Goal: Task Accomplishment & Management: Manage account settings

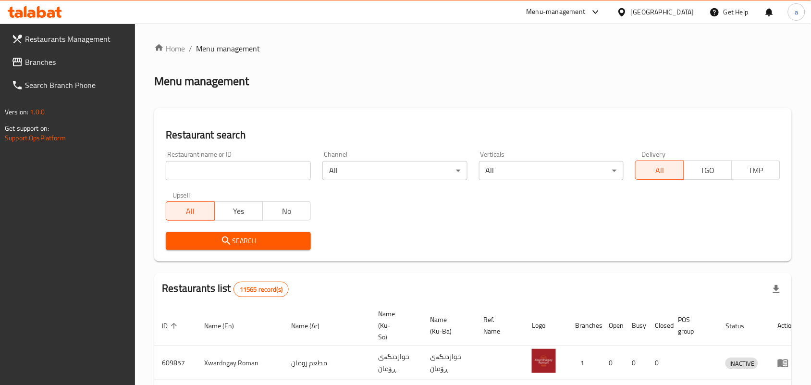
click at [238, 172] on input "search" at bounding box center [238, 170] width 145 height 19
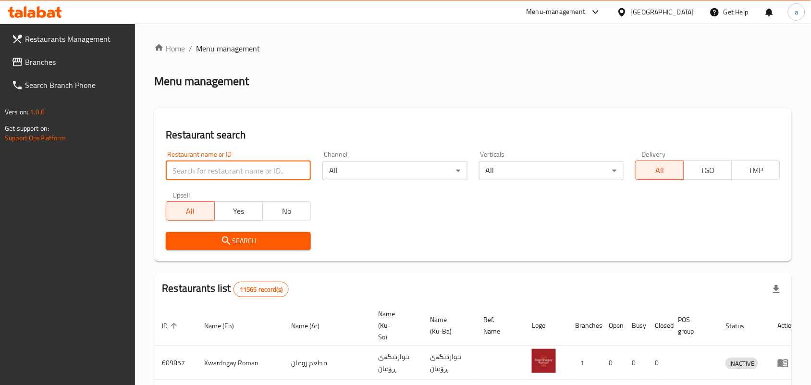
paste input "Bayt [PERSON_NAME]"
type input "Bayt Harer"
click button "Search" at bounding box center [238, 241] width 145 height 18
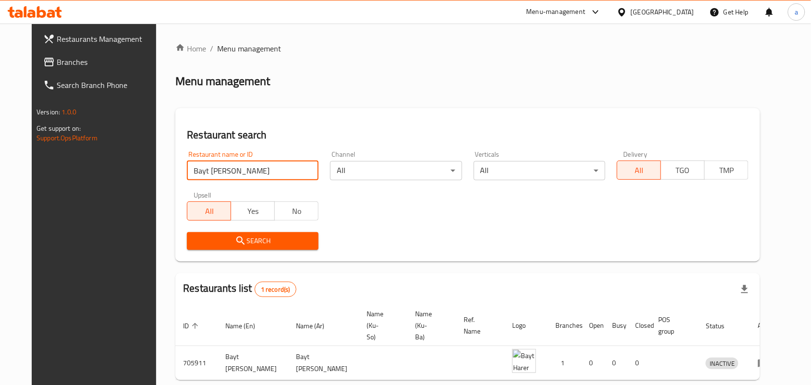
scroll to position [44, 0]
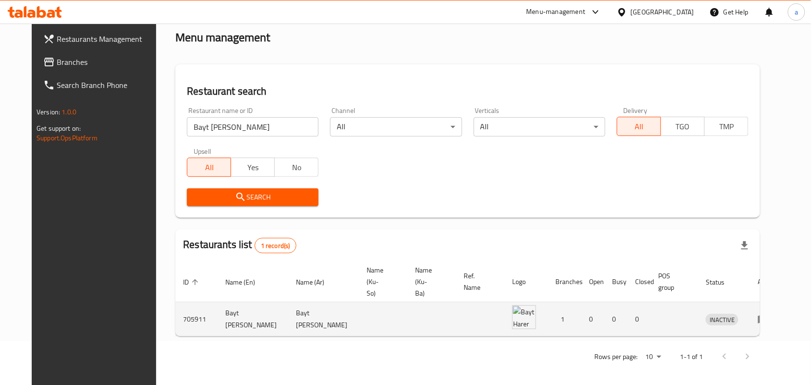
click at [769, 313] on icon "enhanced table" at bounding box center [764, 319] width 12 height 12
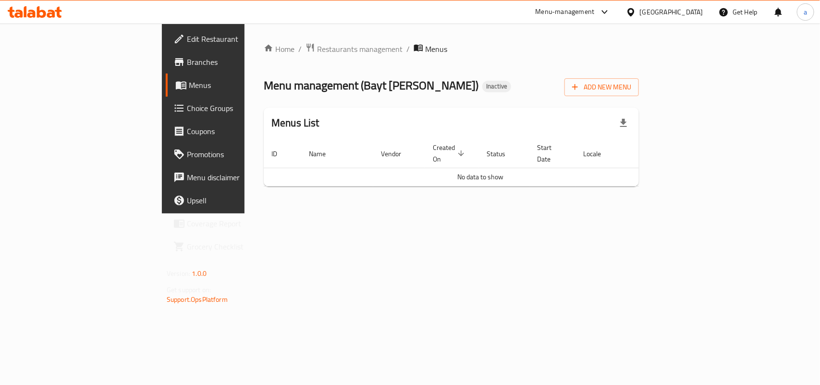
click at [187, 40] on span "Edit Restaurant" at bounding box center [239, 39] width 104 height 12
click at [631, 80] on span "Add New Menu" at bounding box center [601, 86] width 59 height 12
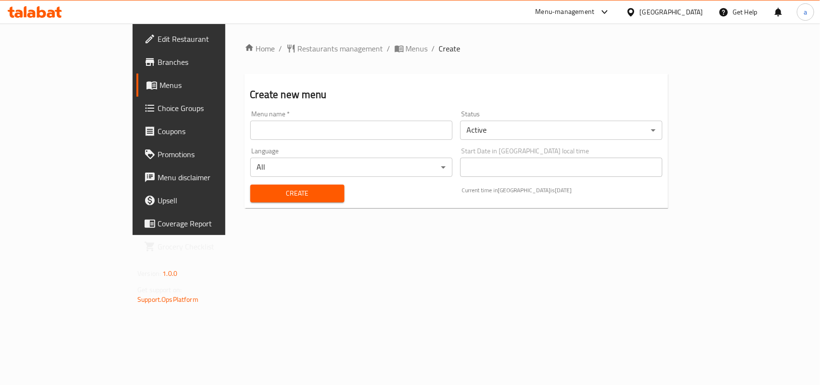
click at [268, 132] on input "text" at bounding box center [351, 130] width 202 height 19
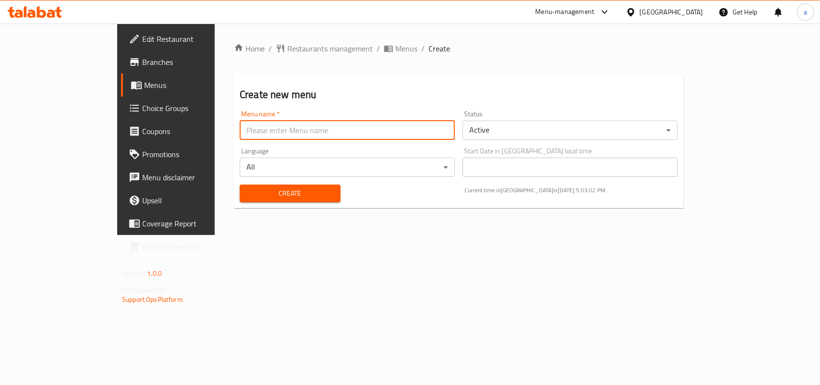
type input "AMAR"
click at [247, 197] on span "Create" at bounding box center [290, 193] width 86 height 12
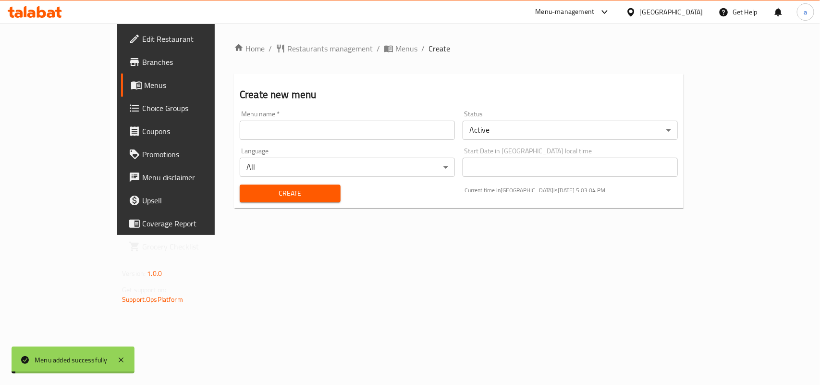
click at [395, 53] on span "Menus" at bounding box center [406, 49] width 22 height 12
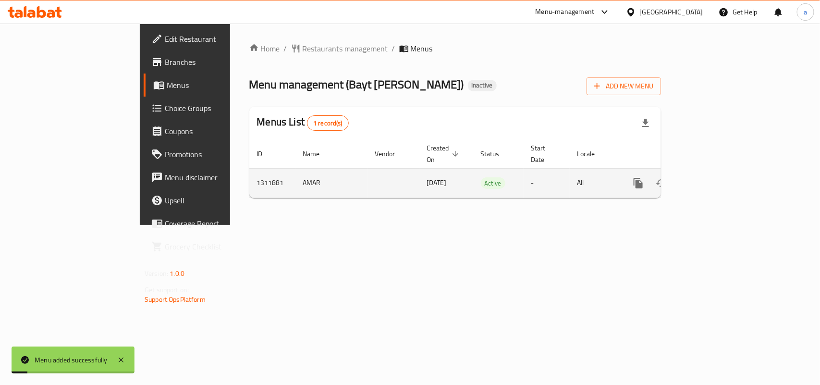
click at [713, 177] on icon "enhanced table" at bounding box center [708, 183] width 12 height 12
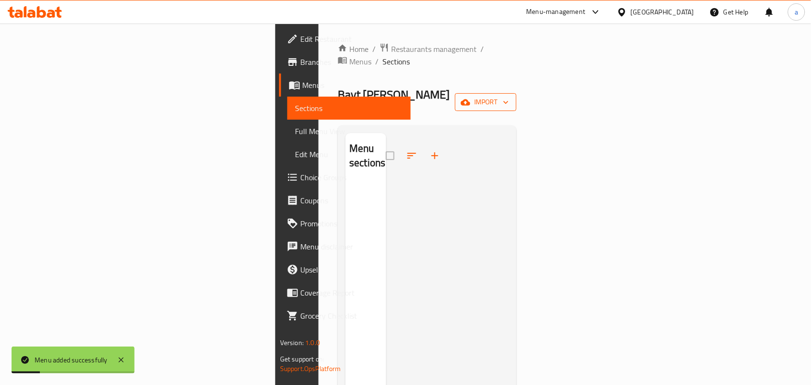
click at [509, 96] on span "import" at bounding box center [486, 102] width 46 height 12
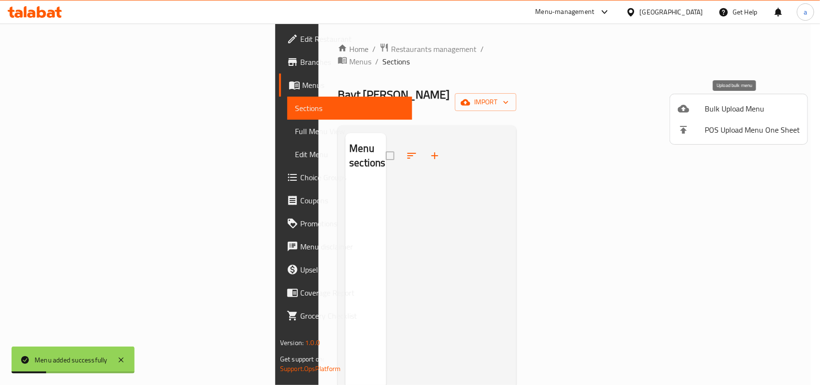
click at [724, 106] on span "Bulk Upload Menu" at bounding box center [752, 109] width 95 height 12
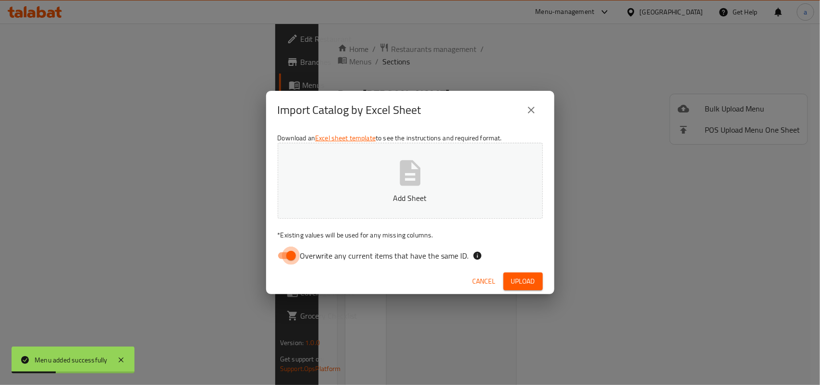
drag, startPoint x: 289, startPoint y: 258, endPoint x: 378, endPoint y: 209, distance: 101.3
click at [289, 259] on input "Overwrite any current items that have the same ID." at bounding box center [291, 255] width 55 height 18
checkbox input "false"
click at [466, 168] on button "Add Sheet" at bounding box center [410, 181] width 265 height 76
click at [527, 276] on span "Upload" at bounding box center [523, 281] width 24 height 12
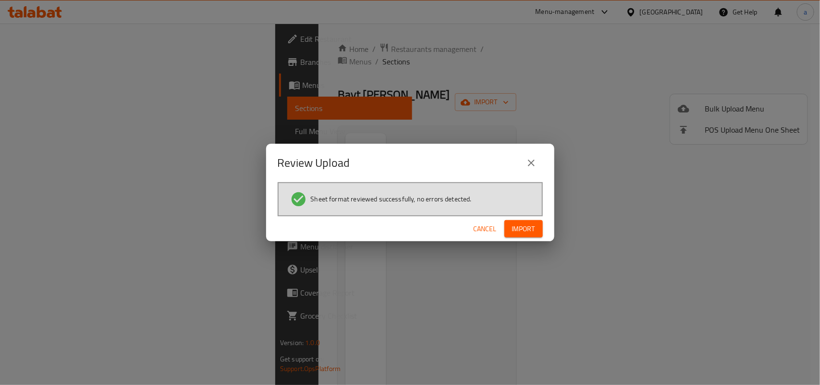
click at [529, 237] on button "Import" at bounding box center [523, 229] width 38 height 18
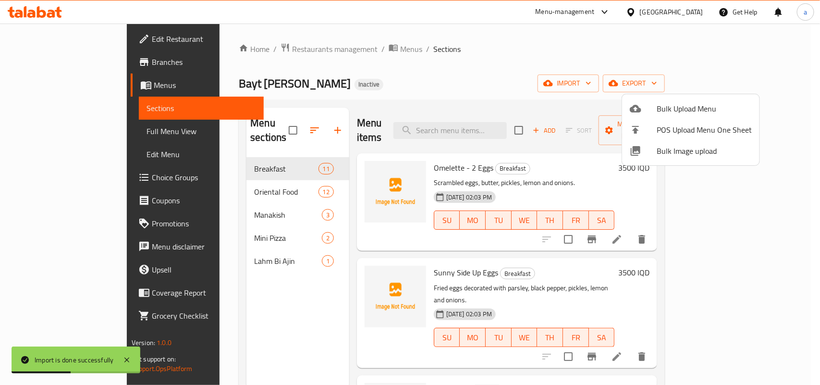
click at [189, 171] on div at bounding box center [410, 192] width 820 height 385
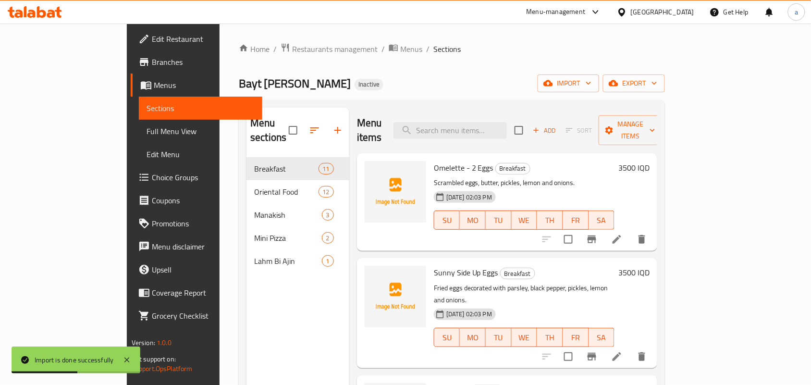
click at [246, 188] on div "Oriental Food 12" at bounding box center [297, 191] width 103 height 23
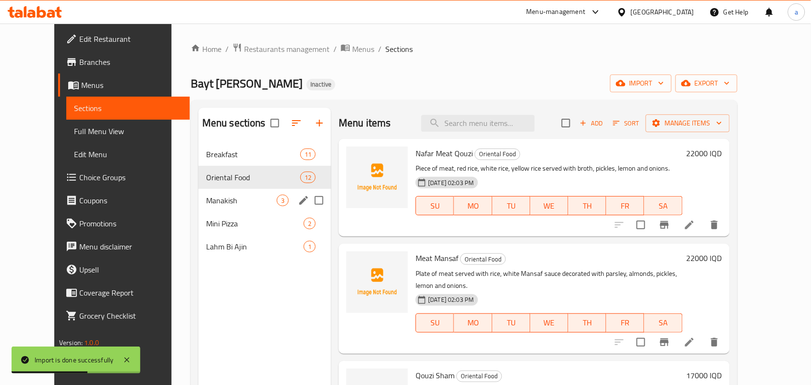
click at [206, 206] on span "Manakish" at bounding box center [241, 201] width 71 height 12
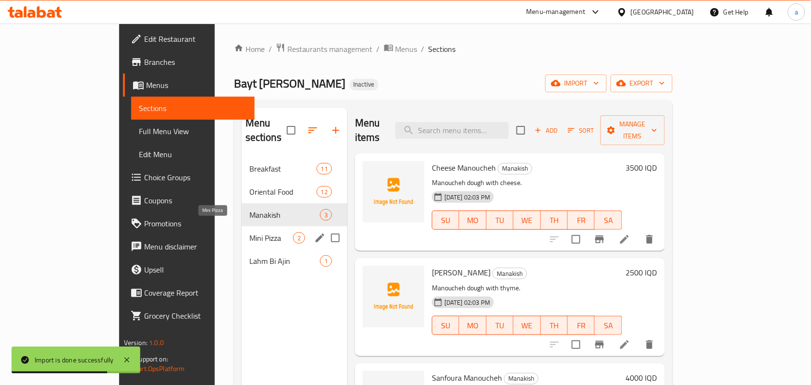
click at [249, 232] on span "Mini Pizza" at bounding box center [271, 238] width 44 height 12
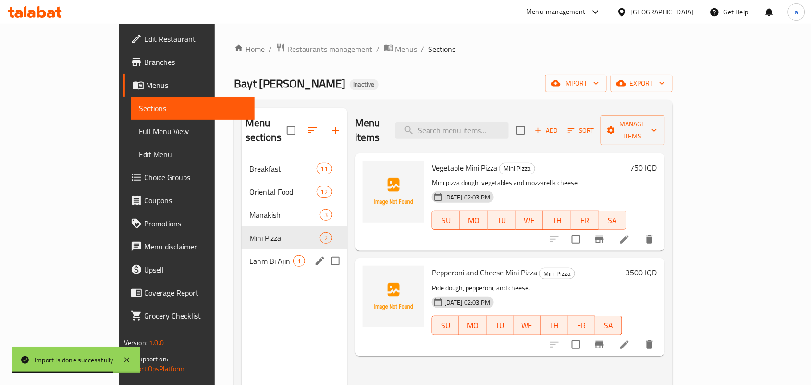
click at [249, 255] on span "Lahm Bi Ajin" at bounding box center [271, 261] width 44 height 12
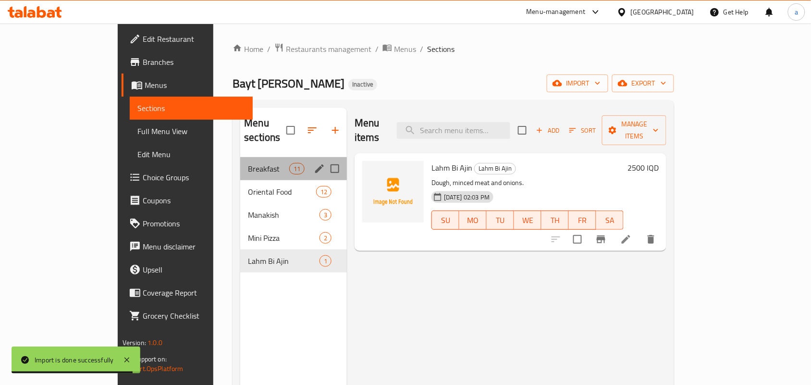
click at [240, 157] on div "Breakfast 11" at bounding box center [293, 168] width 107 height 23
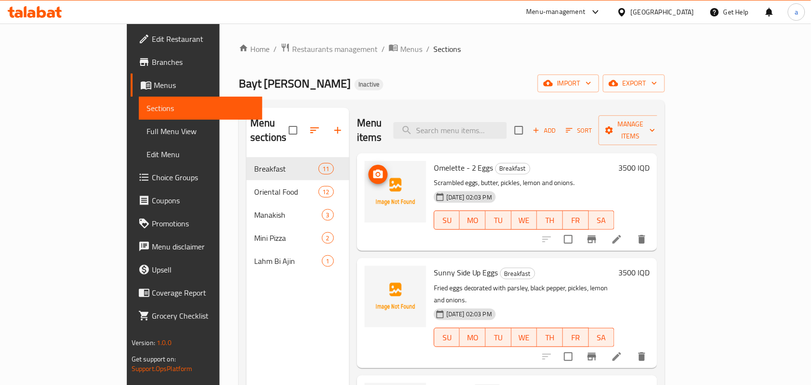
click at [365, 161] on img at bounding box center [395, 191] width 61 height 61
click at [373, 170] on icon "upload picture" at bounding box center [378, 174] width 10 height 9
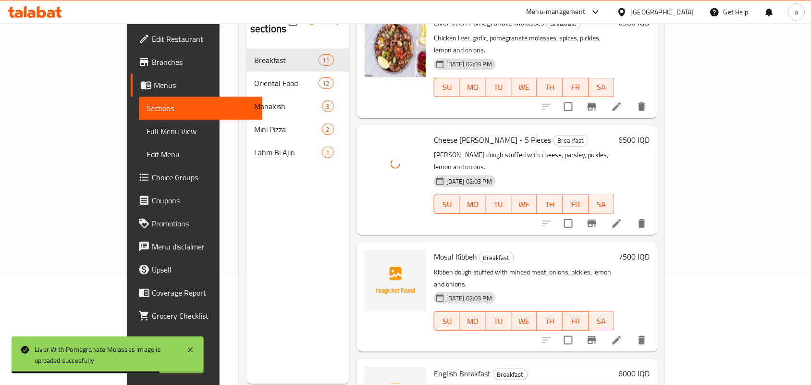
scroll to position [135, 0]
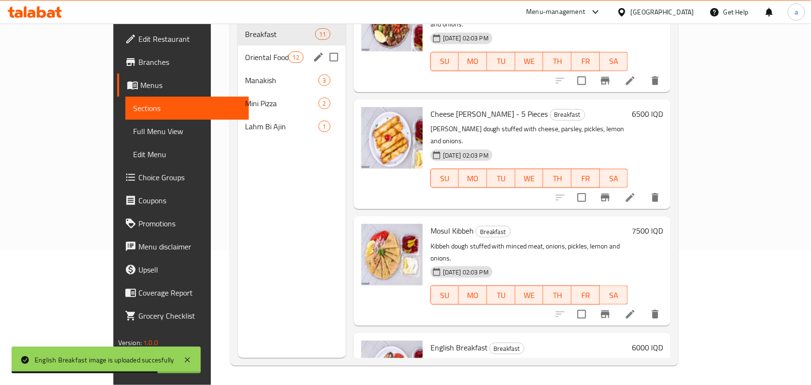
click at [238, 52] on div "Oriental Food 12" at bounding box center [292, 57] width 108 height 23
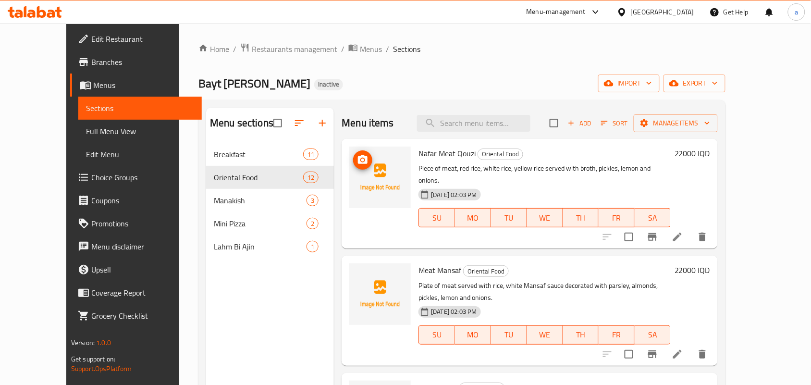
click at [353, 166] on span "upload picture" at bounding box center [362, 160] width 19 height 12
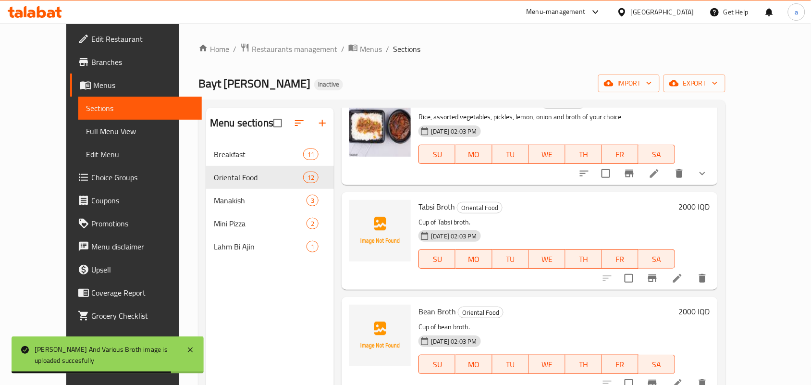
scroll to position [135, 0]
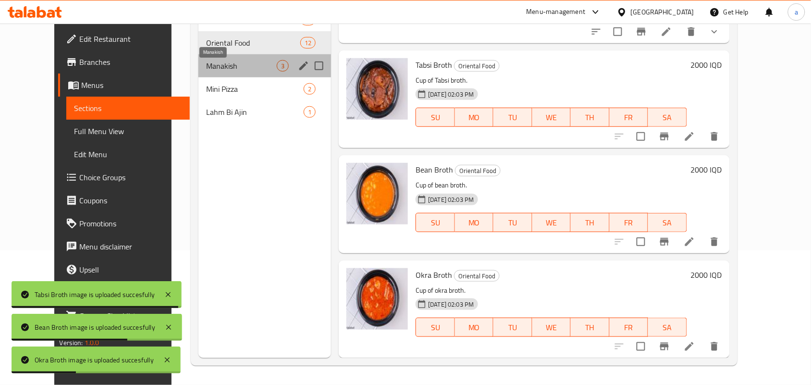
click at [209, 72] on span "Manakish" at bounding box center [241, 66] width 71 height 12
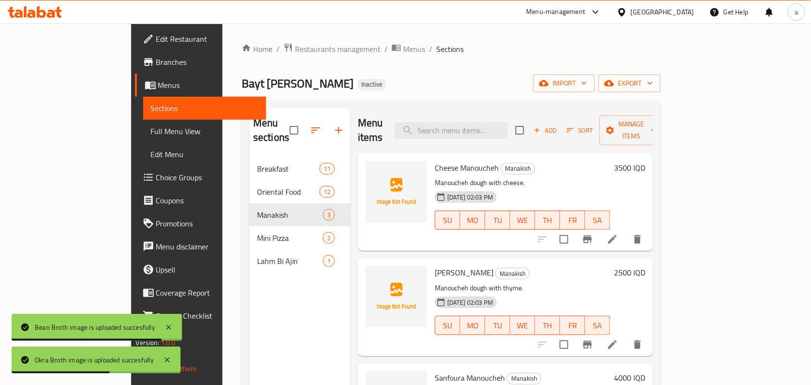
click at [442, 160] on span "Cheese Manoucheh" at bounding box center [467, 167] width 64 height 14
copy h6 "Manoucheh"
click at [366, 161] on div at bounding box center [396, 191] width 61 height 61
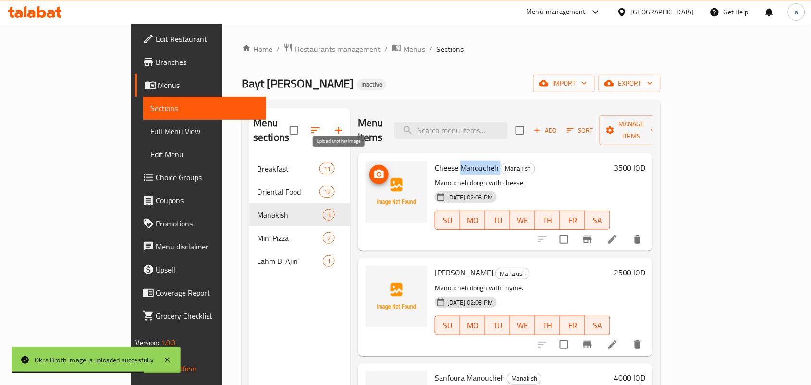
click at [373, 169] on icon "upload picture" at bounding box center [379, 175] width 12 height 12
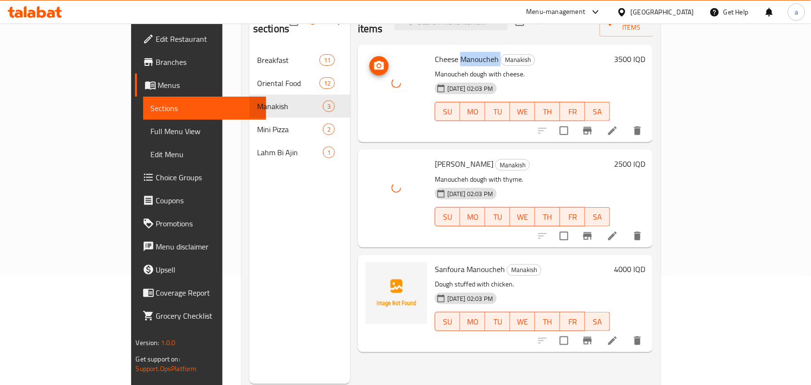
scroll to position [135, 0]
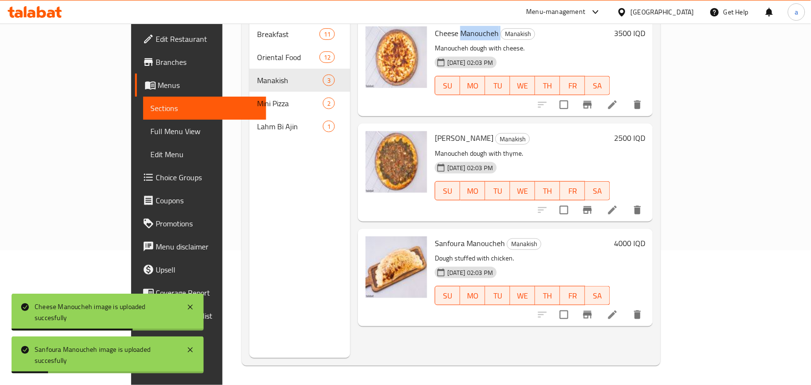
click at [618, 313] on icon at bounding box center [613, 315] width 12 height 12
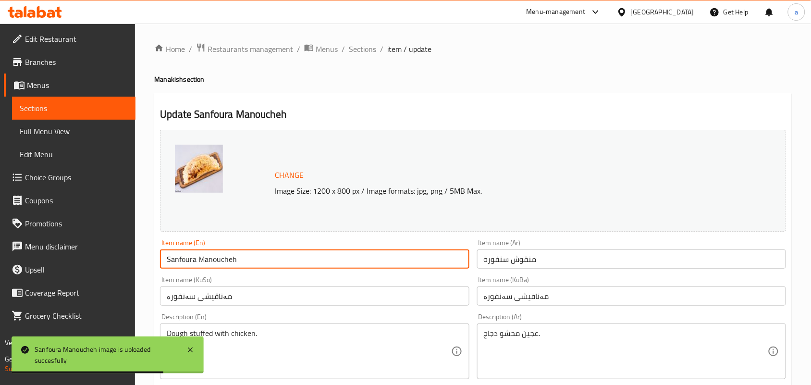
click at [233, 269] on input "Sanfoura Manoucheh" at bounding box center [314, 258] width 309 height 19
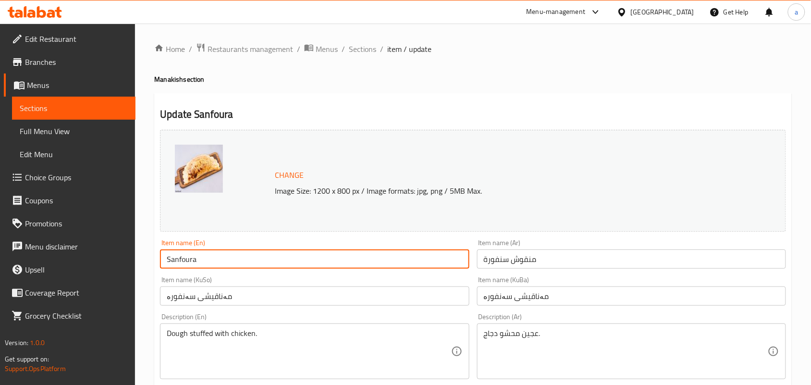
type input "Sanfoura"
click at [528, 268] on input "منقوش سنفورة" at bounding box center [631, 258] width 309 height 19
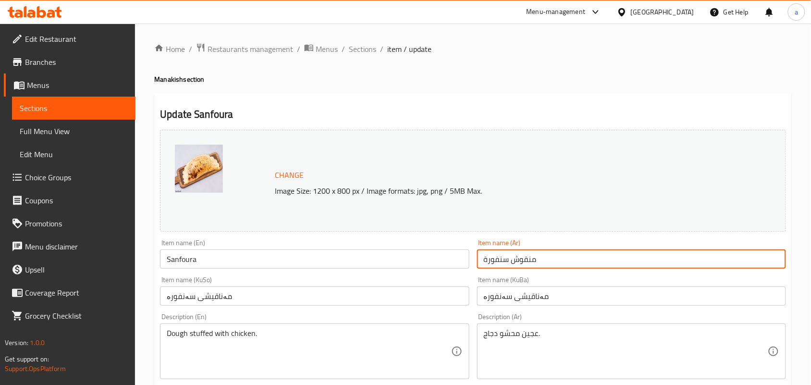
click at [528, 268] on input "منقوش سنفورة" at bounding box center [631, 258] width 309 height 19
type input "سنفورة"
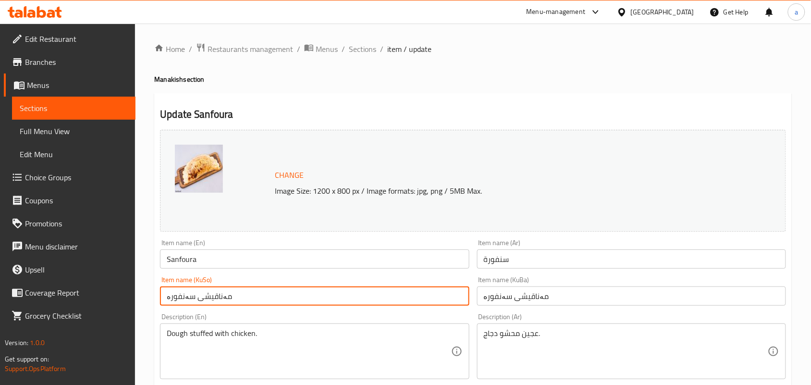
click at [210, 306] on input "مەناقیشی سەنفورە" at bounding box center [314, 295] width 309 height 19
type input "سەنفورە"
click at [537, 300] on input "مەناقیشی سەنفورە" at bounding box center [631, 295] width 309 height 19
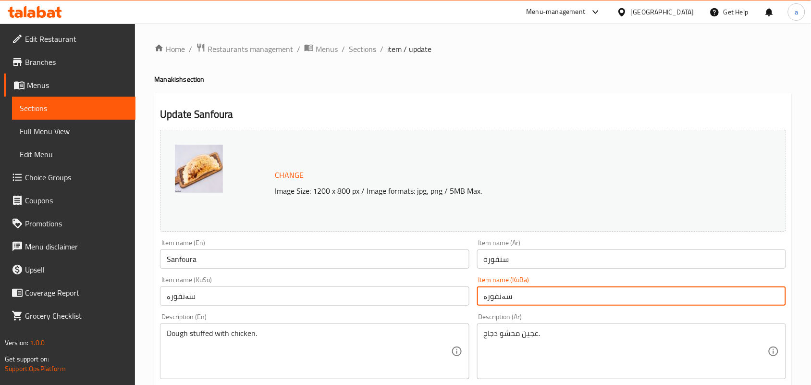
type input "سەنفورە"
click at [243, 267] on input "Sanfoura" at bounding box center [314, 258] width 309 height 19
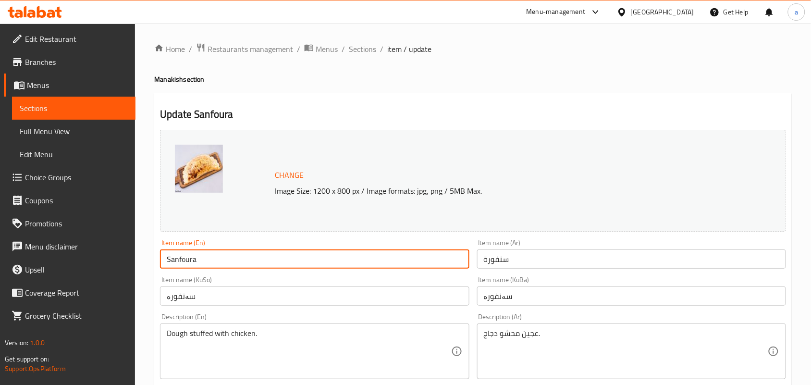
click at [374, 52] on span "Sections" at bounding box center [362, 49] width 27 height 12
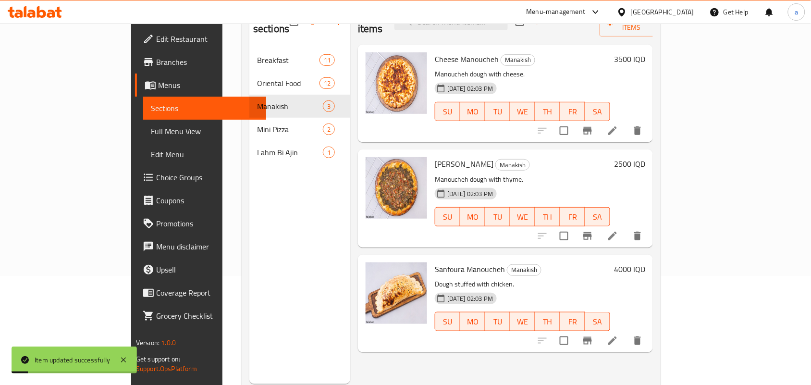
scroll to position [135, 0]
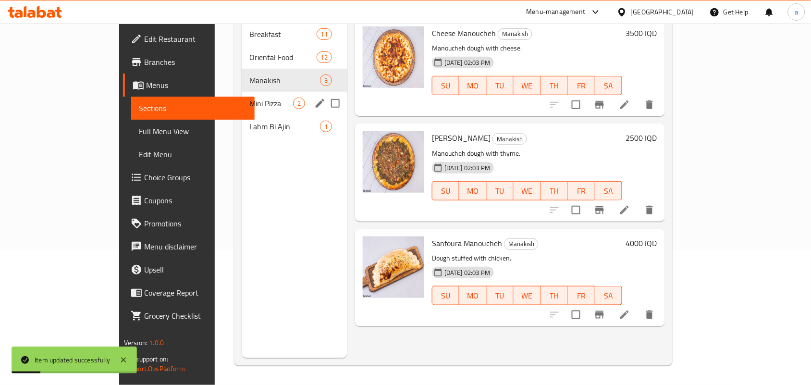
click at [249, 98] on span "Mini Pizza" at bounding box center [271, 104] width 44 height 12
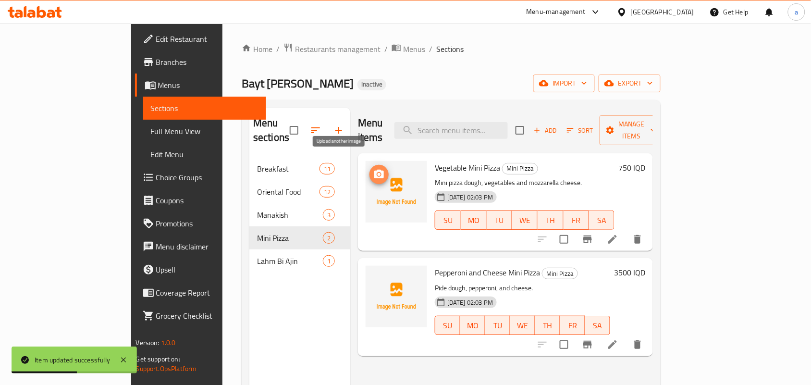
click at [374, 170] on icon "upload picture" at bounding box center [379, 174] width 10 height 9
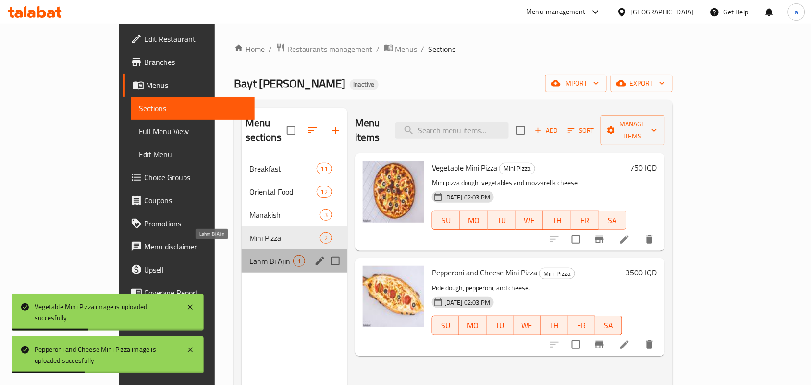
click at [249, 257] on span "Lahm Bi Ajin" at bounding box center [271, 261] width 44 height 12
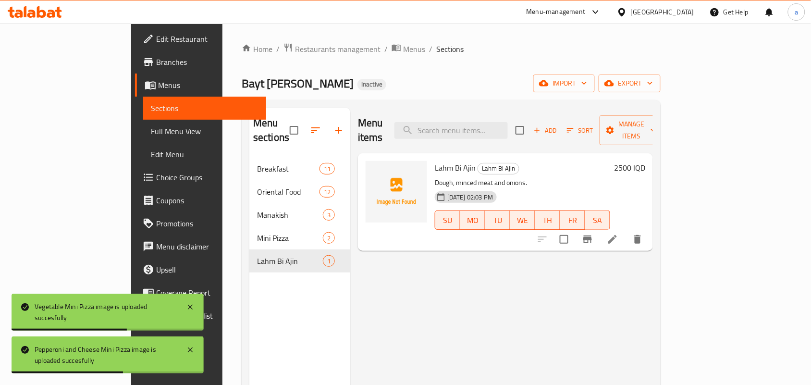
click at [435, 160] on span "Lahm Bi Ajin" at bounding box center [455, 167] width 41 height 14
click at [373, 169] on icon "upload picture" at bounding box center [379, 175] width 12 height 12
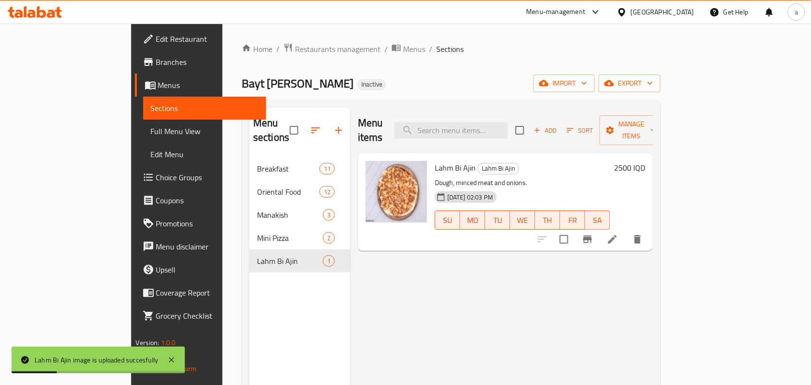
click at [151, 131] on span "Full Menu View" at bounding box center [205, 131] width 108 height 12
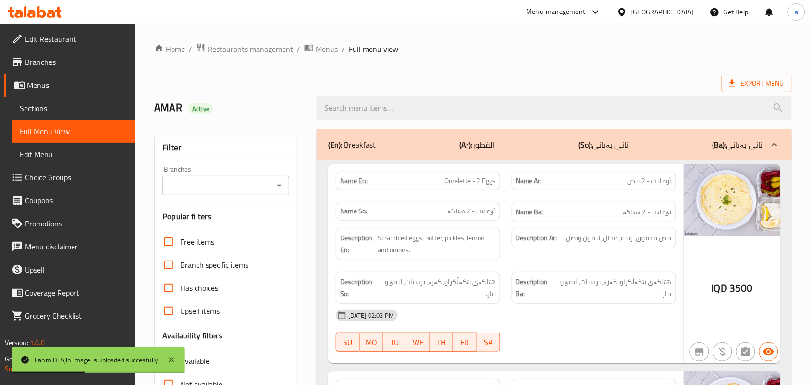
click at [274, 181] on div "Branches" at bounding box center [225, 185] width 127 height 19
click at [276, 191] on icon "Open" at bounding box center [279, 186] width 12 height 12
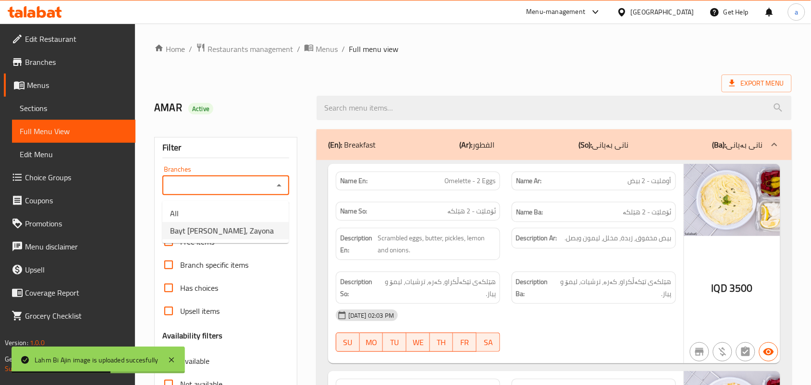
click at [218, 236] on span "Bayt Harer, Zayona" at bounding box center [222, 231] width 104 height 12
type input "Bayt Harer, Zayona"
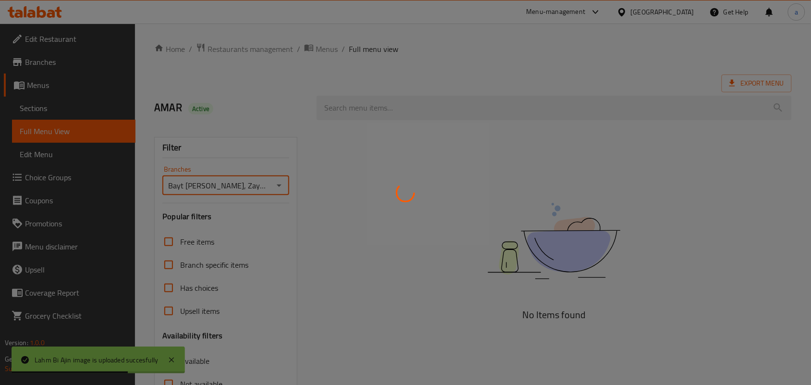
scroll to position [140, 0]
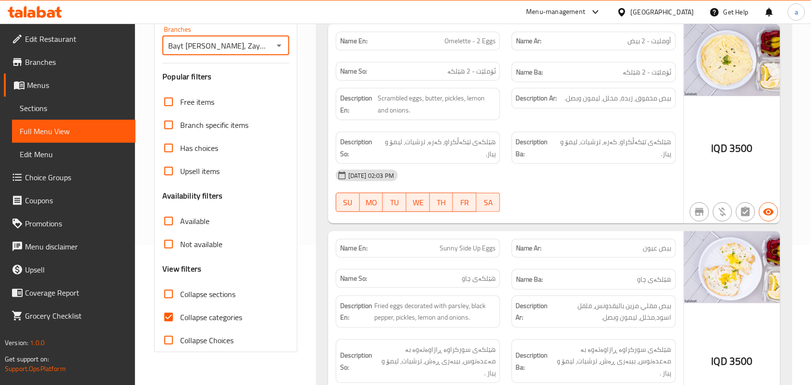
click at [178, 329] on input "Collapse categories" at bounding box center [168, 317] width 23 height 23
checkbox input "false"
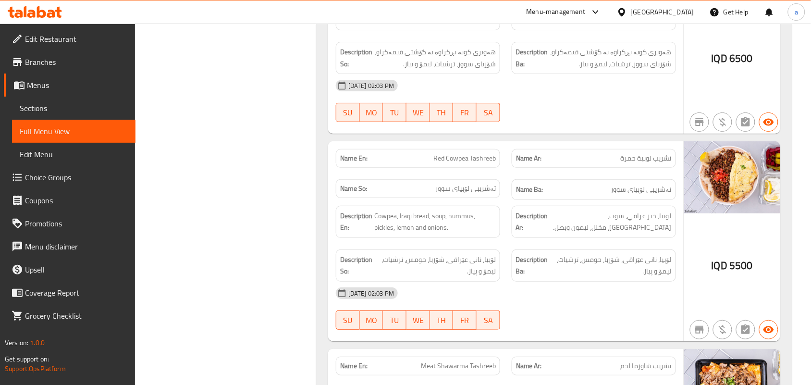
scroll to position [1101, 0]
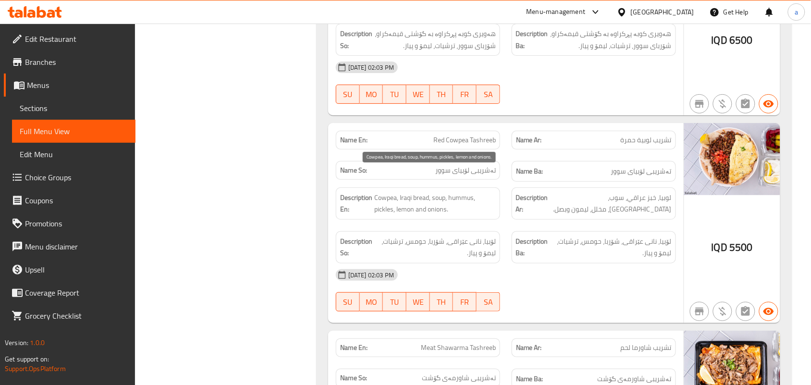
click at [383, 192] on span "Cowpea, Iraqi bread, soup, hummus, pickles, lemon and onions." at bounding box center [435, 204] width 122 height 24
copy span "Cowpea"
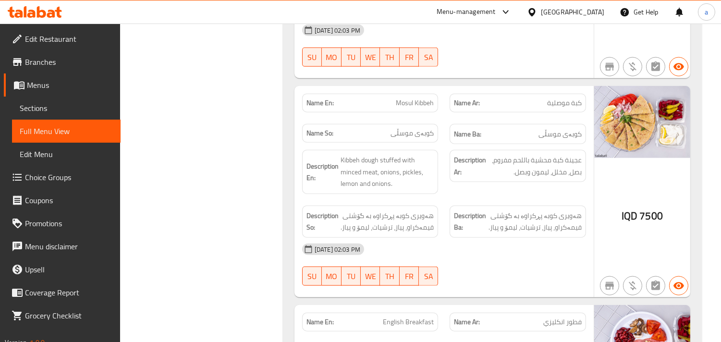
scroll to position [2084, 0]
click at [563, 97] on span "كبة موصلية" at bounding box center [564, 102] width 35 height 10
click at [562, 97] on span "كبة موصلية" at bounding box center [564, 102] width 35 height 10
copy span "موصلية"
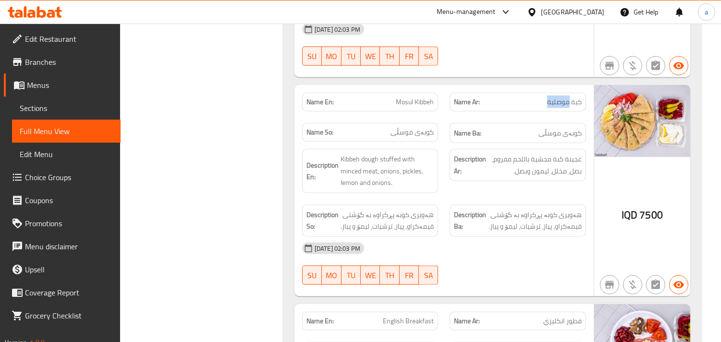
click at [556, 97] on span "كبة موصلية" at bounding box center [564, 102] width 35 height 10
click at [542, 179] on div "Description Ar: عجينة كبة محشية باللحم مفروم، بصل، مخلل، ليمون وبصل." at bounding box center [518, 171] width 148 height 56
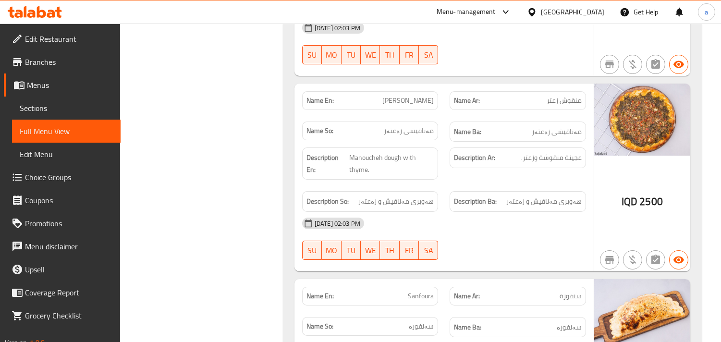
scroll to position [6142, 0]
click at [387, 95] on span "Zaytar Manoucheh" at bounding box center [407, 100] width 51 height 10
copy span "a"
click at [394, 95] on span "Zaytar Manoucheh" at bounding box center [407, 100] width 51 height 10
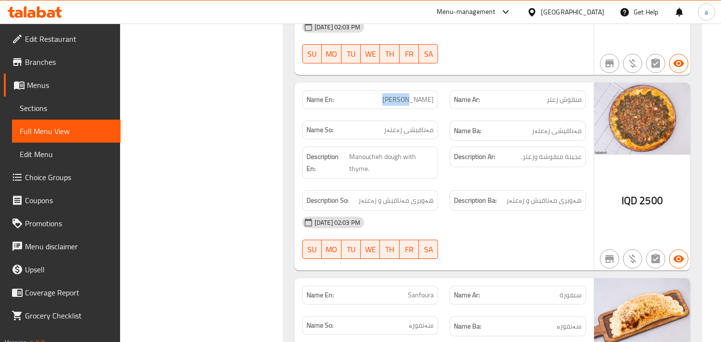
click at [394, 95] on span "Zaytar Manoucheh" at bounding box center [407, 100] width 51 height 10
copy span "Zaytar"
click at [415, 95] on span "Zaytar Manoucheh" at bounding box center [407, 100] width 51 height 10
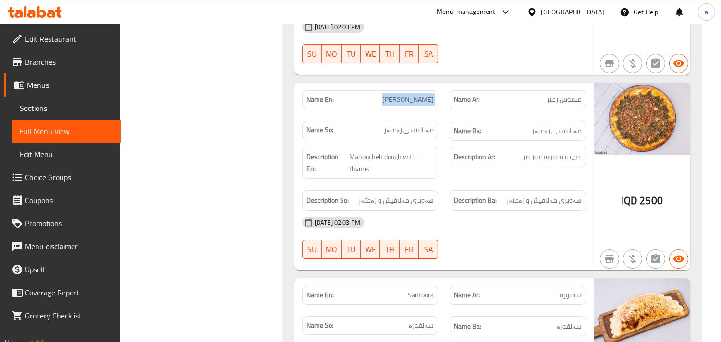
copy span "Zaytar Manoucheh"
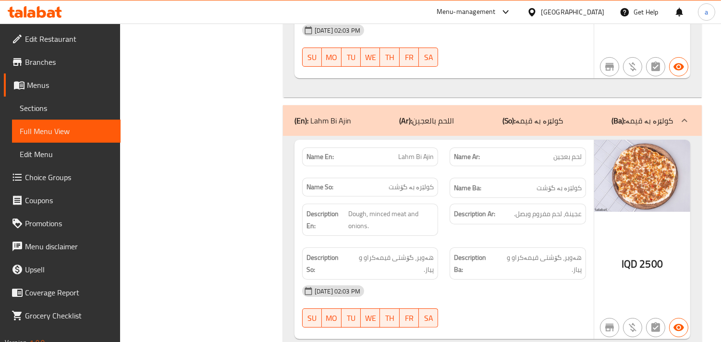
scroll to position [7000, 0]
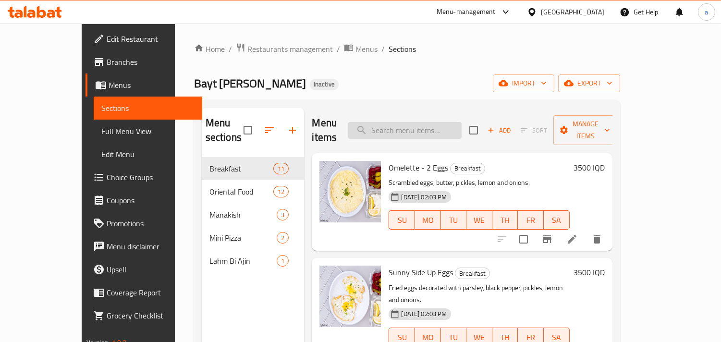
click at [401, 129] on input "search" at bounding box center [404, 130] width 113 height 17
paste input "[PERSON_NAME]"
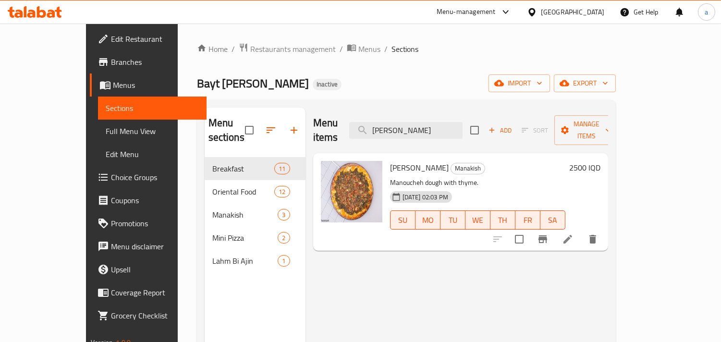
type input "[PERSON_NAME]"
click at [572, 235] on icon at bounding box center [568, 239] width 9 height 9
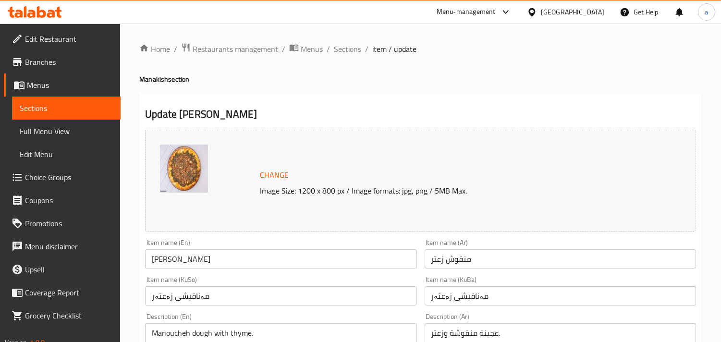
scroll to position [124, 0]
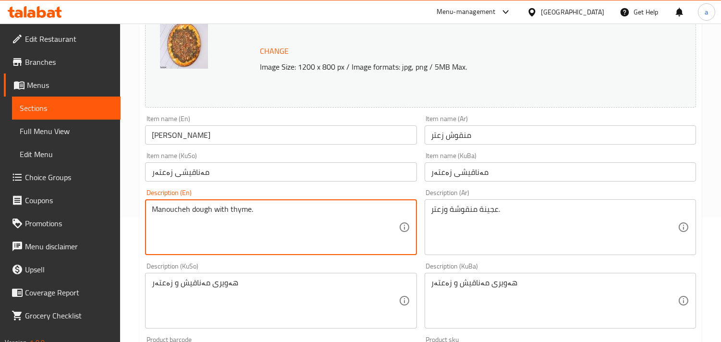
click at [240, 221] on textarea "Manoucheh dough with thyme." at bounding box center [275, 228] width 246 height 46
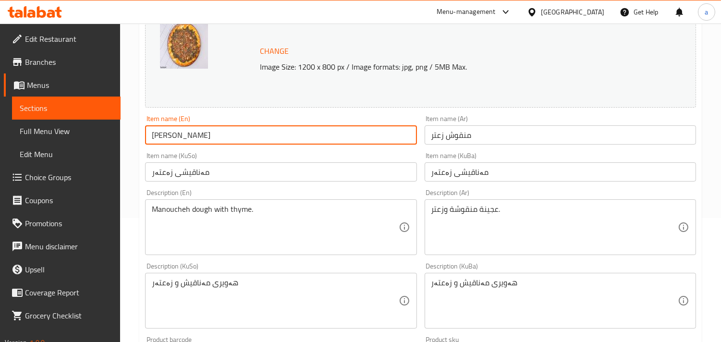
click at [161, 142] on input "Zaytar Manoucheh" at bounding box center [280, 134] width 271 height 19
paste input "thyme"
click at [151, 142] on input "thyme Manoucheh" at bounding box center [280, 134] width 271 height 19
type input "Thyme Manoucheh"
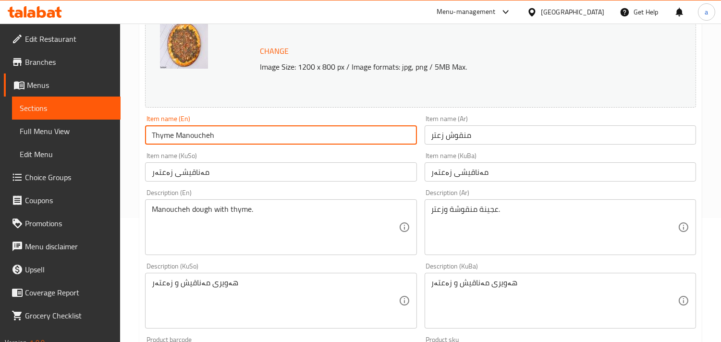
click at [221, 139] on input "Thyme Manoucheh" at bounding box center [280, 134] width 271 height 19
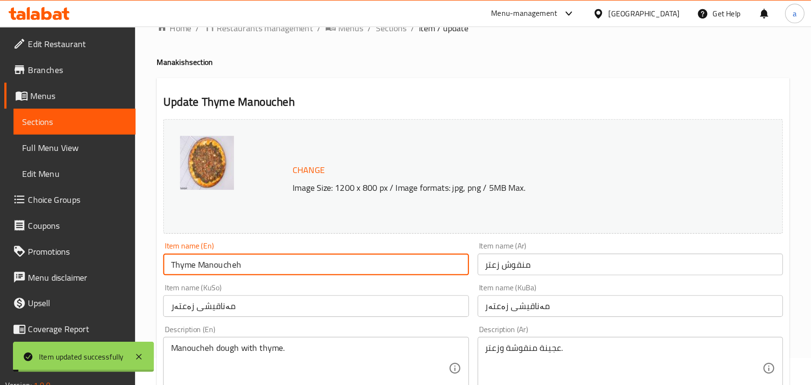
scroll to position [0, 0]
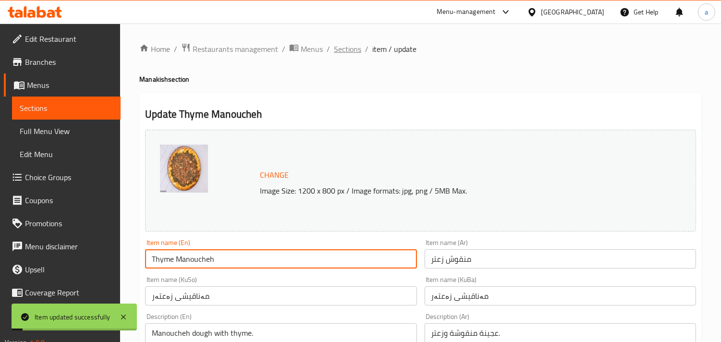
click at [354, 49] on span "Sections" at bounding box center [347, 49] width 27 height 12
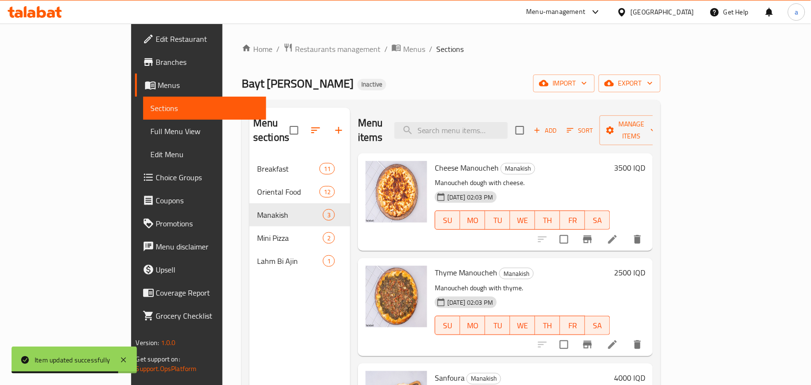
click at [151, 133] on span "Full Menu View" at bounding box center [205, 131] width 108 height 12
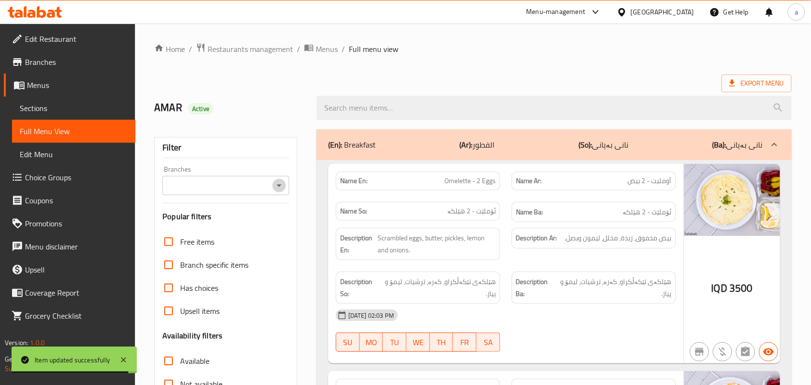
click at [275, 186] on icon "Open" at bounding box center [279, 186] width 12 height 12
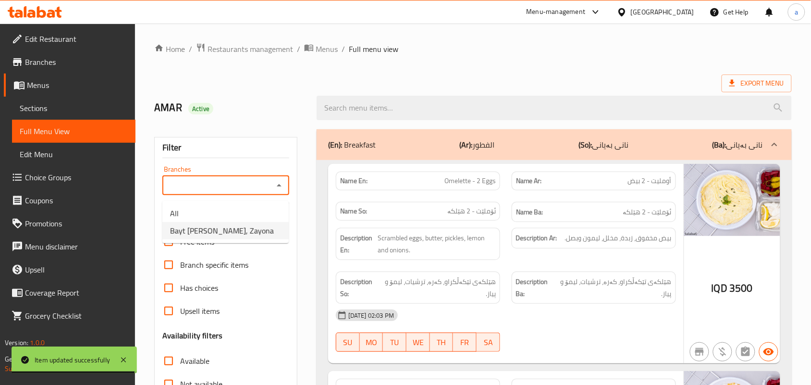
click at [238, 231] on li "Bayt [PERSON_NAME], Zayona" at bounding box center [225, 230] width 126 height 17
type input "Bayt [PERSON_NAME], Zayona"
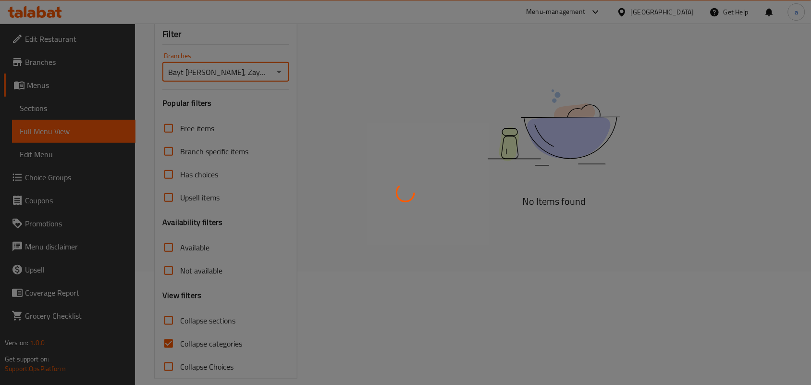
scroll to position [140, 0]
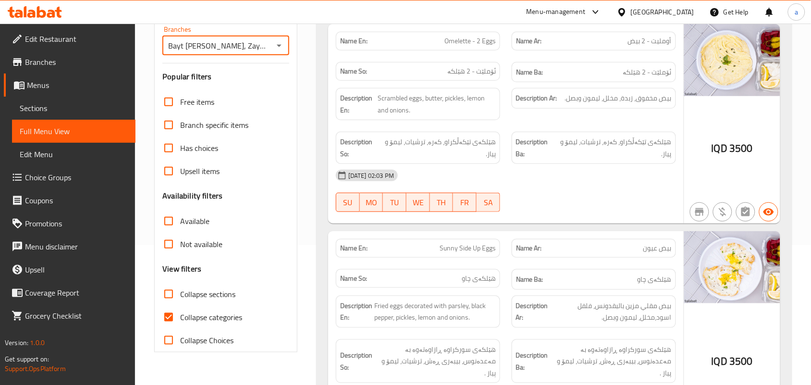
drag, startPoint x: 169, startPoint y: 334, endPoint x: 200, endPoint y: 323, distance: 33.7
click at [169, 329] on input "Collapse categories" at bounding box center [168, 317] width 23 height 23
checkbox input "false"
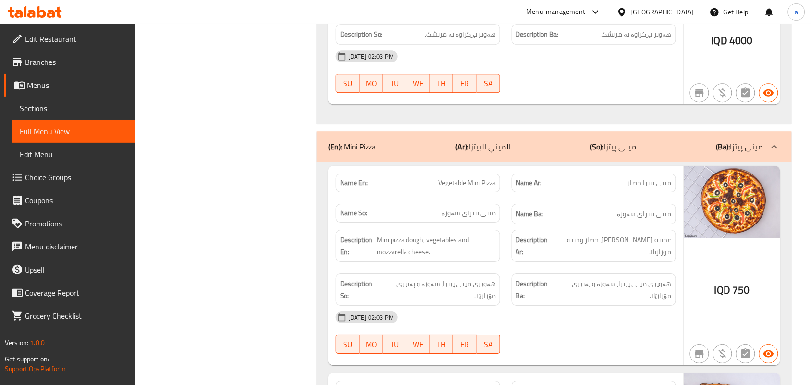
scroll to position [6210, 0]
drag, startPoint x: 642, startPoint y: 161, endPoint x: 680, endPoint y: 163, distance: 38.0
click at [680, 169] on div "Name Ar: ميني بيتزا خضار" at bounding box center [594, 184] width 176 height 30
copy span "ميني بيتزا"
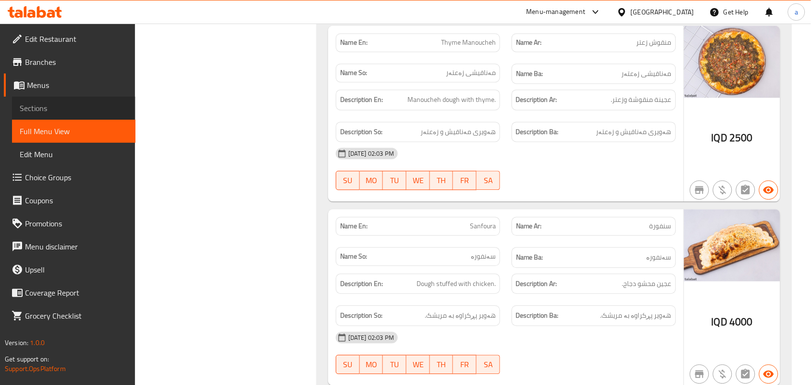
click at [87, 111] on span "Sections" at bounding box center [74, 108] width 108 height 12
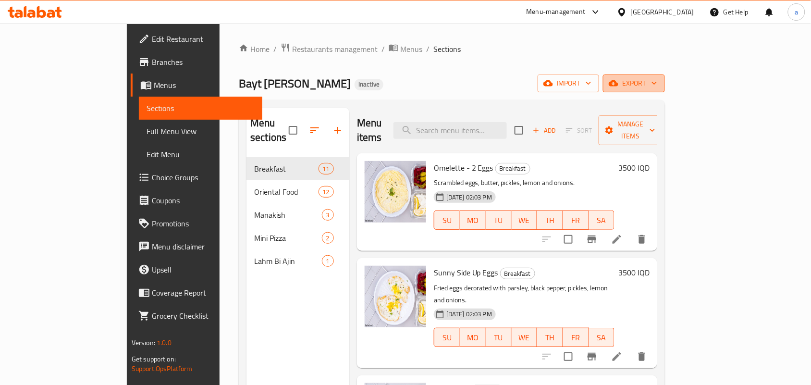
click at [618, 83] on icon "button" at bounding box center [614, 83] width 10 height 10
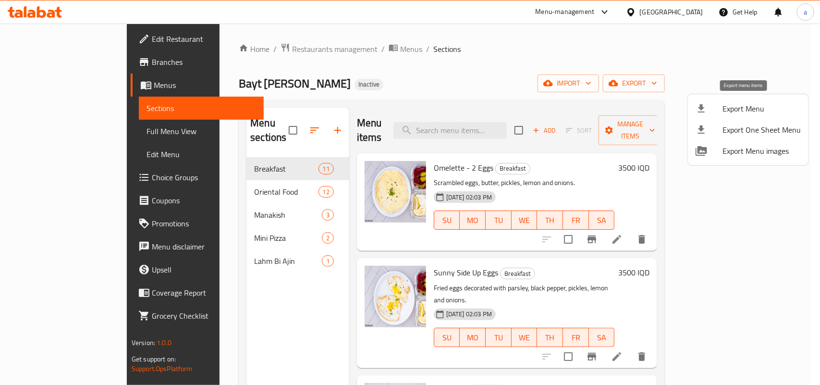
click at [721, 104] on span "Export Menu" at bounding box center [762, 109] width 78 height 12
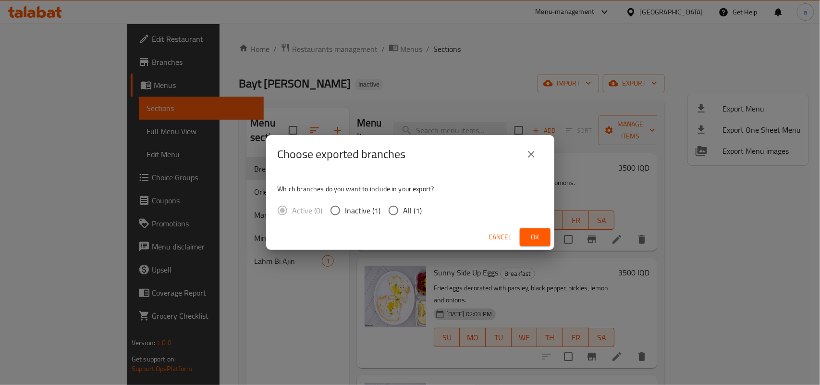
drag, startPoint x: 546, startPoint y: 243, endPoint x: 537, endPoint y: 241, distance: 8.9
click at [546, 242] on button "Ok" at bounding box center [535, 237] width 31 height 18
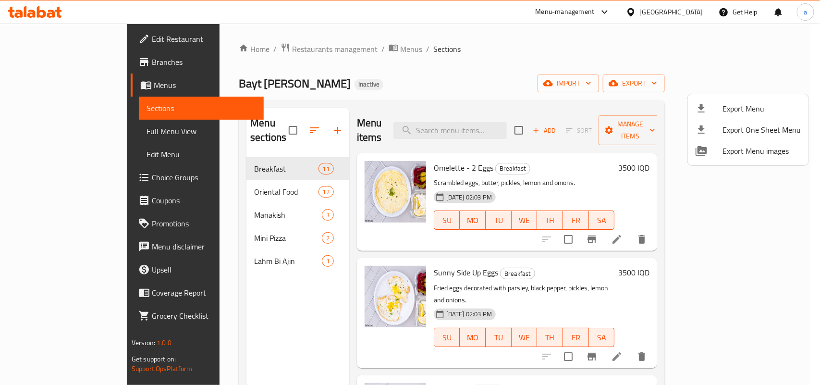
click at [320, 50] on div at bounding box center [410, 192] width 820 height 385
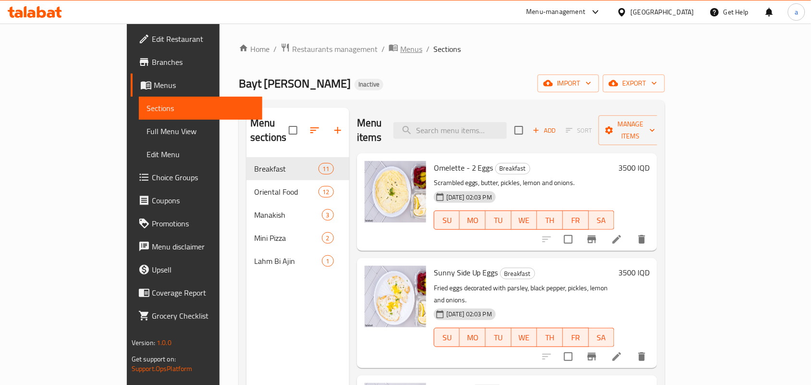
click at [389, 51] on span "breadcrumb" at bounding box center [395, 49] width 12 height 12
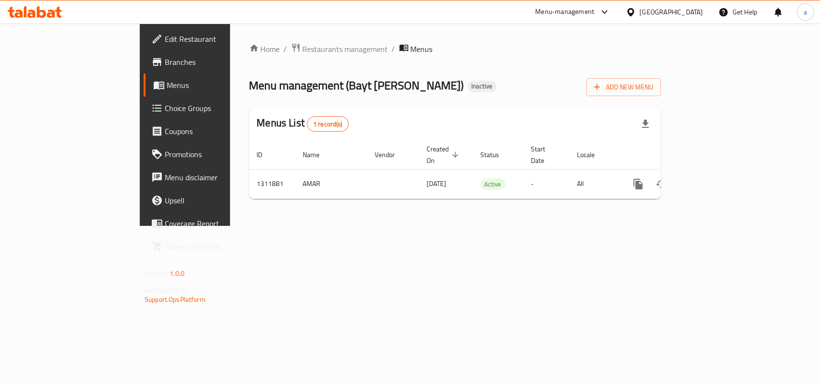
click at [653, 85] on span "Add New Menu" at bounding box center [623, 87] width 59 height 12
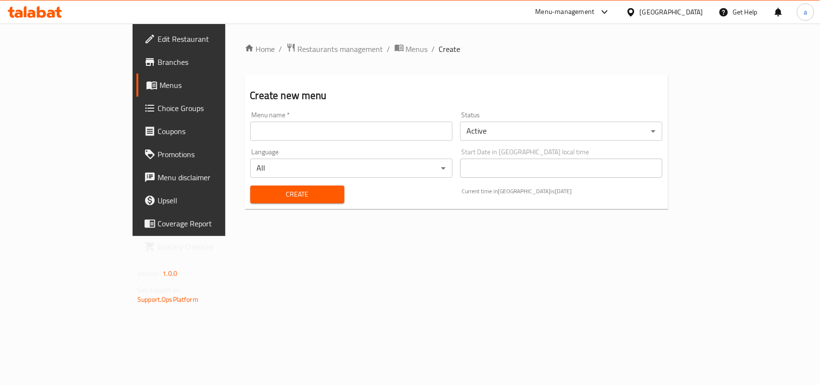
drag, startPoint x: 301, startPoint y: 138, endPoint x: 270, endPoint y: 138, distance: 30.7
click at [301, 138] on input "text" at bounding box center [351, 131] width 202 height 19
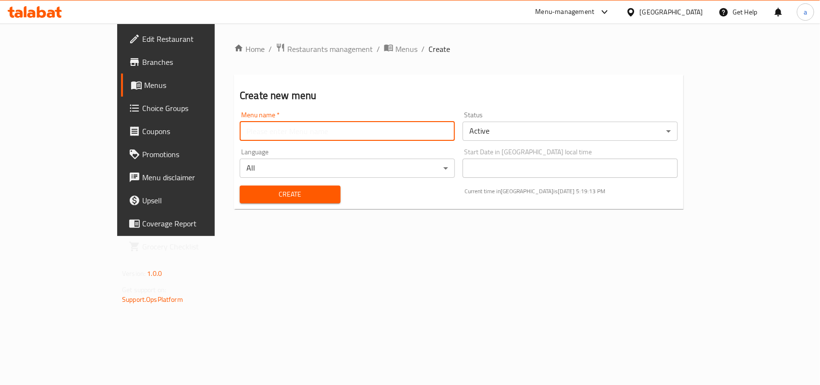
type input "AMAR"
click at [247, 195] on span "Create" at bounding box center [290, 194] width 86 height 12
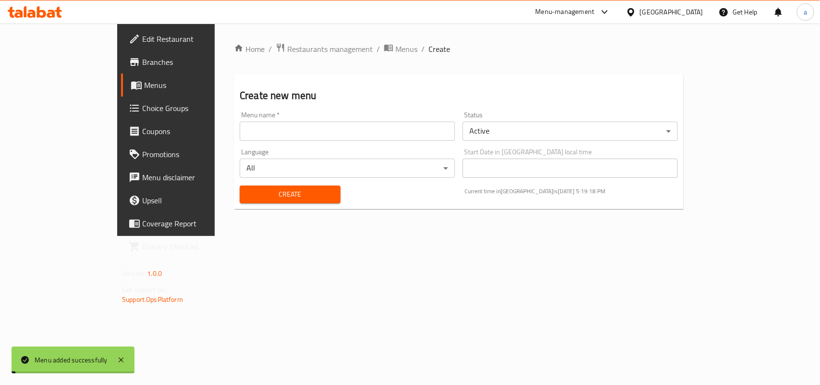
click at [395, 49] on span "Menus" at bounding box center [406, 49] width 22 height 12
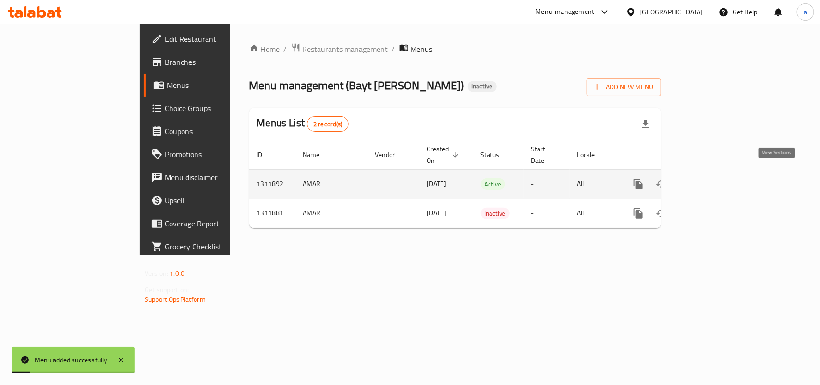
click at [713, 182] on icon "enhanced table" at bounding box center [708, 184] width 12 height 12
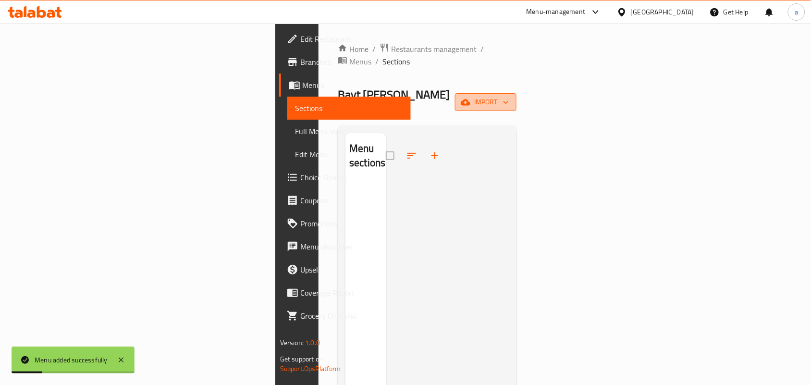
click at [516, 93] on button "import" at bounding box center [485, 102] width 61 height 18
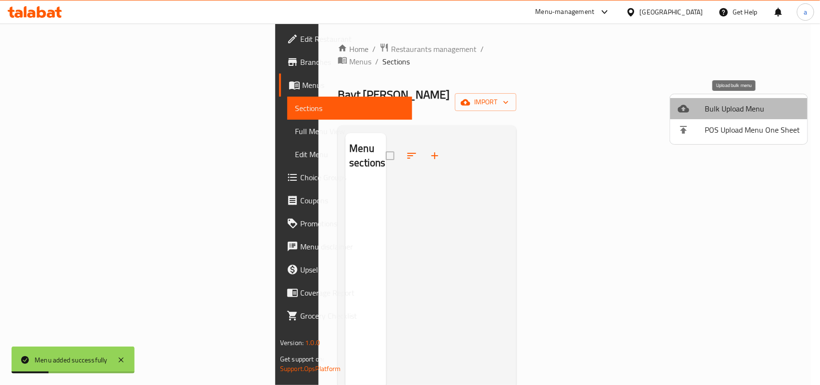
click at [721, 105] on span "Bulk Upload Menu" at bounding box center [752, 109] width 95 height 12
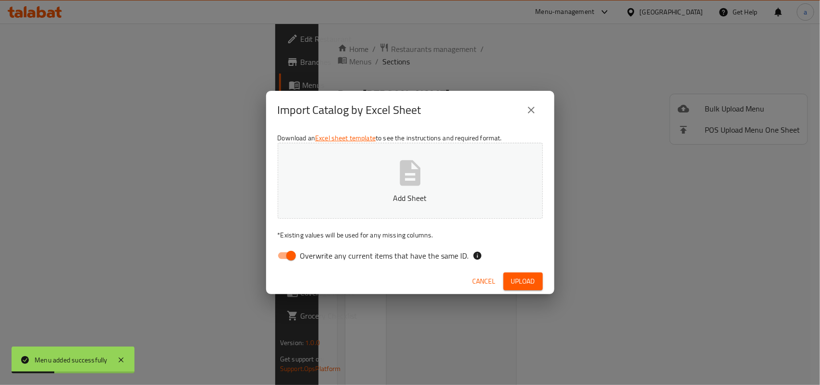
click at [301, 252] on span "Overwrite any current items that have the same ID." at bounding box center [384, 256] width 169 height 12
click at [301, 252] on input "Overwrite any current items that have the same ID." at bounding box center [291, 255] width 55 height 18
checkbox input "false"
click at [423, 168] on icon "button" at bounding box center [410, 173] width 31 height 31
click at [525, 279] on span "Upload" at bounding box center [523, 281] width 24 height 12
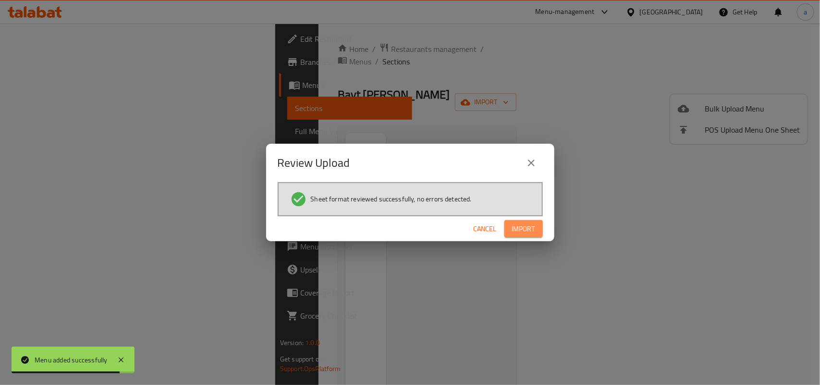
click at [515, 231] on span "Import" at bounding box center [523, 229] width 23 height 12
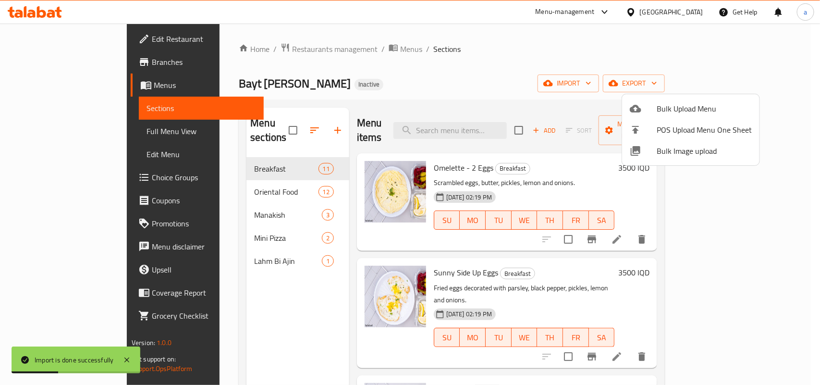
click at [197, 222] on div at bounding box center [410, 192] width 820 height 385
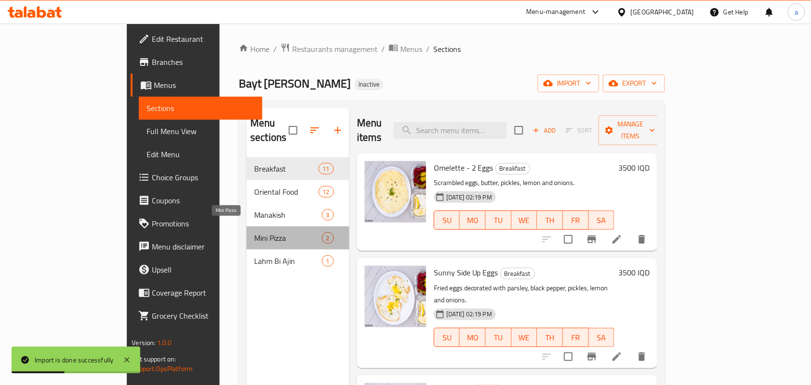
click at [254, 232] on span "Mini Pizza" at bounding box center [288, 238] width 68 height 12
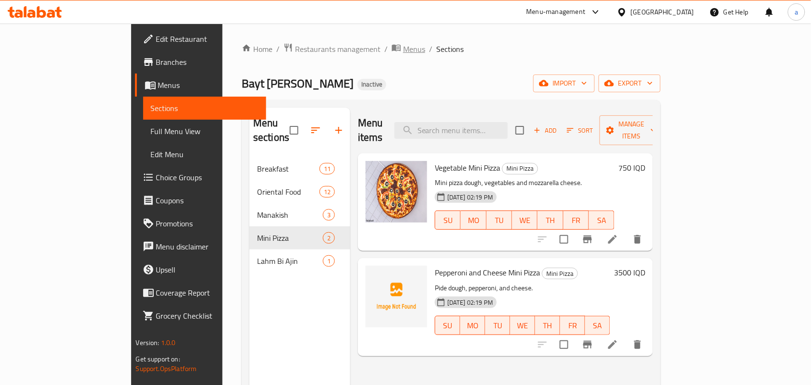
click at [403, 49] on span "Menus" at bounding box center [414, 49] width 22 height 12
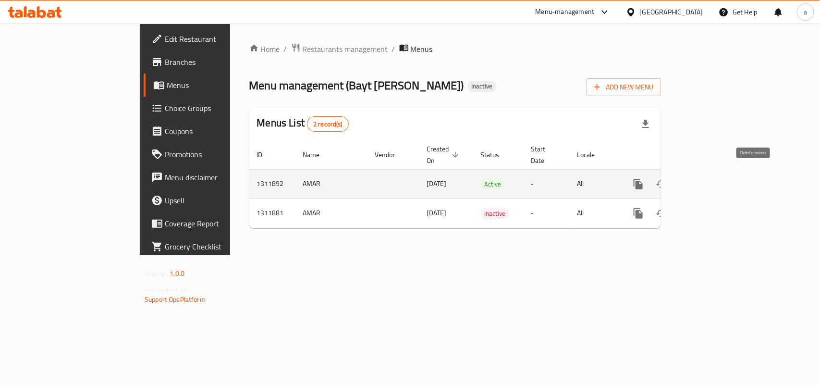
click at [690, 178] on icon "enhanced table" at bounding box center [685, 184] width 12 height 12
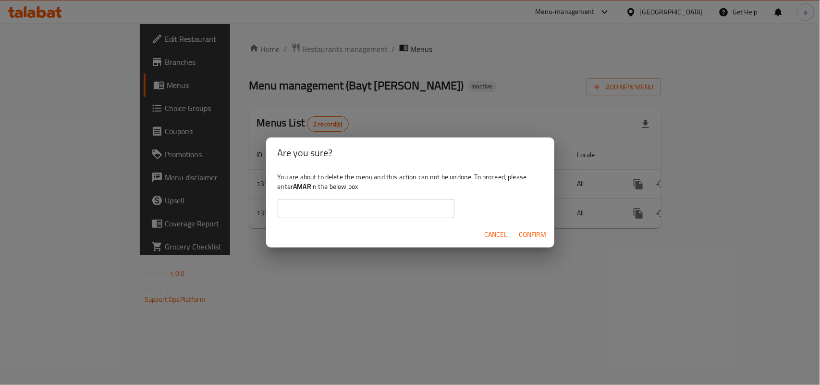
click at [311, 190] on b "AMAR" at bounding box center [302, 186] width 18 height 12
copy div "AMAR"
click at [332, 213] on input "text" at bounding box center [366, 208] width 177 height 19
paste input "AMAR"
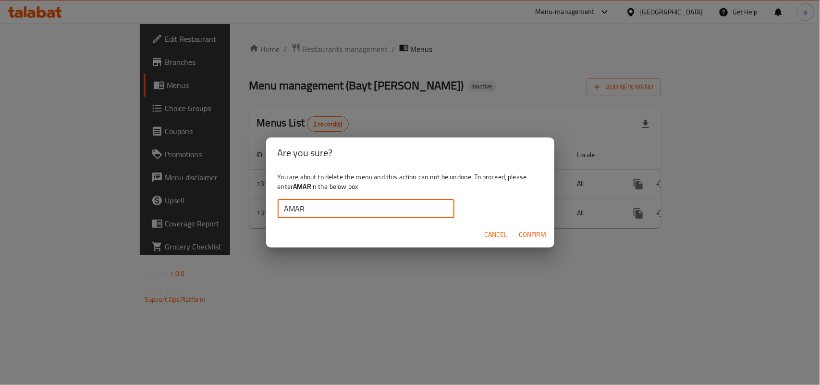
type input "AMAR"
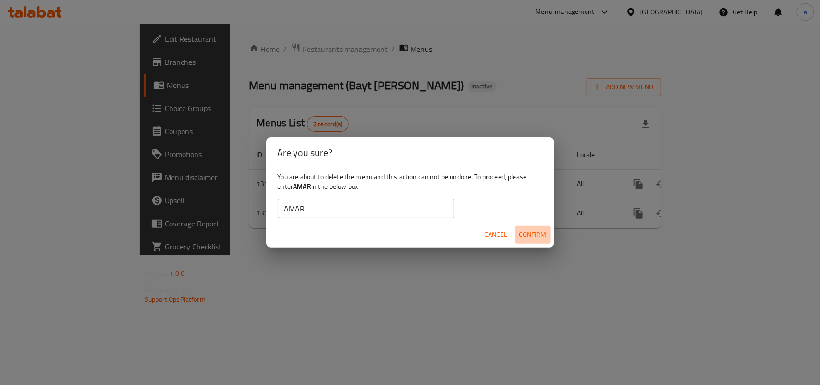
click at [534, 233] on span "Confirm" at bounding box center [532, 235] width 27 height 12
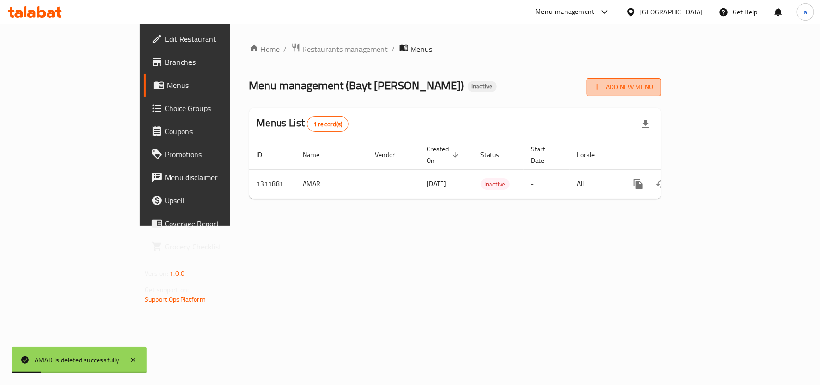
click at [653, 87] on span "Add New Menu" at bounding box center [623, 87] width 59 height 12
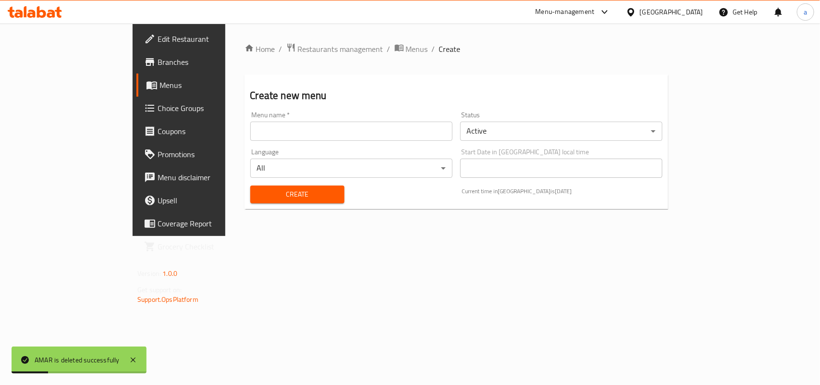
click at [417, 140] on input "text" at bounding box center [351, 131] width 202 height 19
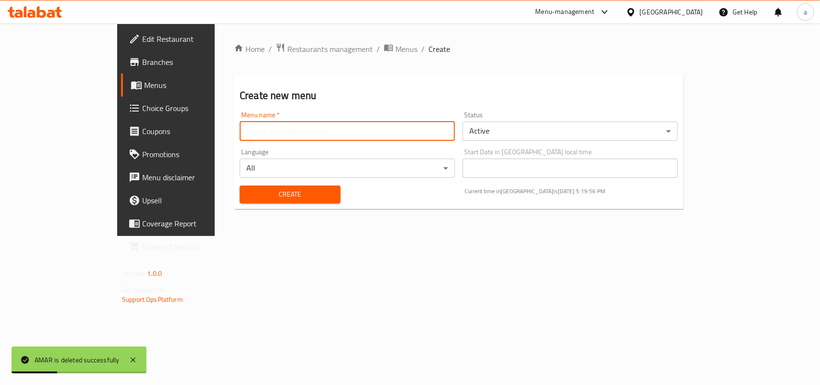
type input "AMAR"
click at [247, 191] on span "Create" at bounding box center [290, 194] width 86 height 12
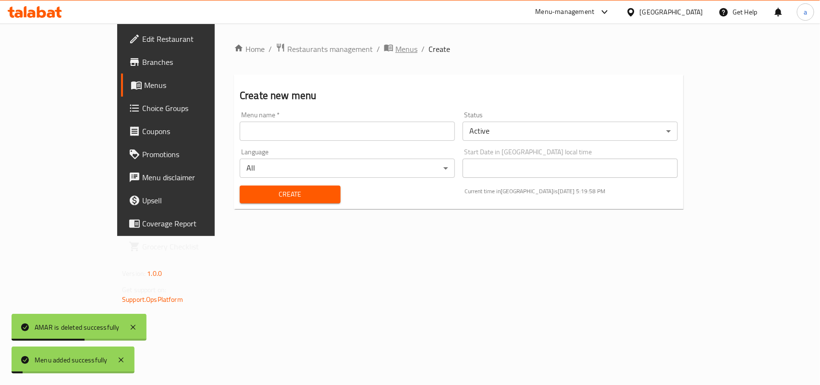
click at [395, 51] on span "Menus" at bounding box center [406, 49] width 22 height 12
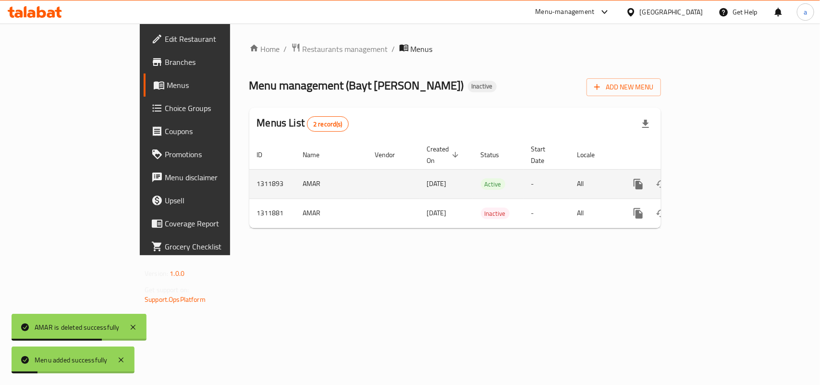
click at [713, 178] on icon "enhanced table" at bounding box center [708, 184] width 12 height 12
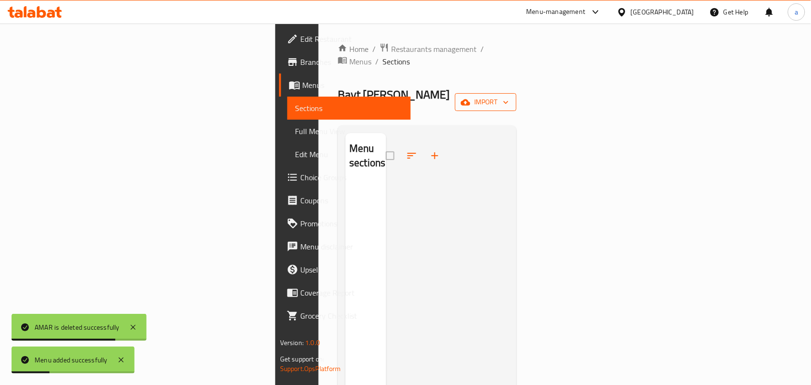
click at [509, 96] on span "import" at bounding box center [486, 102] width 46 height 12
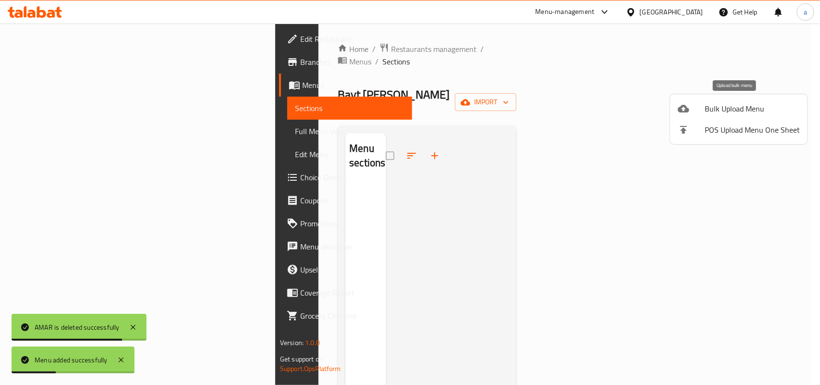
click at [721, 105] on span "Bulk Upload Menu" at bounding box center [752, 109] width 95 height 12
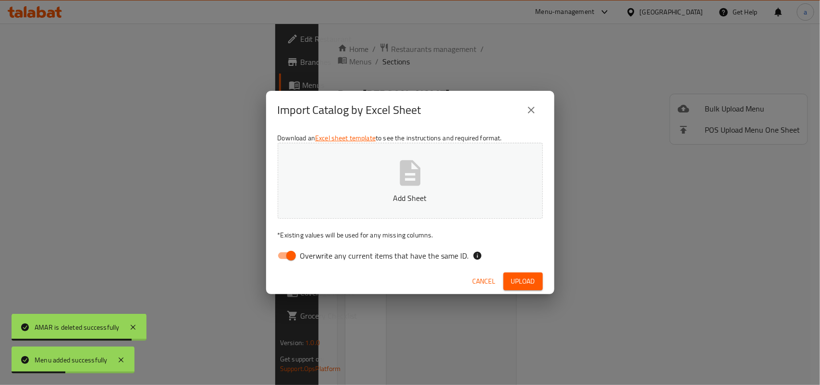
click at [289, 260] on input "Overwrite any current items that have the same ID." at bounding box center [291, 255] width 55 height 18
checkbox input "false"
click at [392, 178] on button "Add Sheet" at bounding box center [410, 181] width 265 height 76
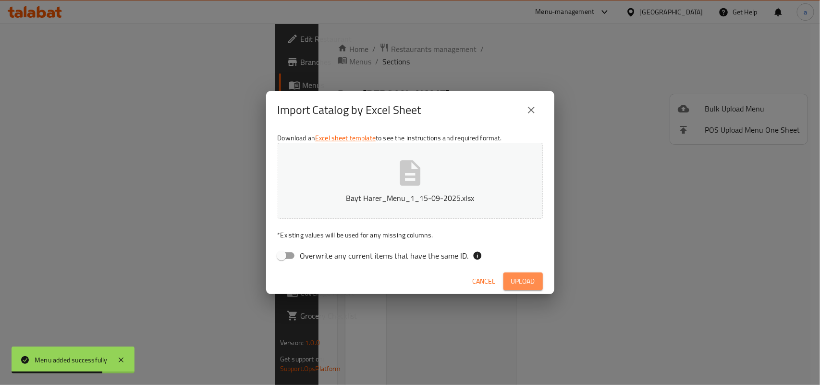
click at [516, 278] on span "Upload" at bounding box center [523, 281] width 24 height 12
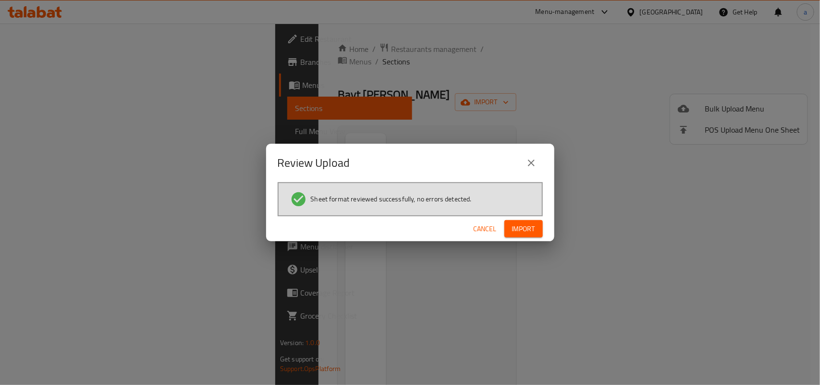
click at [534, 229] on span "Import" at bounding box center [523, 229] width 23 height 12
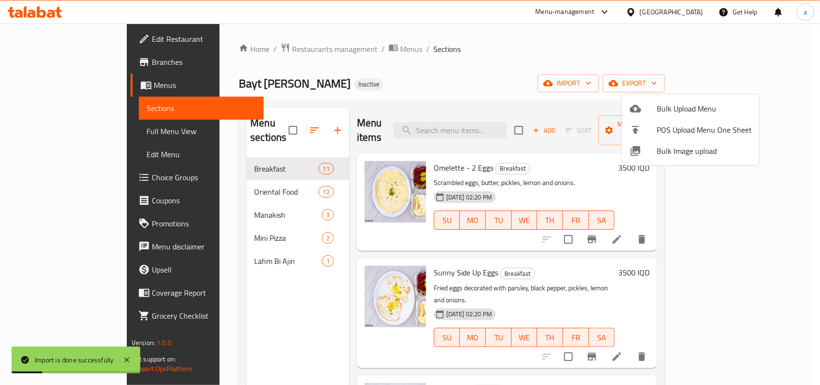
click at [223, 231] on div at bounding box center [410, 192] width 820 height 385
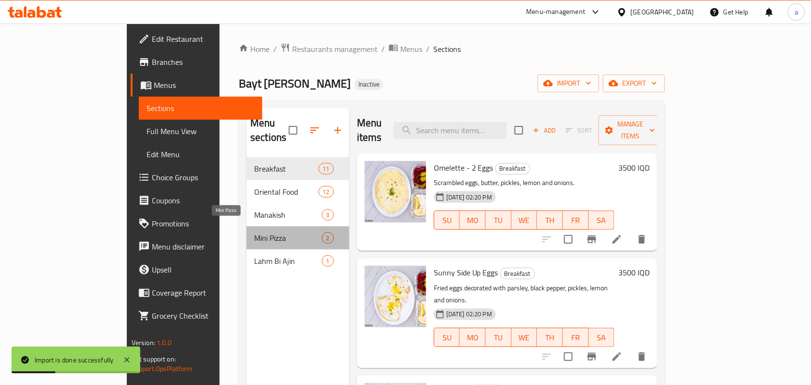
click at [254, 232] on span "Mini Pizza" at bounding box center [288, 238] width 68 height 12
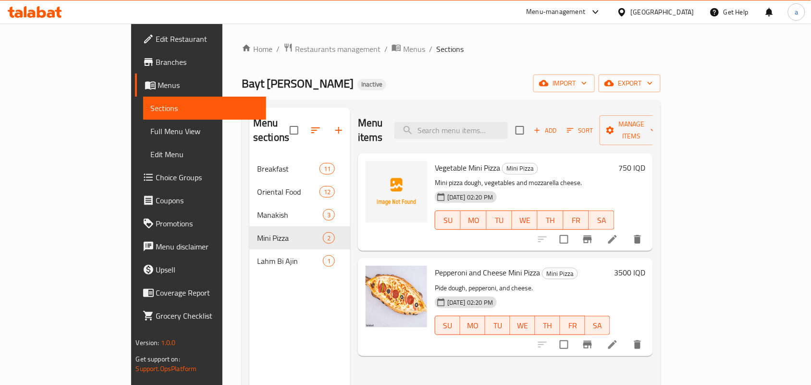
click at [151, 130] on span "Full Menu View" at bounding box center [205, 131] width 108 height 12
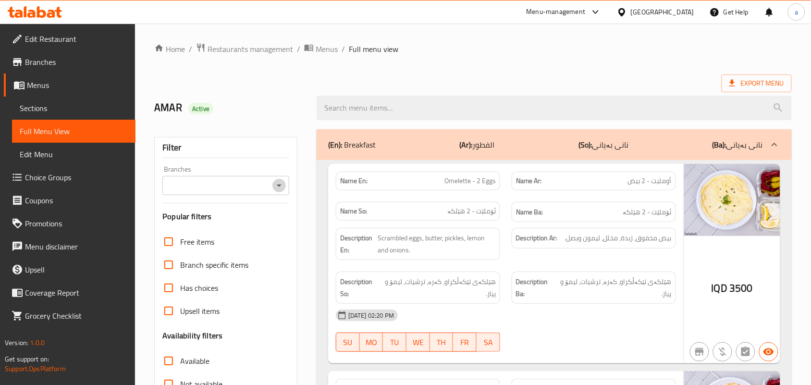
click at [279, 185] on icon "Open" at bounding box center [279, 186] width 12 height 12
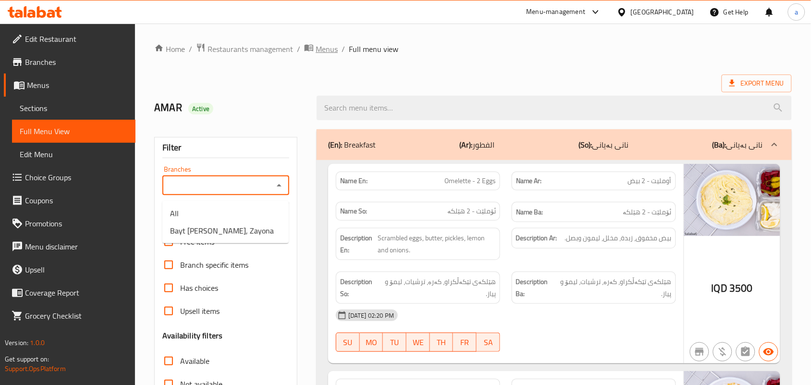
click at [333, 51] on span "Menus" at bounding box center [327, 49] width 22 height 12
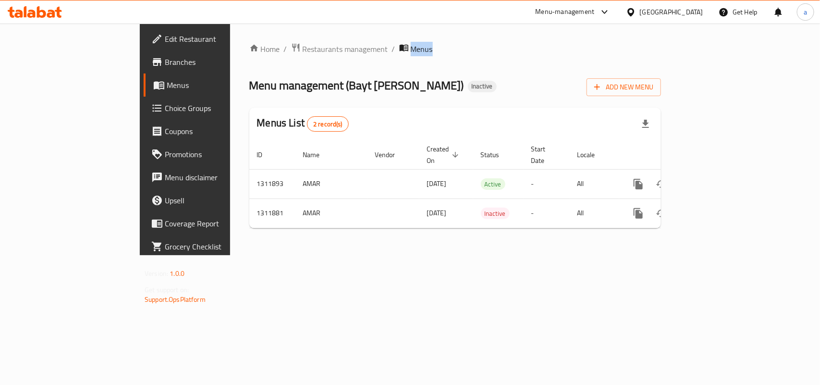
drag, startPoint x: 333, startPoint y: 51, endPoint x: 350, endPoint y: 83, distance: 35.9
click at [411, 51] on span "Menus" at bounding box center [422, 49] width 22 height 12
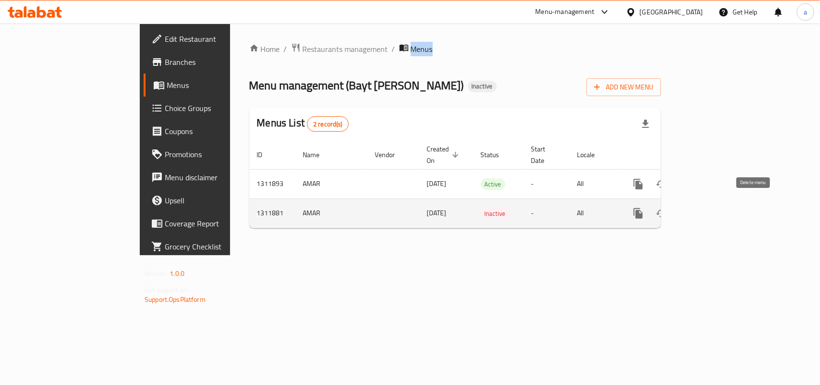
click at [688, 209] on icon "enhanced table" at bounding box center [684, 213] width 7 height 9
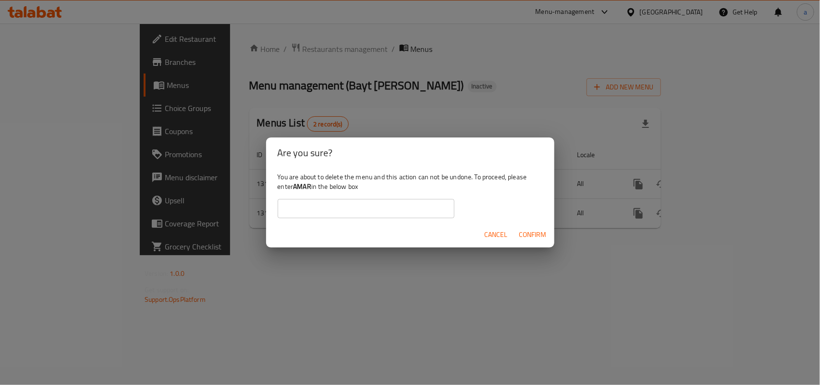
click at [311, 190] on b "AMAR" at bounding box center [302, 186] width 18 height 12
copy div "AMAR"
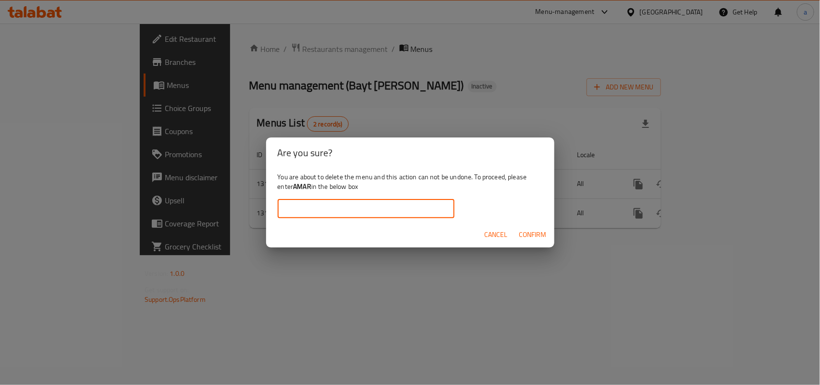
drag, startPoint x: 316, startPoint y: 206, endPoint x: 320, endPoint y: 210, distance: 6.5
click at [315, 207] on input "text" at bounding box center [366, 208] width 177 height 19
paste input "AMAR"
type input "AMAR"
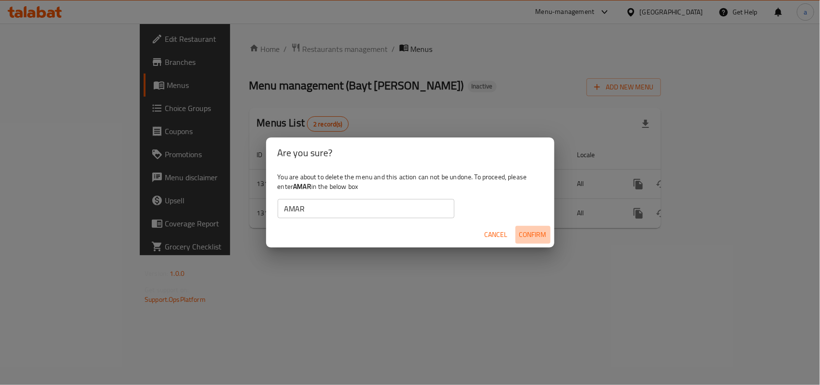
click at [516, 237] on button "Confirm" at bounding box center [533, 235] width 35 height 18
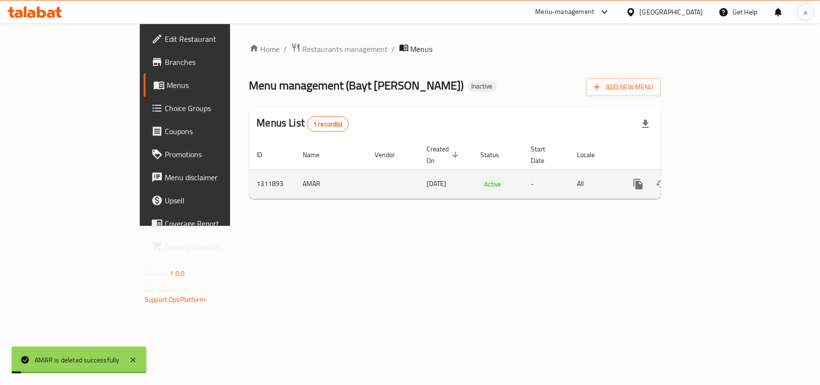
click at [712, 180] on icon "enhanced table" at bounding box center [707, 184] width 9 height 9
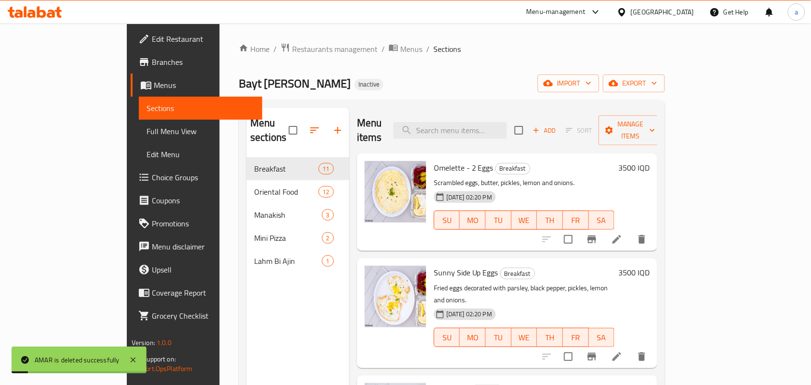
click at [147, 133] on span "Full Menu View" at bounding box center [201, 131] width 108 height 12
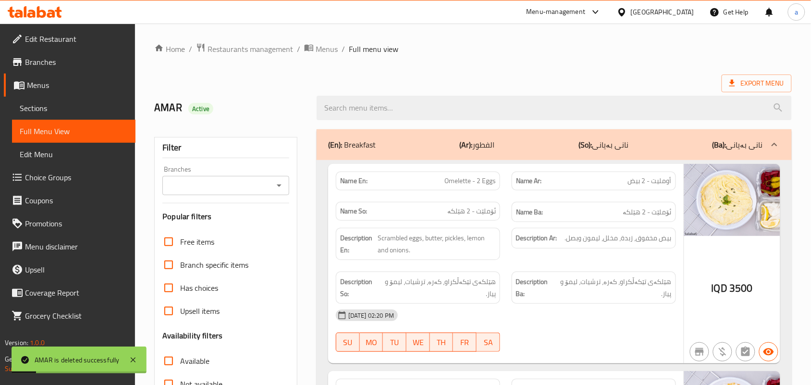
click at [279, 183] on button "Open" at bounding box center [278, 185] width 13 height 13
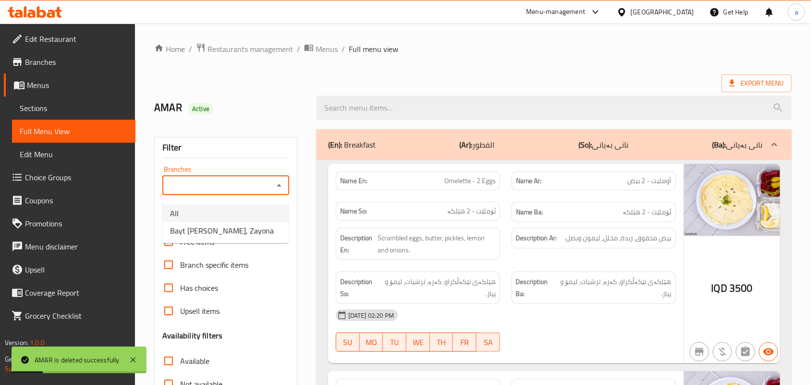
click at [236, 225] on li "Bayt Harer, Zayona" at bounding box center [225, 230] width 126 height 17
type input "Bayt Harer, Zayona"
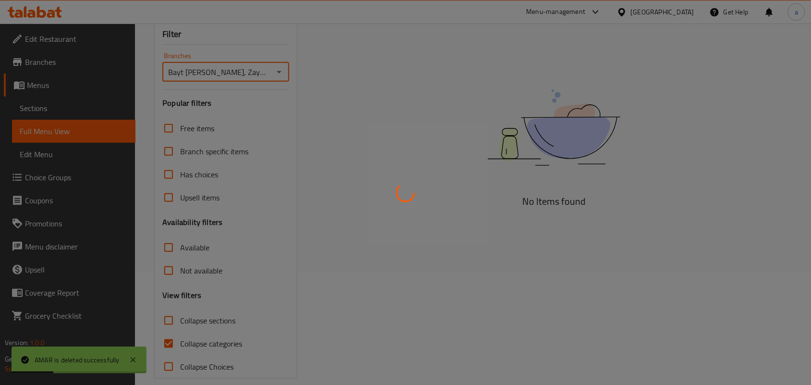
scroll to position [140, 0]
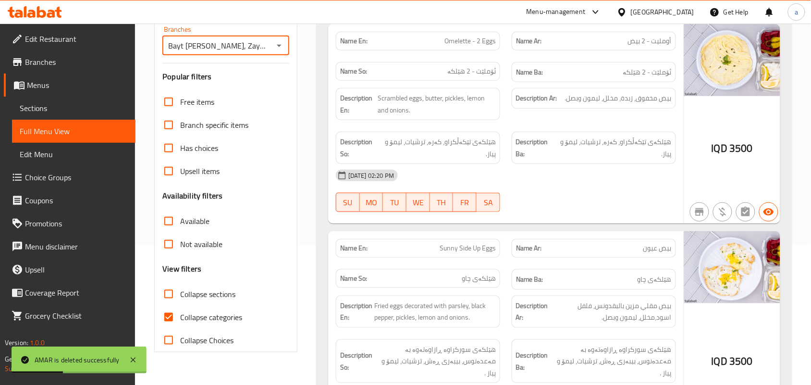
click at [175, 329] on input "Collapse categories" at bounding box center [168, 317] width 23 height 23
checkbox input "false"
drag, startPoint x: 627, startPoint y: 202, endPoint x: 602, endPoint y: 268, distance: 70.4
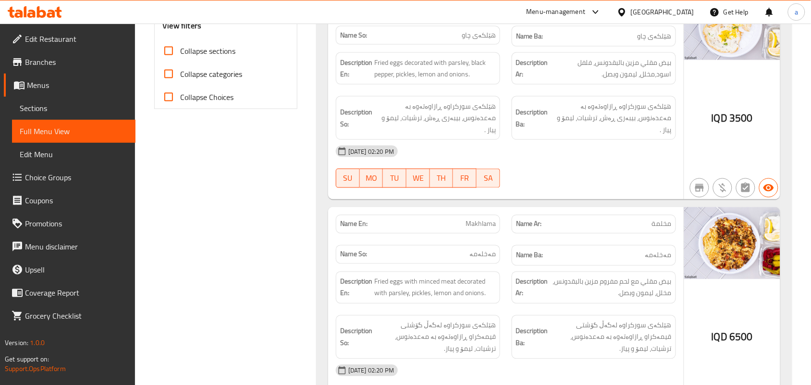
scroll to position [0, 0]
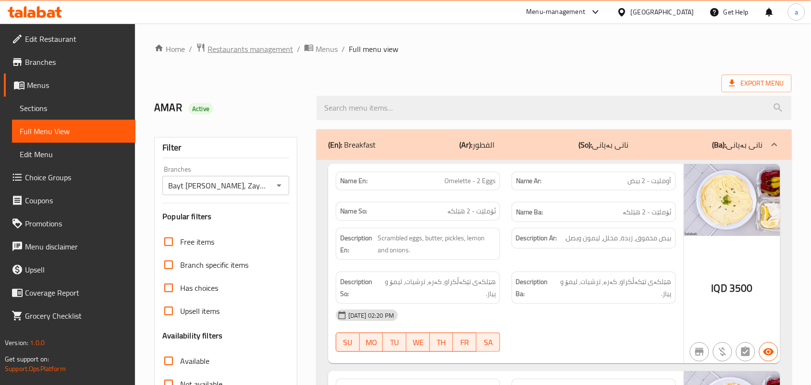
click at [215, 48] on span "Restaurants management" at bounding box center [251, 49] width 86 height 12
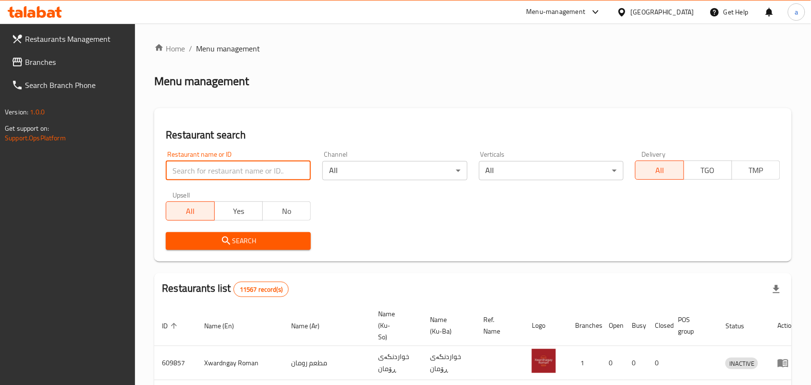
click at [239, 173] on input "search" at bounding box center [238, 170] width 145 height 19
paste input "Mandi Bait Al Aresh"
type input "Mandi Bait Al Aresh"
click button "Search" at bounding box center [238, 241] width 145 height 18
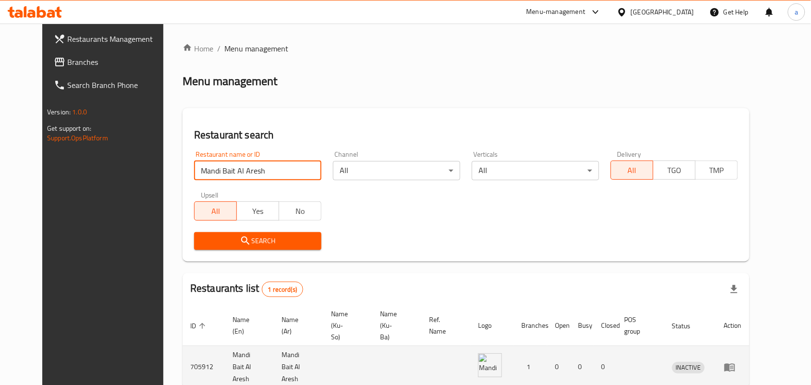
click at [721, 342] on icon "enhanced table" at bounding box center [730, 367] width 12 height 12
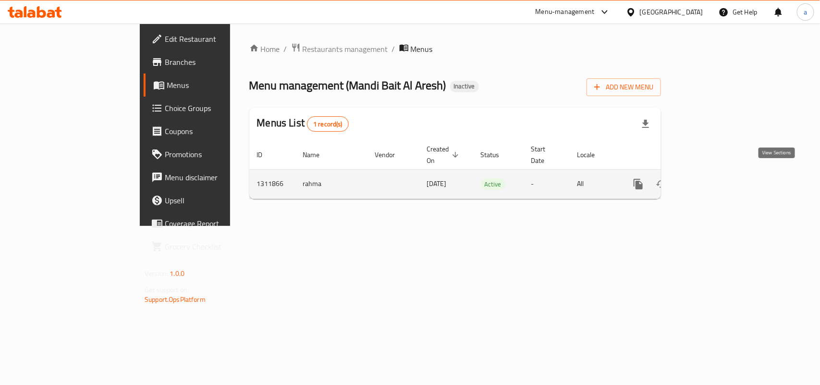
click at [713, 178] on icon "enhanced table" at bounding box center [708, 184] width 12 height 12
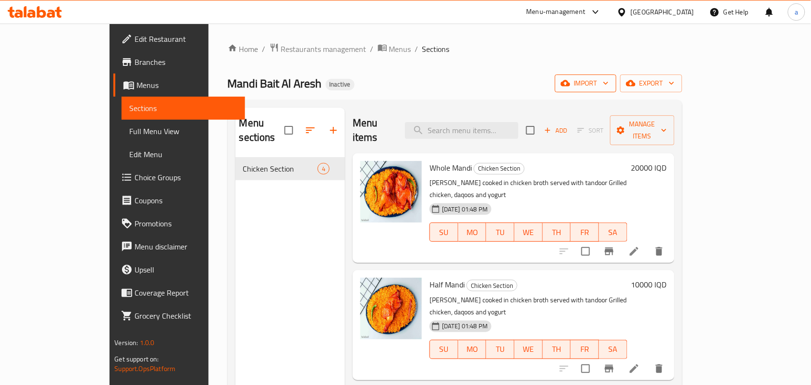
drag, startPoint x: 719, startPoint y: 94, endPoint x: 714, endPoint y: 88, distance: 7.2
click at [682, 92] on div "Home / Restaurants management / Menus / Sections Mandi Bait Al Aresh Inactive i…" at bounding box center [455, 271] width 455 height 457
click at [609, 89] on span "import" at bounding box center [586, 83] width 46 height 12
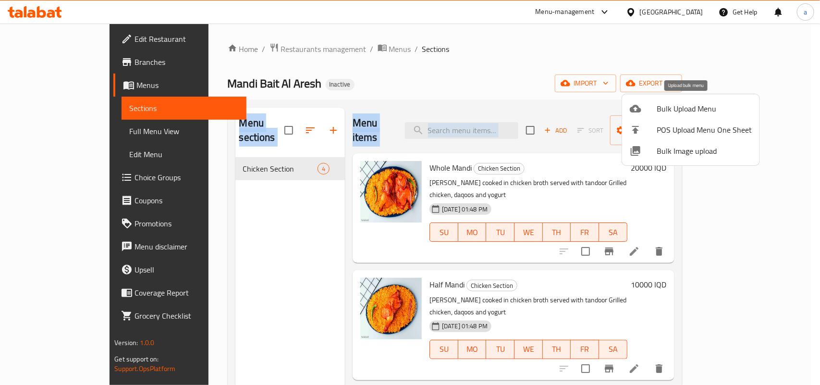
click at [672, 108] on span "Bulk Upload Menu" at bounding box center [704, 109] width 95 height 12
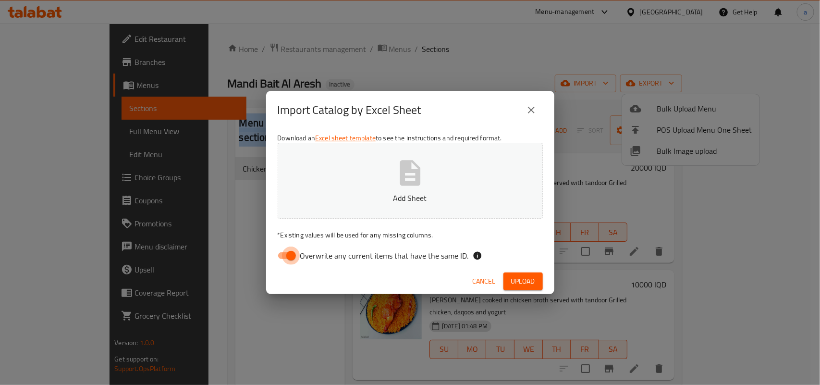
click at [291, 261] on input "Overwrite any current items that have the same ID." at bounding box center [291, 255] width 55 height 18
checkbox input "false"
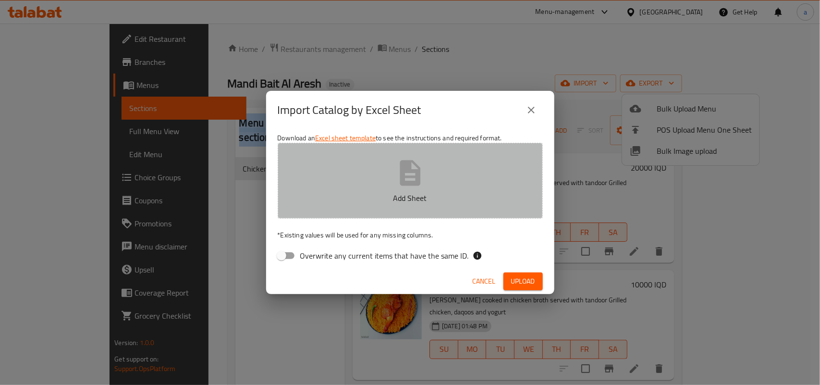
click at [378, 181] on button "Add Sheet" at bounding box center [410, 181] width 265 height 76
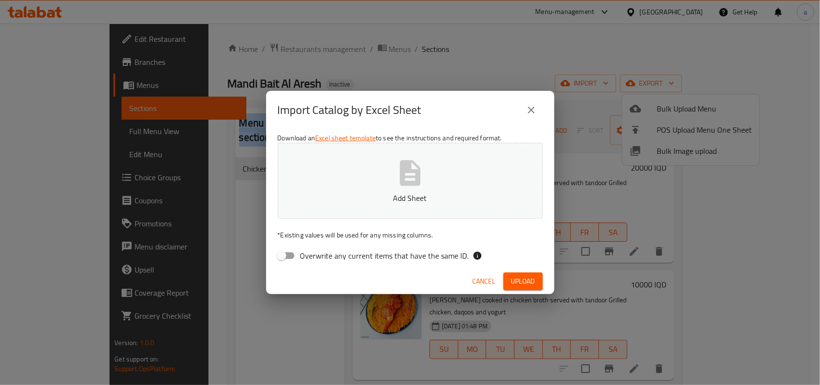
click at [531, 280] on span "Upload" at bounding box center [523, 281] width 24 height 12
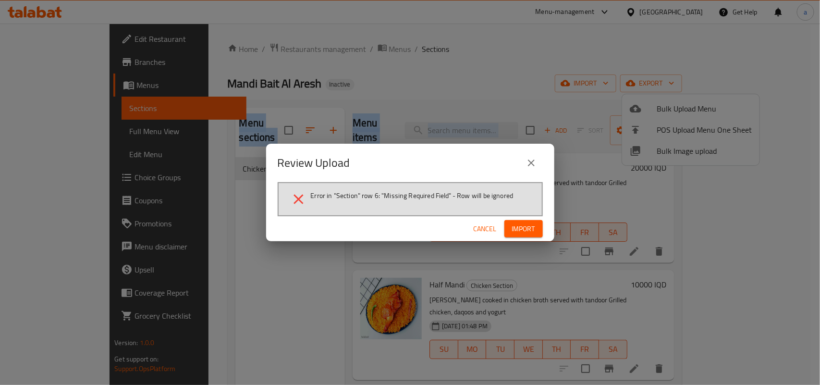
click at [519, 228] on span "Import" at bounding box center [523, 229] width 23 height 12
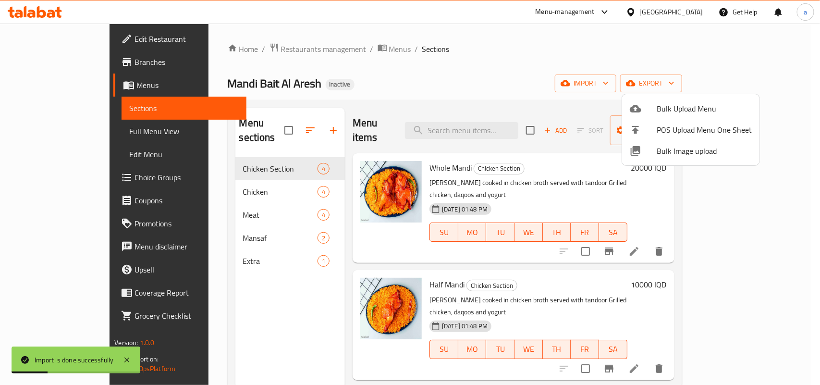
click at [243, 286] on div at bounding box center [410, 192] width 820 height 385
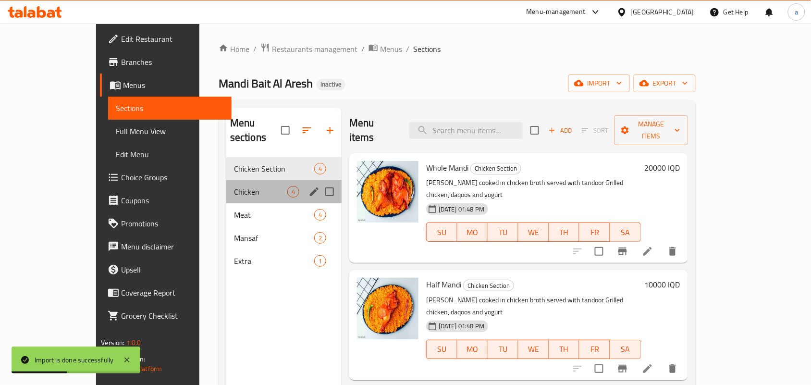
click at [268, 187] on div "Chicken 4" at bounding box center [283, 191] width 115 height 23
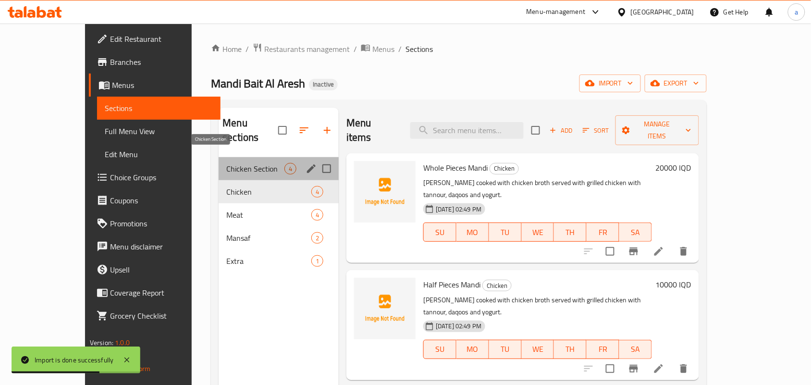
click at [250, 163] on span "Chicken Section" at bounding box center [255, 169] width 58 height 12
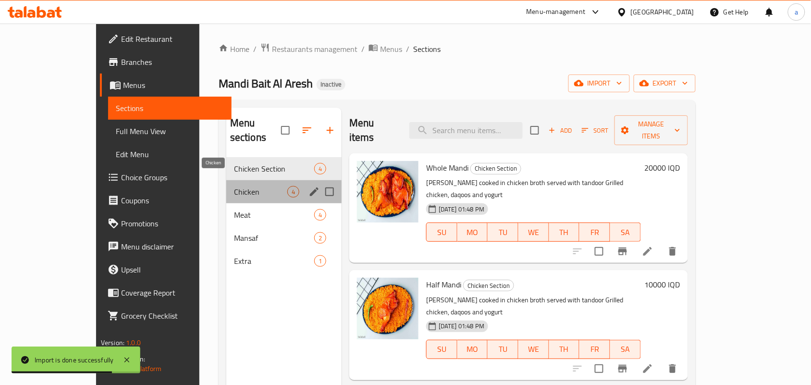
click at [246, 186] on span "Chicken" at bounding box center [260, 192] width 53 height 12
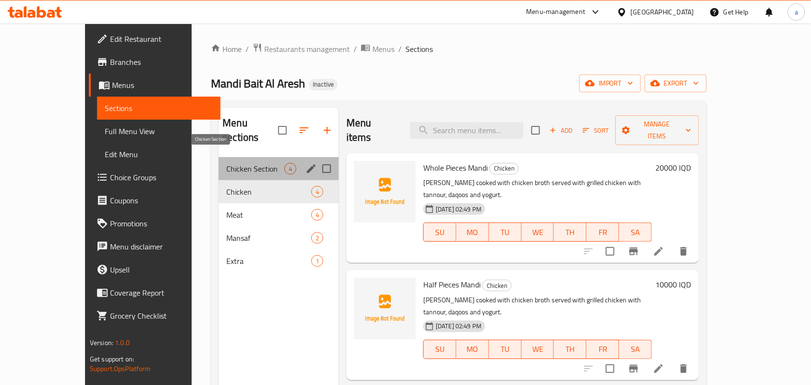
click at [251, 163] on span "Chicken Section" at bounding box center [255, 169] width 58 height 12
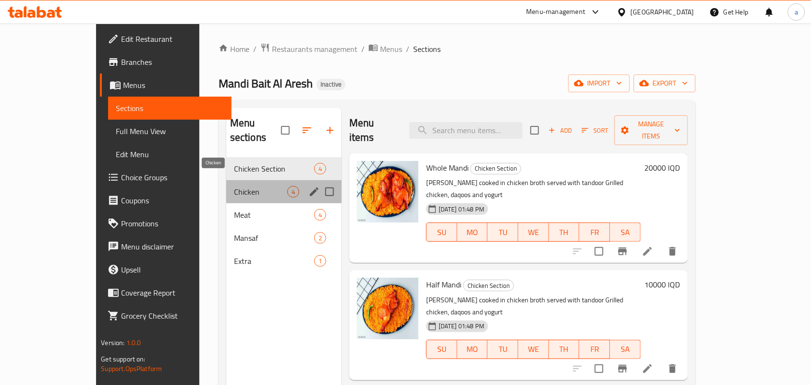
click at [253, 186] on span "Chicken" at bounding box center [260, 192] width 53 height 12
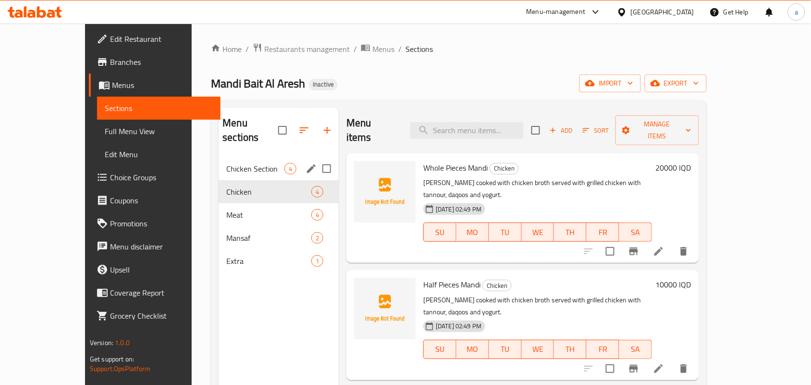
click at [226, 166] on div "Chicken Section 4" at bounding box center [279, 168] width 120 height 23
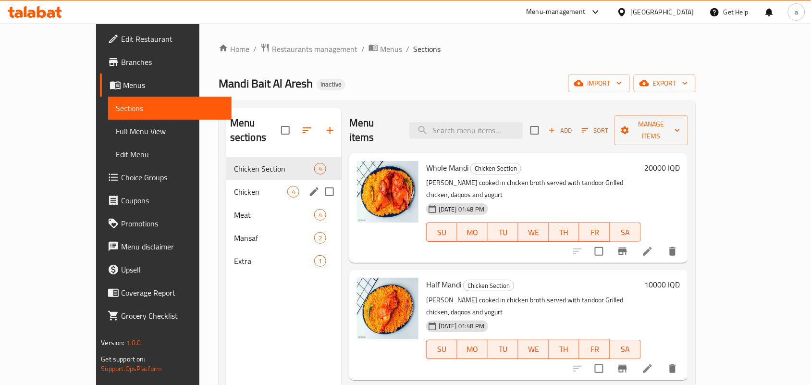
click at [319, 182] on input "Menu sections" at bounding box center [329, 192] width 20 height 20
checkbox input "true"
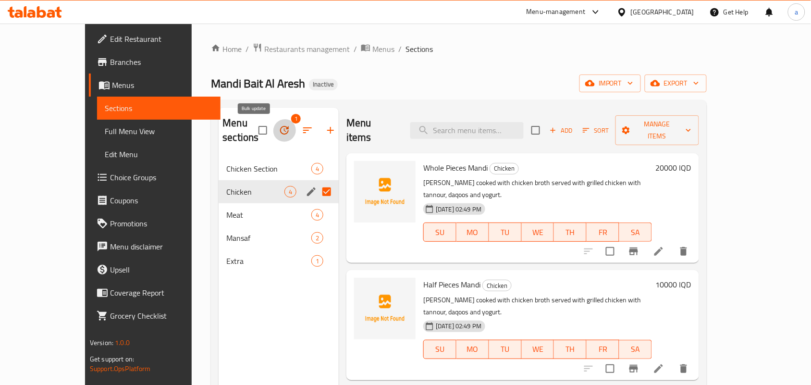
click at [273, 133] on button "button" at bounding box center [284, 130] width 23 height 23
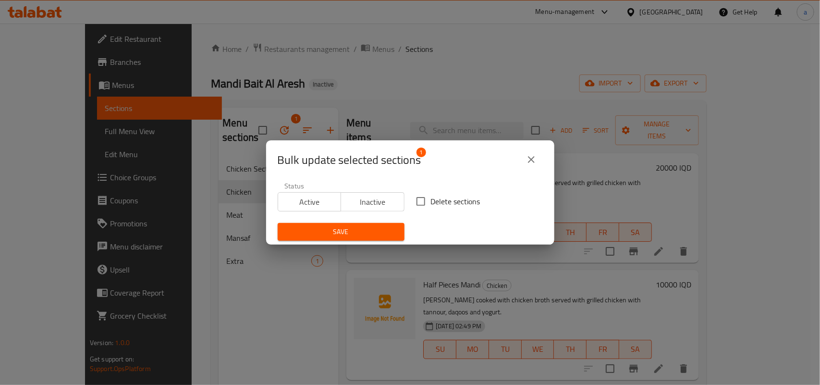
click at [416, 205] on input "Delete sections" at bounding box center [421, 201] width 20 height 20
checkbox input "true"
click at [364, 232] on span "Save" at bounding box center [340, 232] width 111 height 12
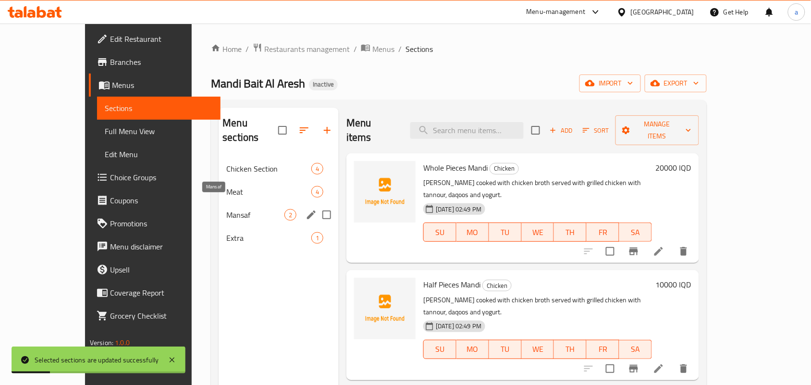
click at [228, 209] on span "Mansaf" at bounding box center [255, 215] width 58 height 12
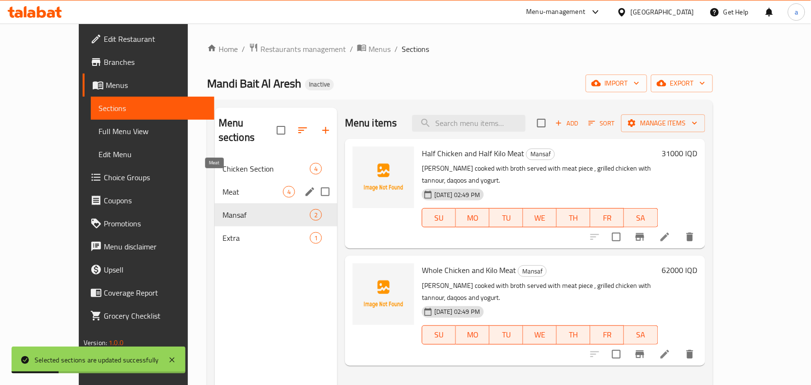
click at [223, 186] on span "Meat" at bounding box center [252, 192] width 61 height 12
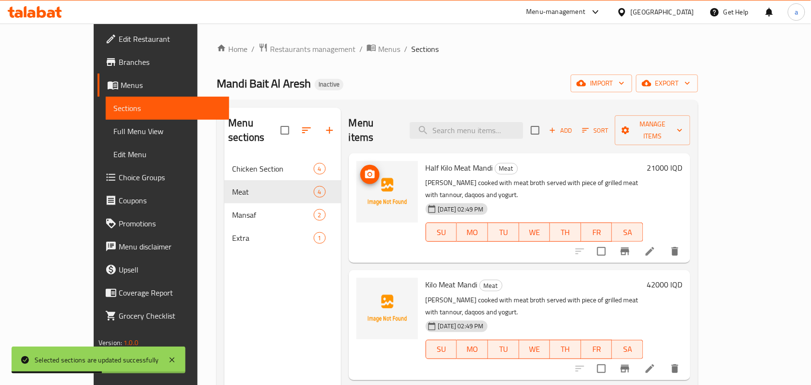
click at [364, 169] on icon "upload picture" at bounding box center [370, 175] width 12 height 12
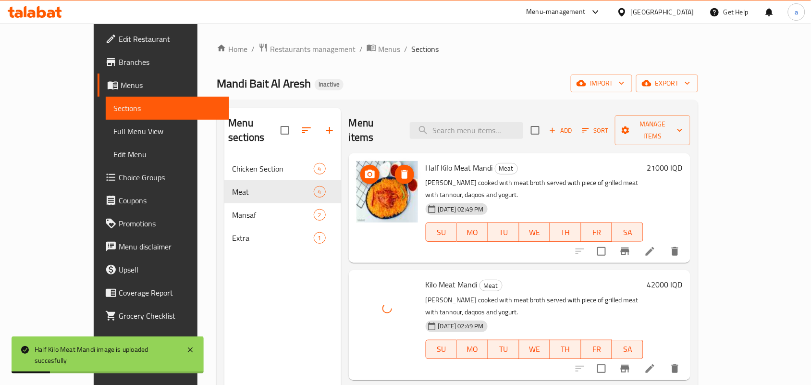
scroll to position [69, 0]
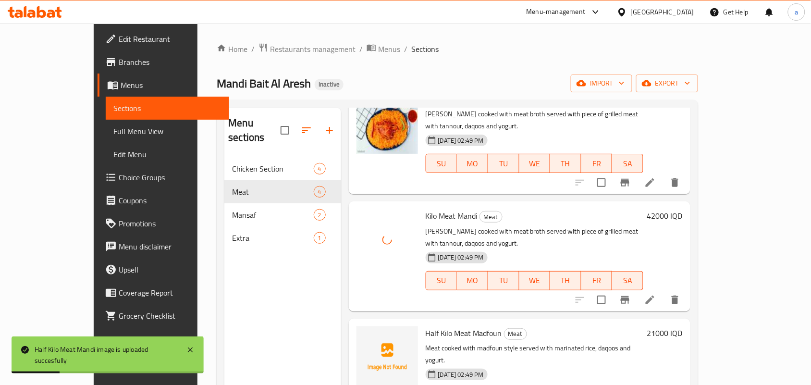
type button "0"
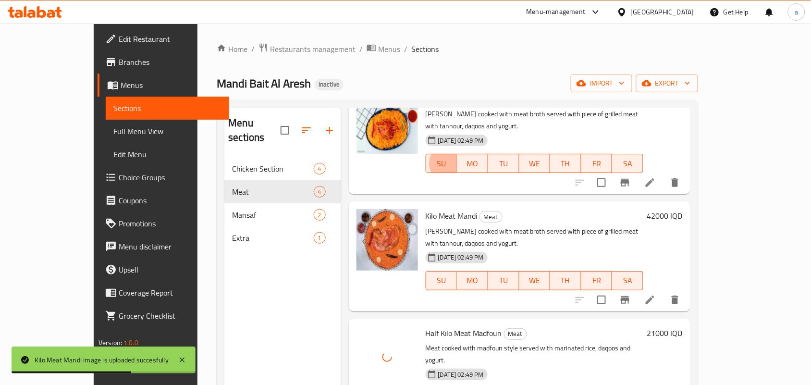
scroll to position [135, 0]
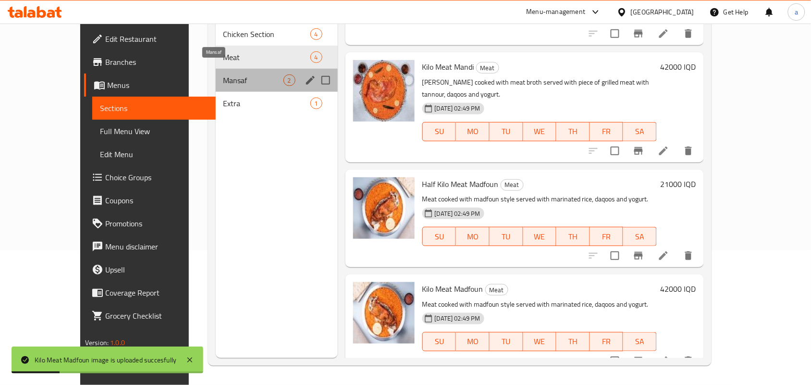
click at [235, 74] on span "Mansaf" at bounding box center [253, 80] width 60 height 12
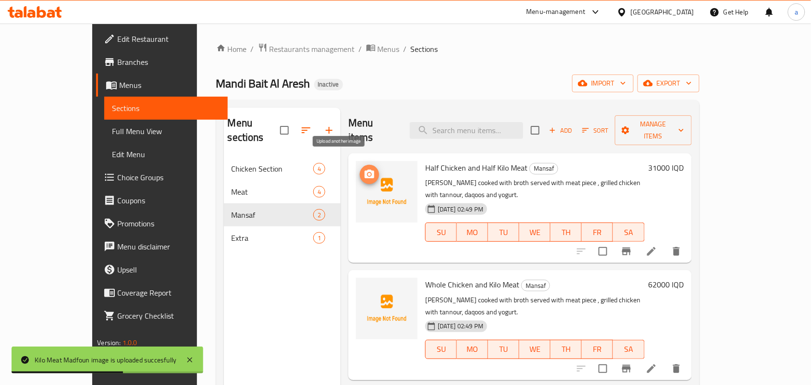
click at [364, 169] on icon "upload picture" at bounding box center [370, 175] width 12 height 12
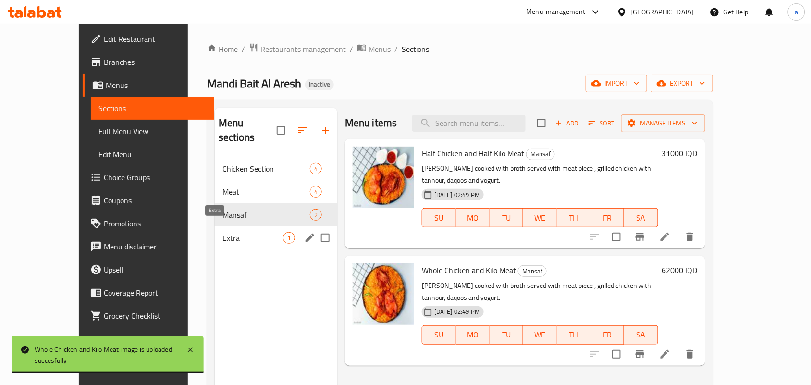
click at [222, 232] on span "Extra" at bounding box center [252, 238] width 61 height 12
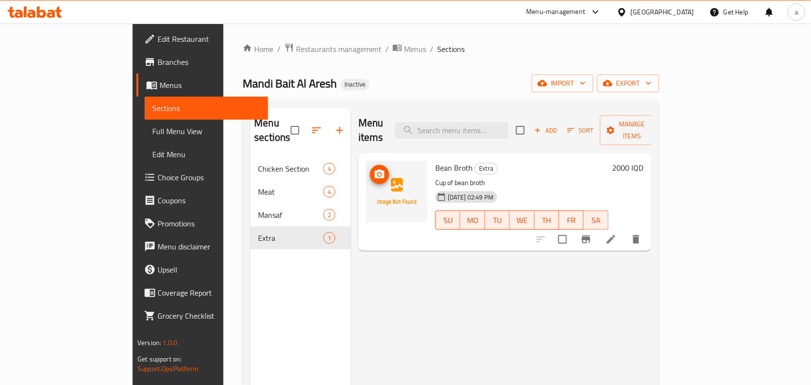
click at [375, 170] on icon "upload picture" at bounding box center [380, 174] width 10 height 9
click at [152, 135] on span "Full Menu View" at bounding box center [206, 131] width 108 height 12
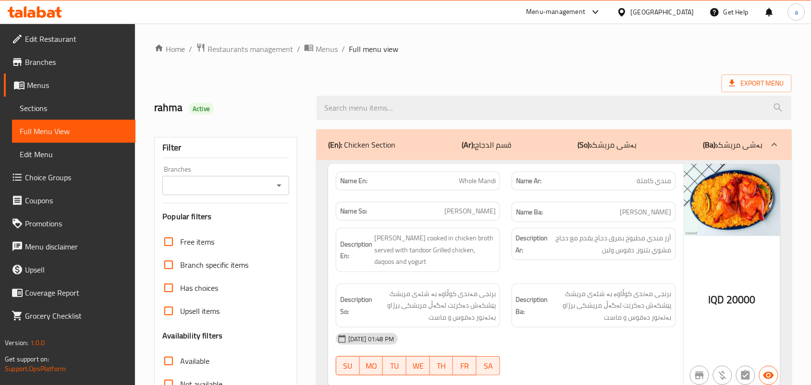
click at [272, 179] on div "Branches" at bounding box center [225, 185] width 127 height 19
click at [279, 191] on icon "Open" at bounding box center [279, 186] width 12 height 12
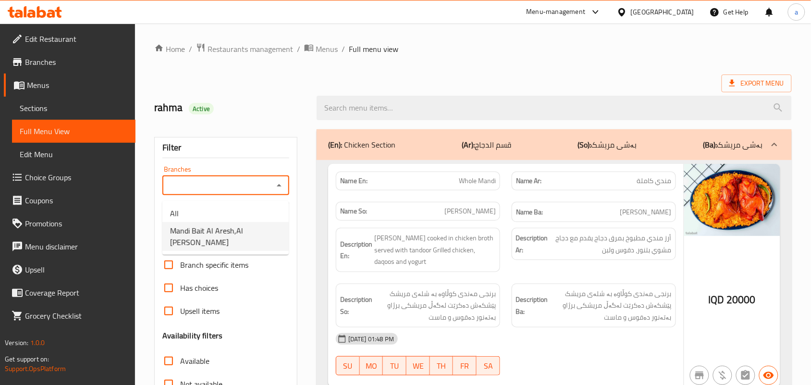
click at [221, 234] on span "Mandi Bait Al Aresh,Al Dora" at bounding box center [225, 236] width 111 height 23
type input "Mandi Bait Al Aresh,Al Dora"
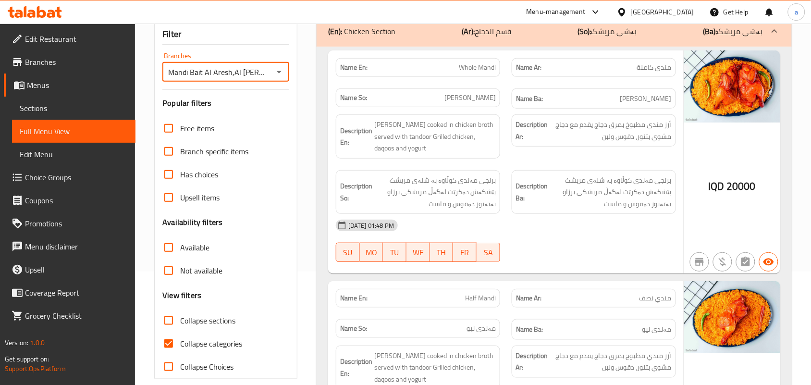
scroll to position [140, 0]
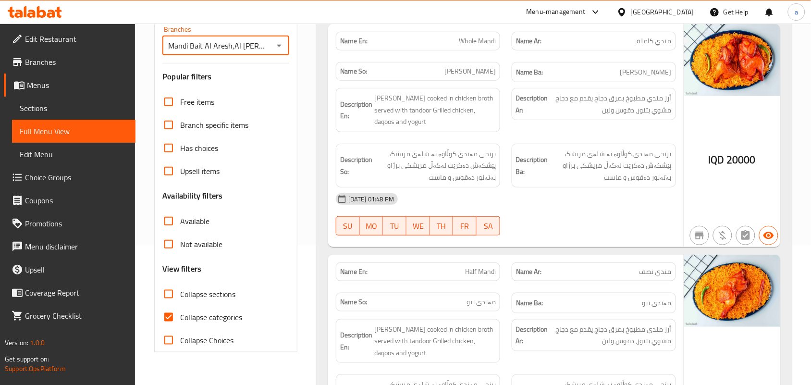
click at [58, 41] on span "Edit Restaurant" at bounding box center [76, 39] width 103 height 12
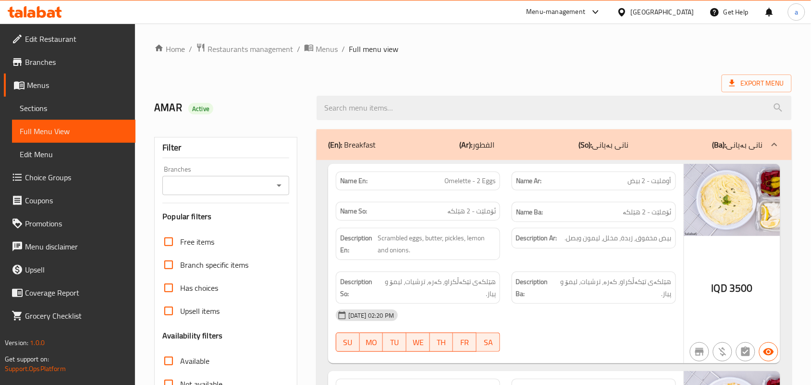
click at [250, 49] on span "Restaurants management" at bounding box center [251, 49] width 86 height 12
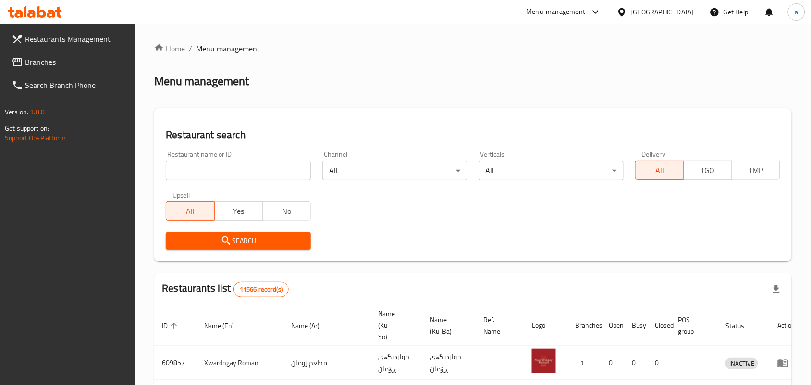
click at [230, 172] on input "search" at bounding box center [238, 170] width 145 height 19
paste input "Rene Choco"
type input "Rene Choco"
click button "Search" at bounding box center [238, 241] width 145 height 18
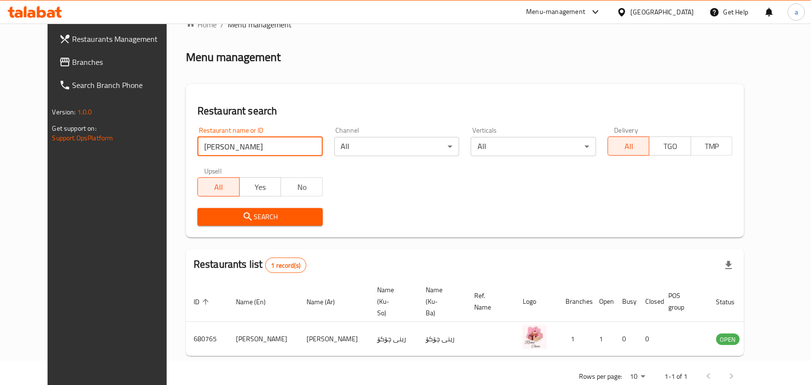
scroll to position [44, 0]
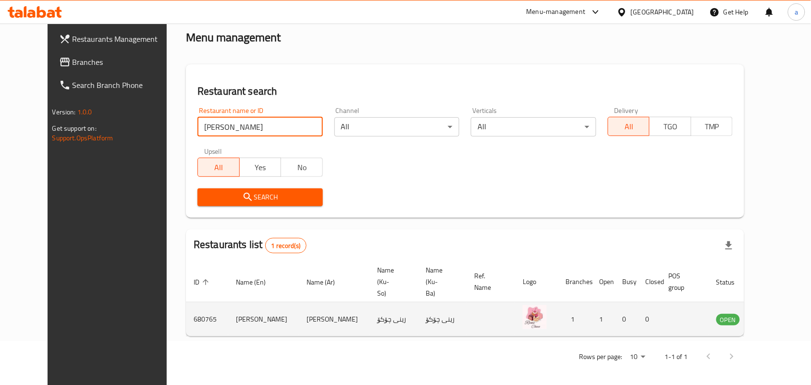
click at [773, 318] on icon "enhanced table" at bounding box center [774, 320] width 3 height 4
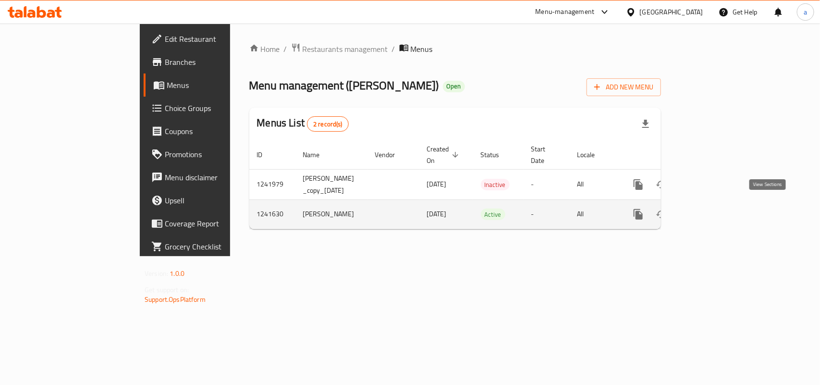
click at [713, 212] on icon "enhanced table" at bounding box center [708, 215] width 12 height 12
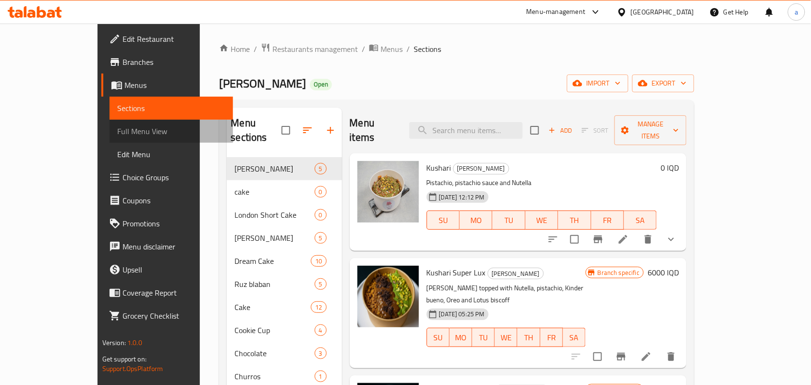
click at [117, 137] on span "Full Menu View" at bounding box center [171, 131] width 108 height 12
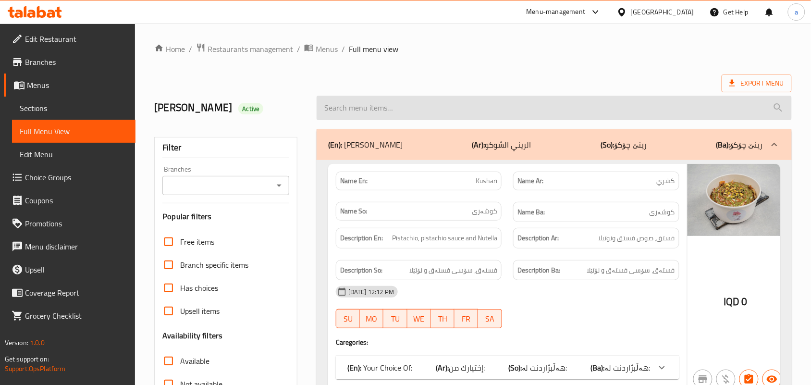
click at [369, 117] on input "search" at bounding box center [554, 108] width 475 height 25
paste input "French Chocolate"
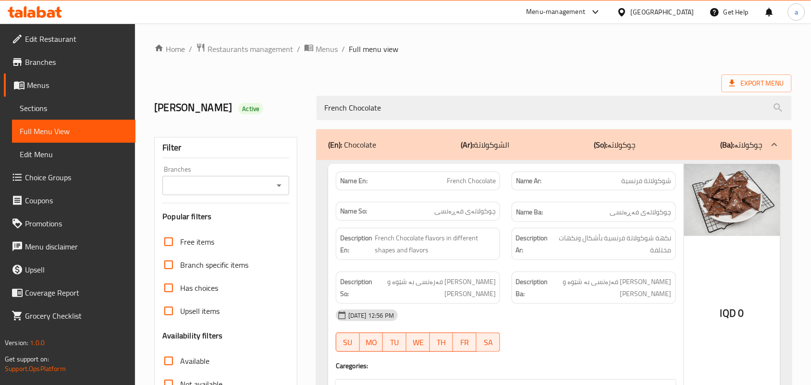
click at [279, 184] on icon "Open" at bounding box center [279, 186] width 12 height 12
type input "French Chocolate"
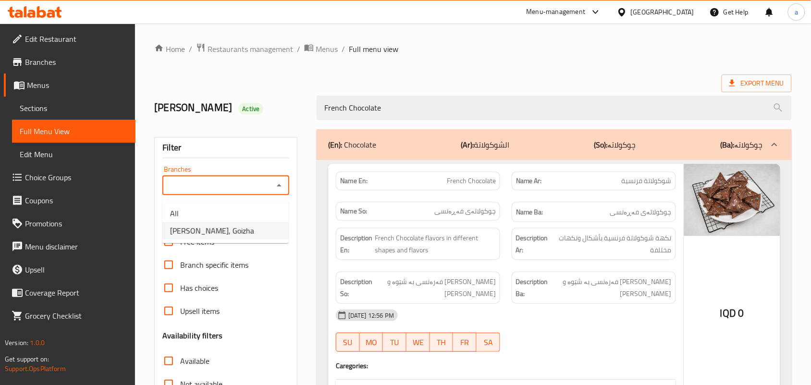
click at [239, 228] on li "Rene Choco, Goizha" at bounding box center [225, 230] width 126 height 17
type input "Rene Choco, Goizha"
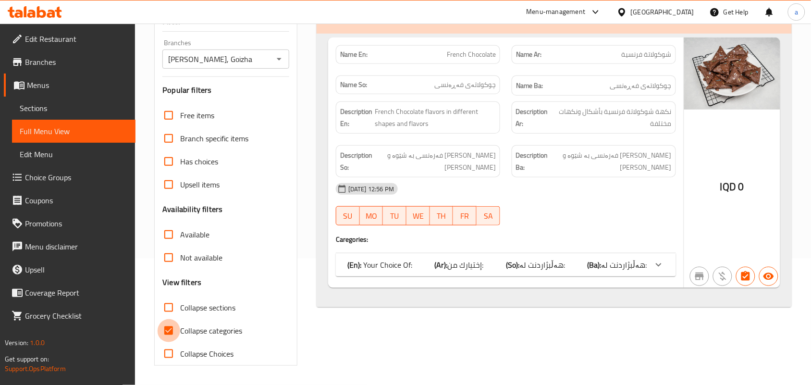
click at [178, 327] on input "Collapse categories" at bounding box center [168, 330] width 23 height 23
checkbox input "false"
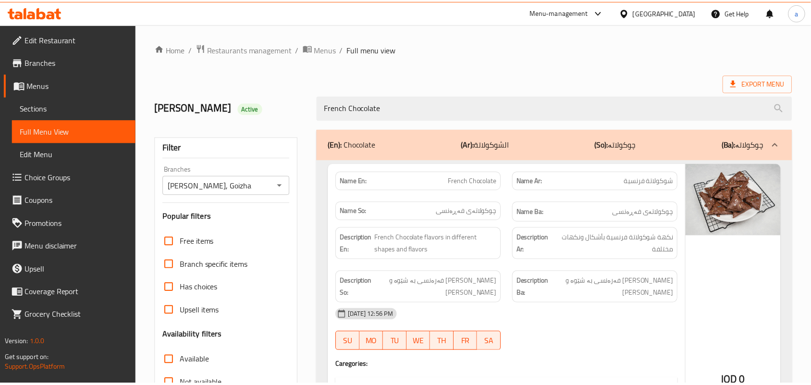
scroll to position [214, 0]
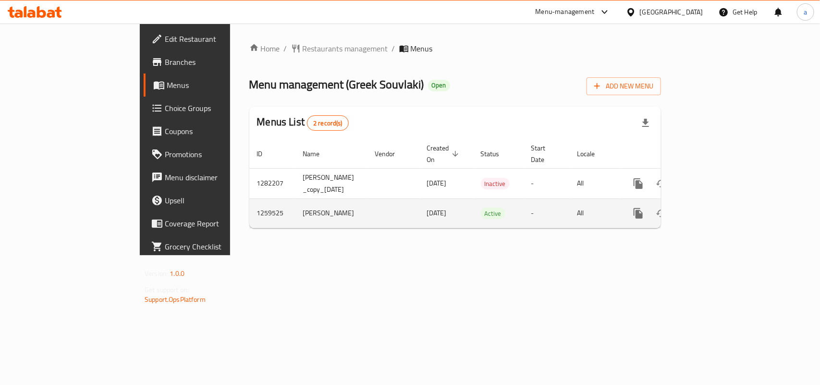
click at [713, 209] on icon "enhanced table" at bounding box center [708, 214] width 12 height 12
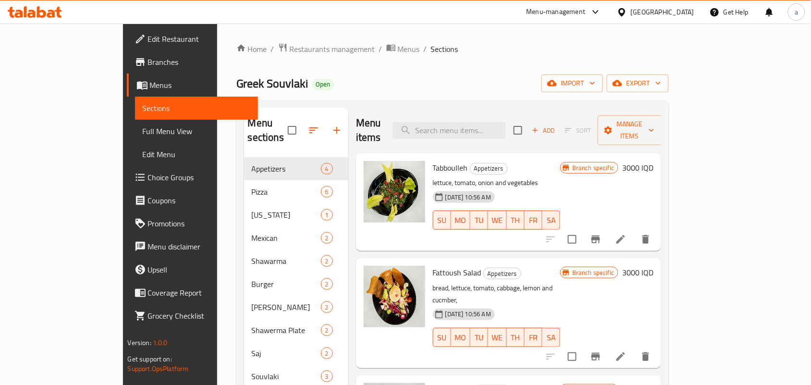
click at [135, 143] on link "Full Menu View" at bounding box center [196, 131] width 123 height 23
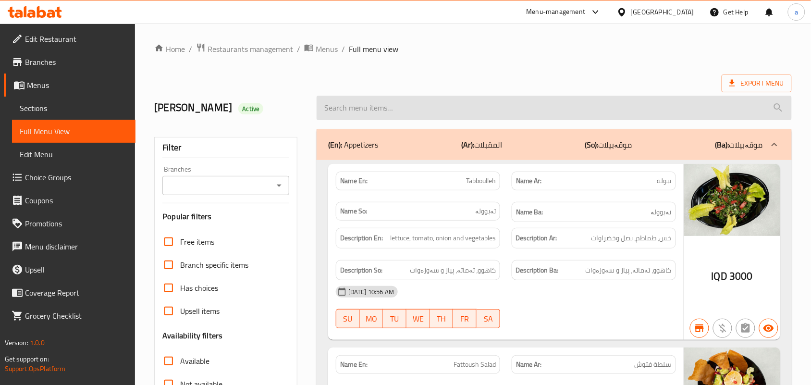
click at [376, 113] on input "search" at bounding box center [554, 108] width 475 height 25
paste input "Chicken Gus"
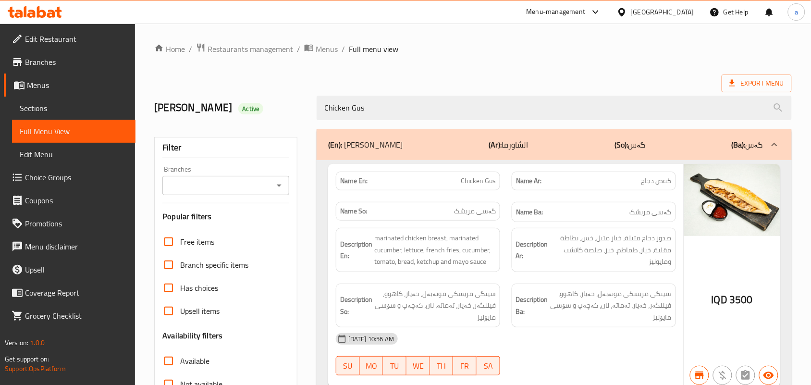
click at [278, 182] on button "Open" at bounding box center [278, 185] width 13 height 13
type input "Chicken Gus"
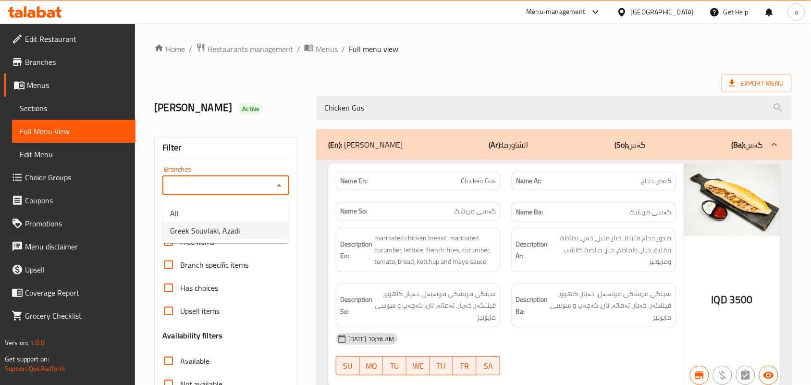
click at [231, 226] on span "Greek Souvlaki, Azadi" at bounding box center [205, 231] width 70 height 12
type input "Greek Souvlaki, Azadi"
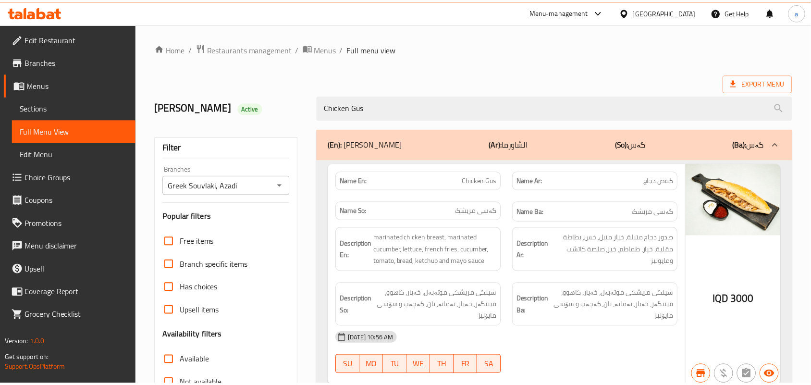
scroll to position [142, 0]
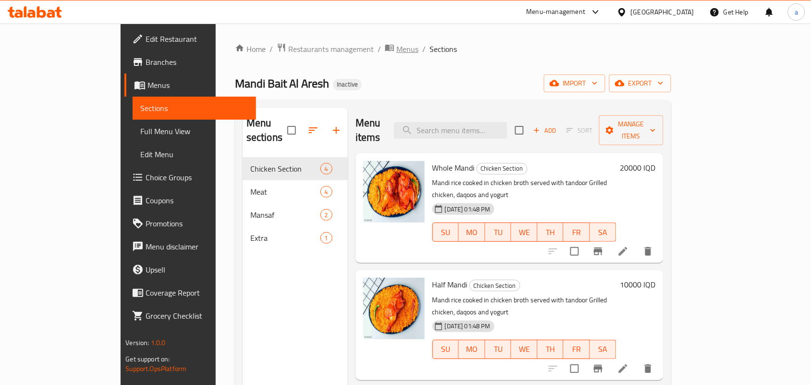
click at [396, 52] on span "Menus" at bounding box center [407, 49] width 22 height 12
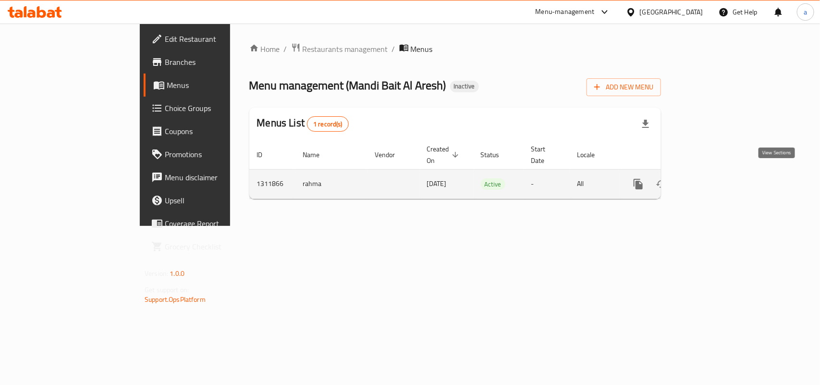
click at [713, 178] on icon "enhanced table" at bounding box center [708, 184] width 12 height 12
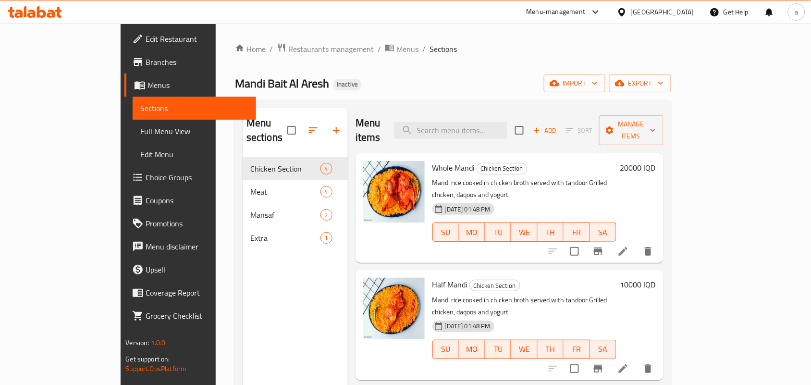
click at [140, 153] on span "Edit Menu" at bounding box center [194, 154] width 108 height 12
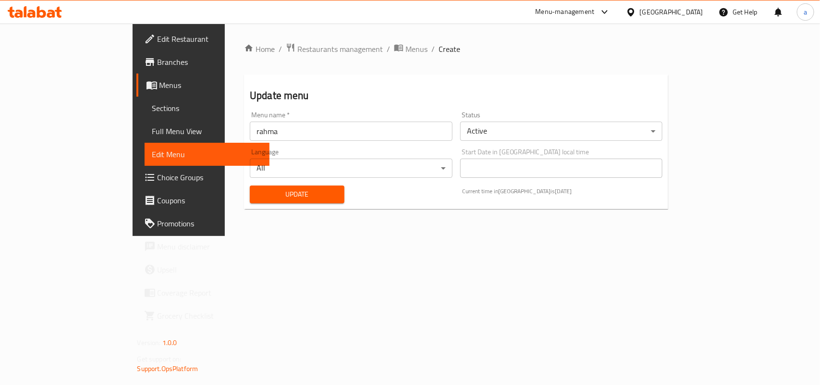
click at [252, 140] on input "rahma" at bounding box center [351, 131] width 203 height 19
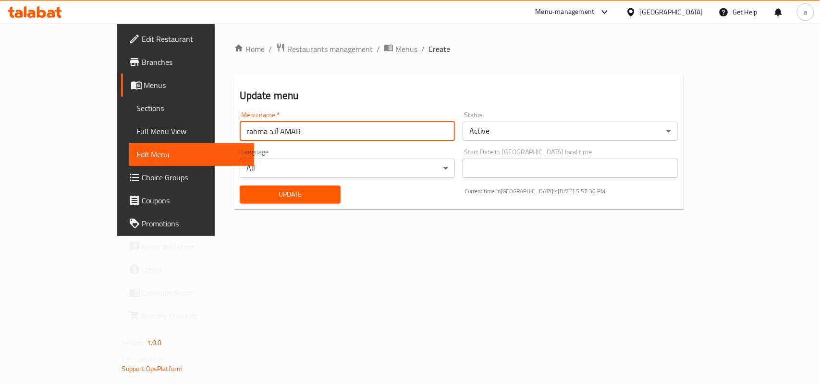
type input "rahma آند AMAR"
click at [247, 195] on span "Update" at bounding box center [290, 194] width 86 height 12
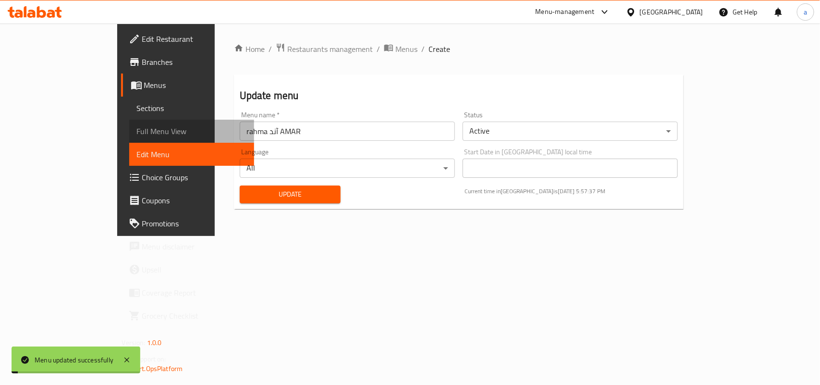
click at [137, 137] on span "Full Menu View" at bounding box center [192, 131] width 110 height 12
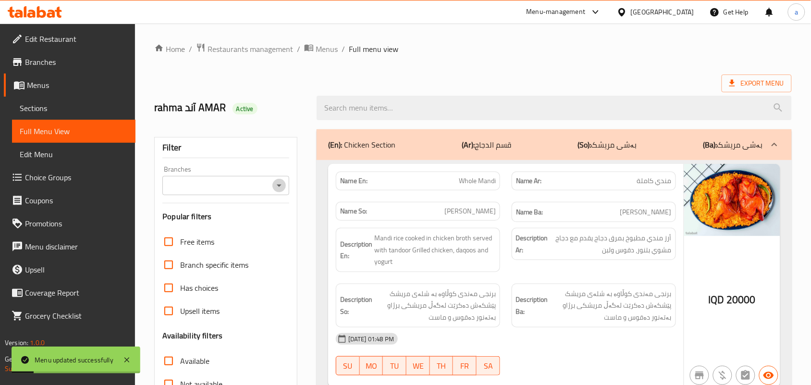
click at [279, 187] on icon "Open" at bounding box center [279, 185] width 5 height 2
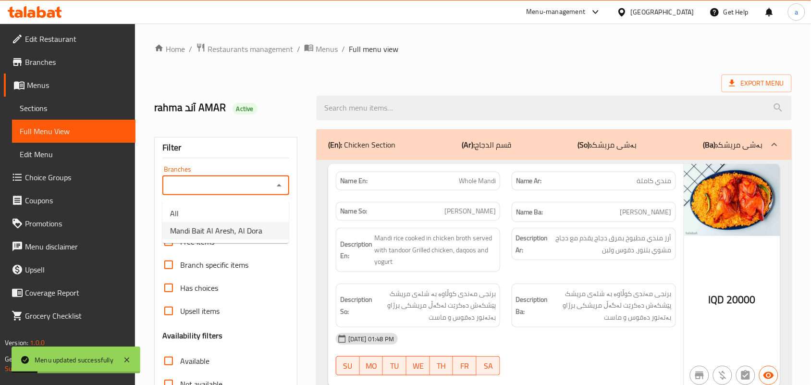
click at [225, 228] on span "Mandi Bait Al Aresh, Al Dora" at bounding box center [216, 231] width 92 height 12
type input "Mandi Bait Al Aresh, Al Dora"
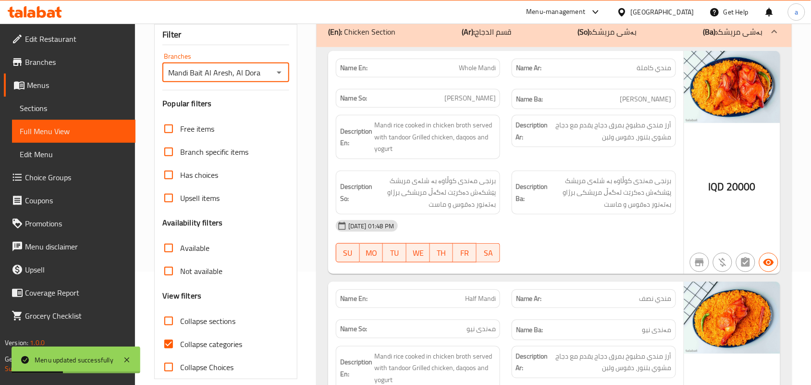
scroll to position [140, 0]
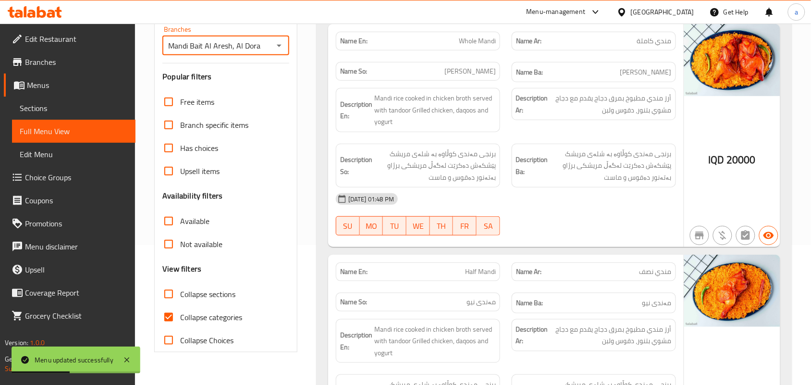
click at [173, 305] on input "Collapse sections" at bounding box center [168, 294] width 23 height 23
checkbox input "true"
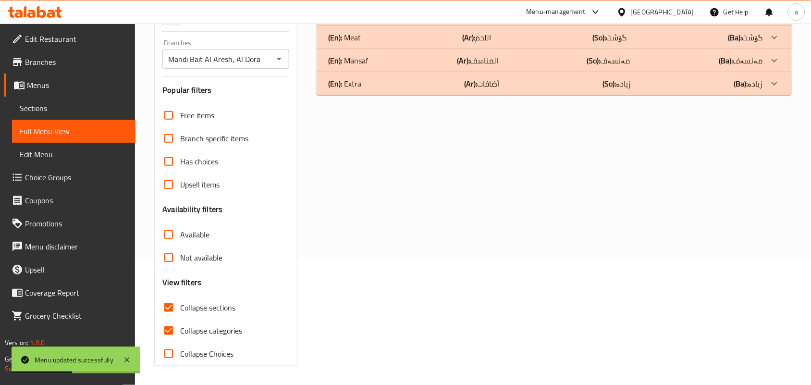
click at [166, 324] on input "Collapse categories" at bounding box center [168, 330] width 23 height 23
checkbox input "false"
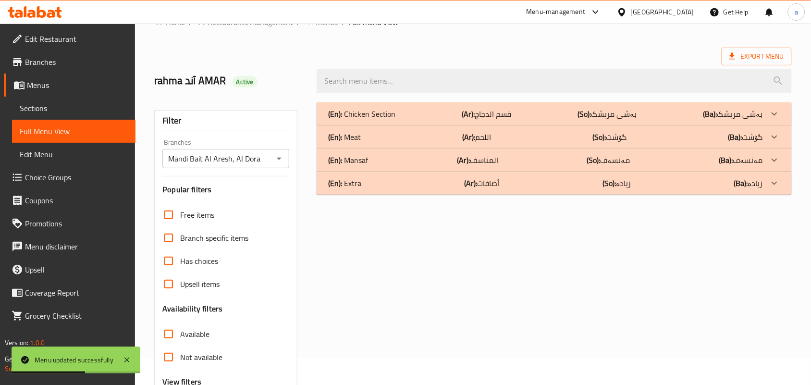
scroll to position [0, 0]
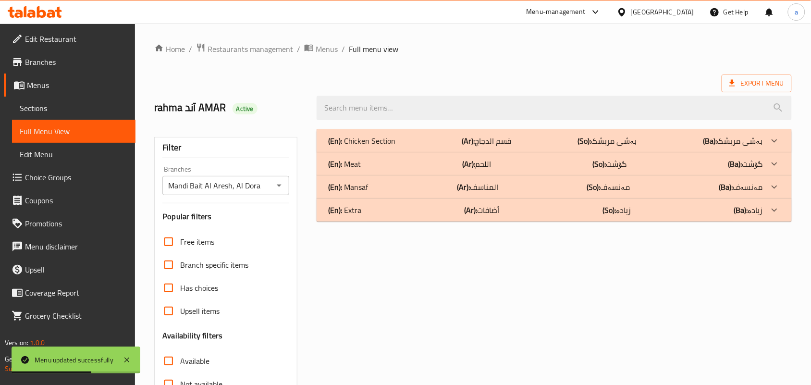
click at [426, 216] on div "(En): Extra (Ar): أضافات (So): زیادە (Ba): زیادە" at bounding box center [545, 210] width 435 height 12
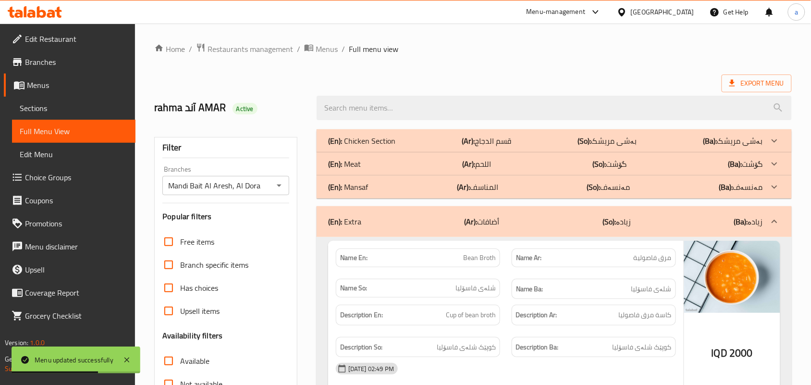
click at [437, 193] on div "(En): Mansaf (Ar): المناسف (So): مەنسەف (Ba): مەنسەف" at bounding box center [545, 187] width 435 height 12
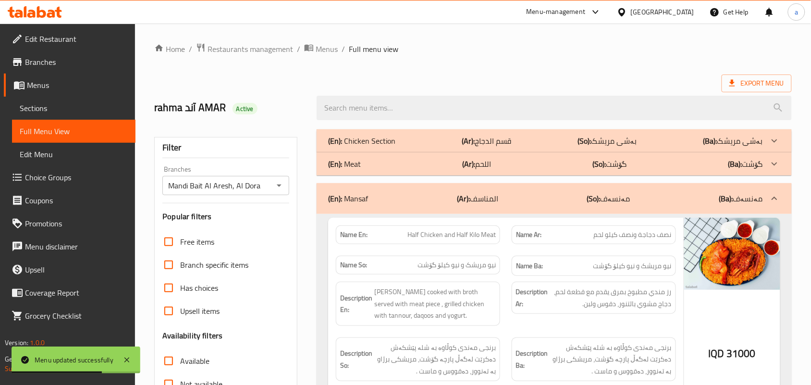
click at [437, 174] on div "(En): Meat (Ar): اللحم (So): گۆشت (Ba): گۆشت" at bounding box center [554, 163] width 475 height 23
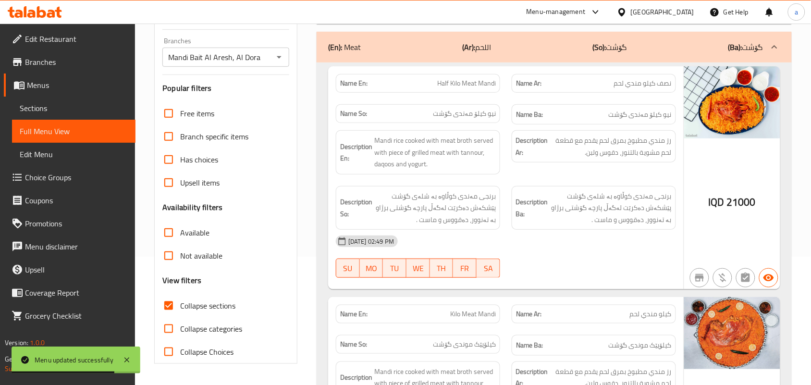
scroll to position [140, 0]
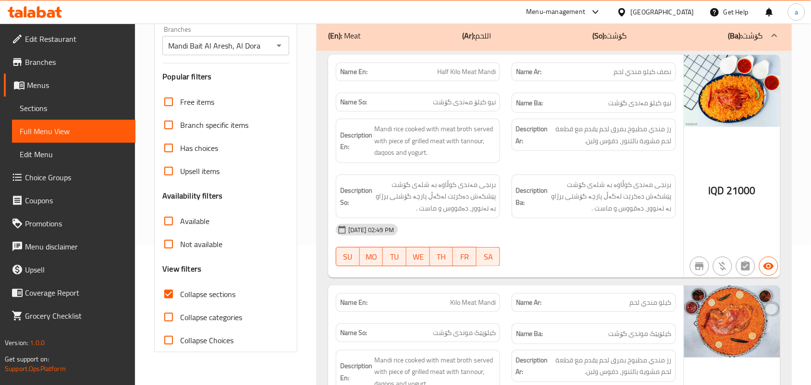
click at [51, 110] on span "Sections" at bounding box center [74, 108] width 108 height 12
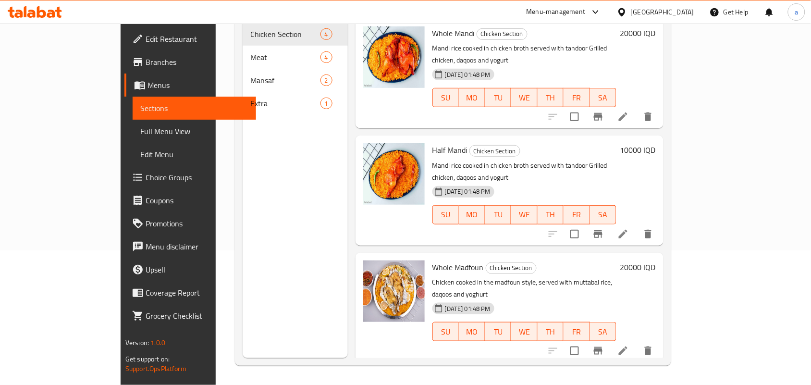
scroll to position [135, 0]
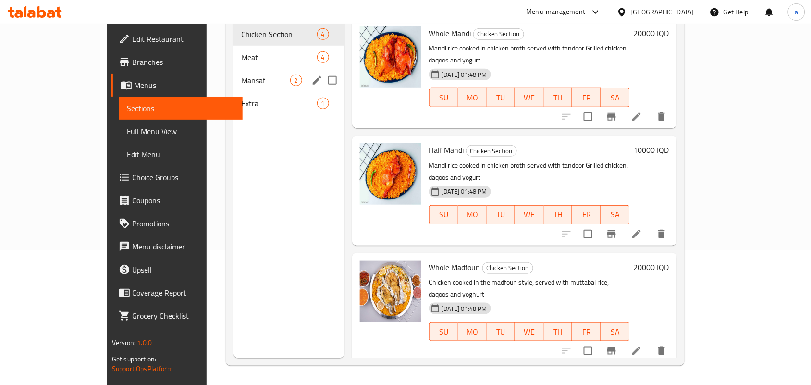
click at [233, 69] on div "Mansaf 2" at bounding box center [288, 80] width 111 height 23
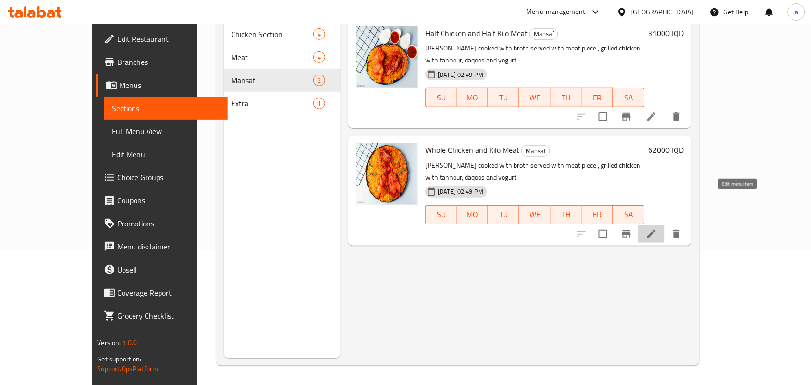
click at [656, 230] on icon at bounding box center [651, 234] width 9 height 9
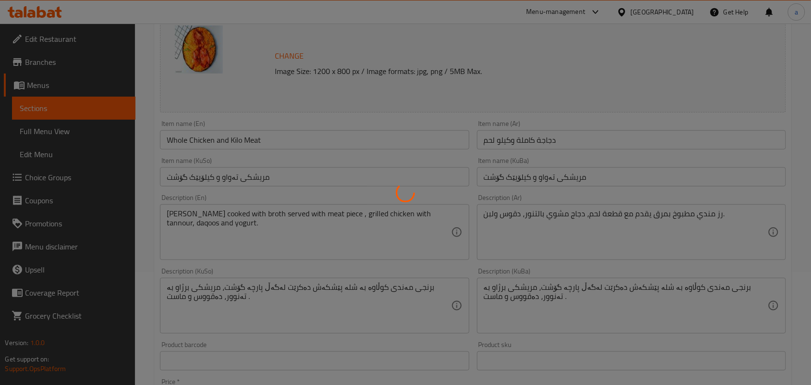
scroll to position [140, 0]
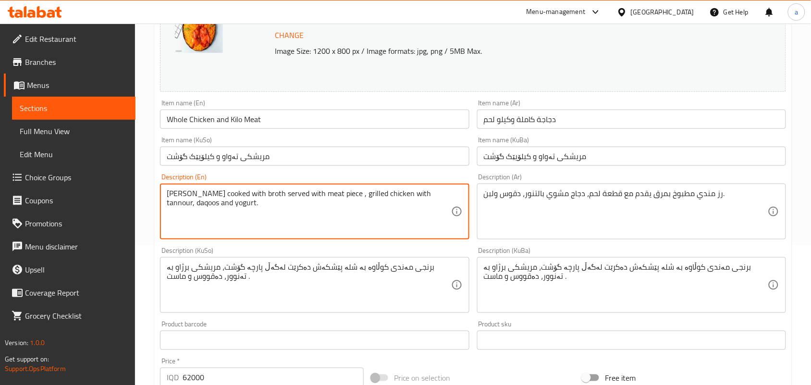
click at [359, 201] on textarea "[PERSON_NAME] cooked with broth served with meat piece , grilled chicken with t…" at bounding box center [309, 212] width 284 height 46
click at [310, 200] on textarea "[PERSON_NAME] cooked with broth served with meat piece , grilled chicken with t…" at bounding box center [309, 212] width 284 height 46
paste textarea "grilled"
click at [366, 202] on textarea "[PERSON_NAME] cooked with broth served with grilled meat piece , grilled chicke…" at bounding box center [309, 212] width 284 height 46
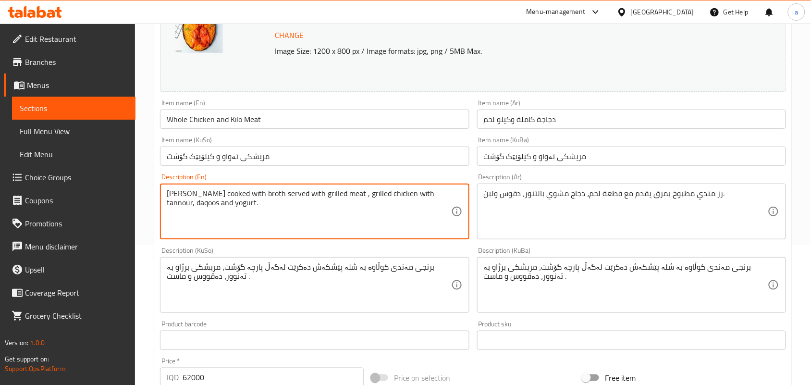
click at [308, 202] on textarea "[PERSON_NAME] cooked with broth served with grilled meat , grilled chicken with…" at bounding box center [309, 212] width 284 height 46
paste textarea "piece"
drag, startPoint x: 435, startPoint y: 202, endPoint x: 194, endPoint y: 212, distance: 241.9
click at [194, 212] on textarea "Mandi rice cooked with broth served with piece of grilled meat , grilled chicke…" at bounding box center [309, 212] width 284 height 46
click at [380, 205] on textarea "Mandi rice cooked with broth served with piece of grilled meat , grilled chicke…" at bounding box center [309, 212] width 284 height 46
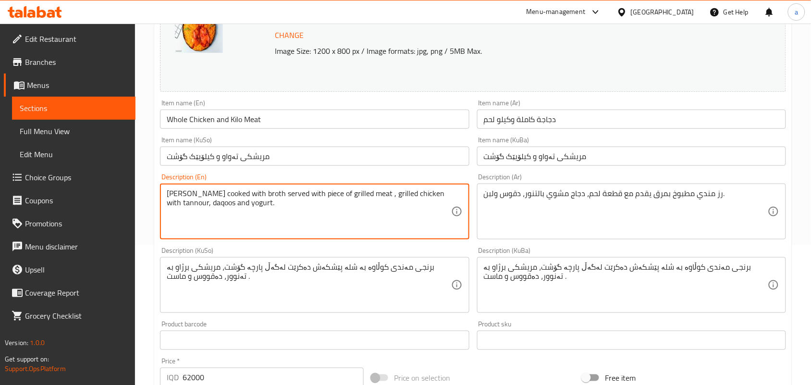
paste textarea "with tannour"
click at [352, 198] on textarea "Mandi rice cooked with broth served with piece of grilled meat with tannour, gr…" at bounding box center [309, 212] width 284 height 46
type textarea "Mandi rice cooked with broth served with piece of grilled meat with tannour, gr…"
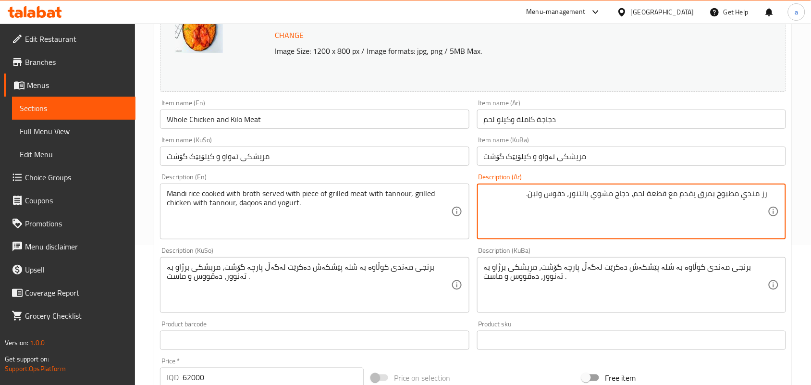
drag, startPoint x: 560, startPoint y: 206, endPoint x: 606, endPoint y: 208, distance: 45.7
click at [606, 208] on textarea "رز مندي مطبوخ بمرق يقدم مع قطعة لحم، دجاج مشوي بالتنور، دقوس ولبن." at bounding box center [626, 212] width 284 height 46
click at [627, 205] on textarea "رز مندي مطبوخ بمرق يقدم مع قطعة لحم، دجاج مشوي بالتنور، دقوس ولبن." at bounding box center [626, 212] width 284 height 46
paste textarea "مشوي بالتنور"
type textarea "رز مندي مطبوخ بمرق يقدم مع قطعة لحم مشوي بالتنور، دجاج مشوي بالتنور، دقوس ولبن."
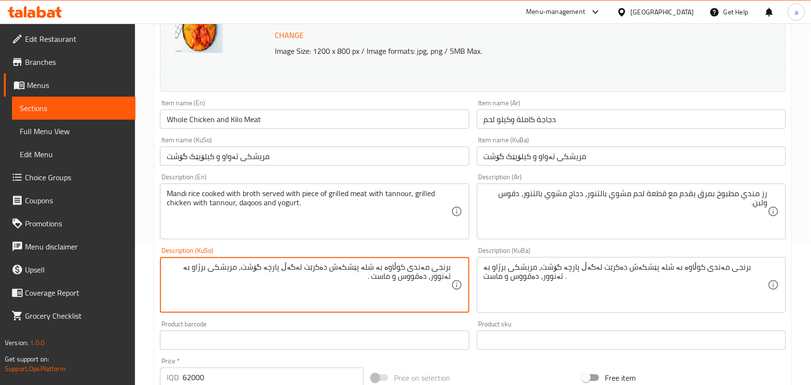
drag, startPoint x: 431, startPoint y: 291, endPoint x: 210, endPoint y: 278, distance: 221.9
click at [210, 278] on textarea "برنجی مەندی کوڵاوە بە شلە پێشکەش دەکرێت لەگەڵ پارچە گۆشت، مریشکی برژاو بە تەنوو…" at bounding box center [309, 285] width 284 height 46
click at [248, 279] on textarea "برنجی مەندی کوڵاوە بە شلە پێشکەش دەکرێت لەگەڵ پارچە گۆشت، مریشکی برژاو بە تەنوو…" at bounding box center [309, 285] width 284 height 46
paste textarea "رژاو بە تەنوور"
click at [272, 284] on textarea "برنجی مەندی کوڵاوە بە شلە پێشکەش دەکرێت لەگەڵ پارچە گۆشت برژاو بە تەنوور، مریشک…" at bounding box center [309, 285] width 284 height 46
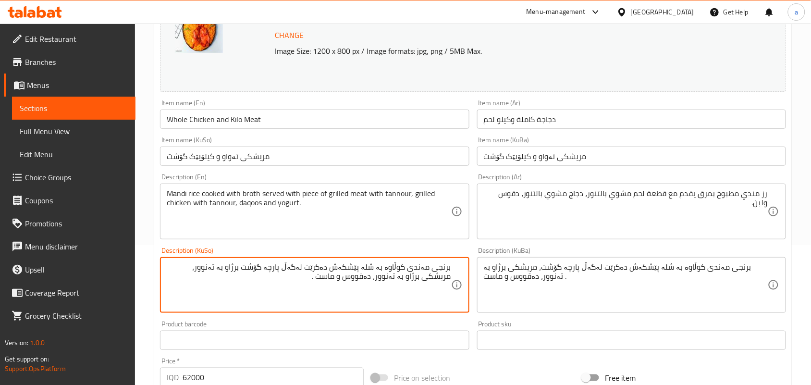
type textarea "برنجی مەندی کوڵاوە بە شلە پێشکەش دەکرێت لەگەڵ پارچە گۆشت برژاو بە تەنوور، مریشک…"
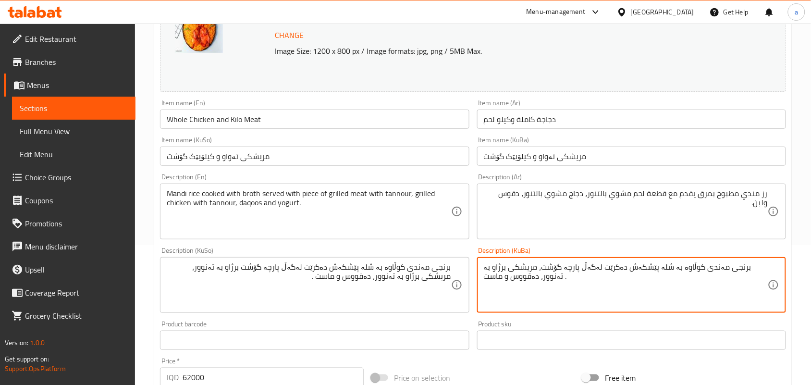
paste textarea "برژاو بە تەنوور"
type textarea "برنجی مەندی کوڵاوە بە شلە پێشکەش دەکرێت لەگەڵ پارچە گۆشت برژاو بە تەنوور، مریشک…"
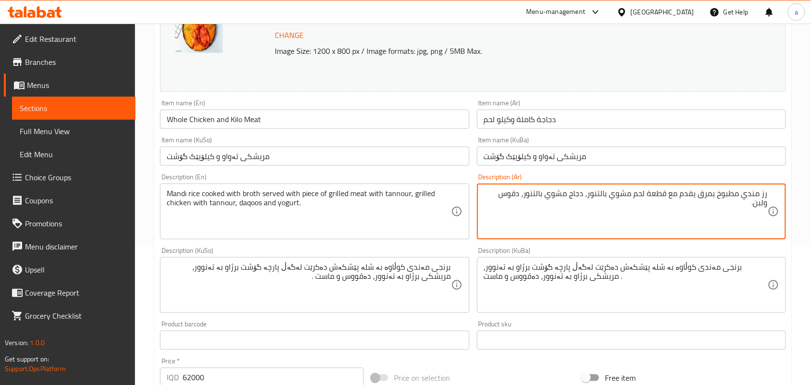
click at [272, 125] on input "Whole Chicken and Kilo Meat" at bounding box center [314, 119] width 309 height 19
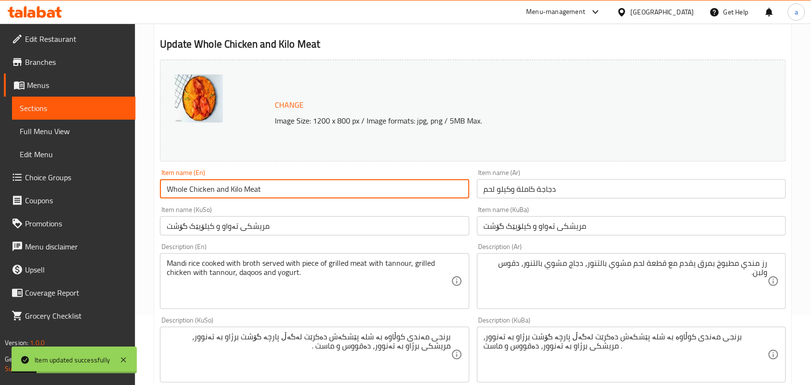
scroll to position [0, 0]
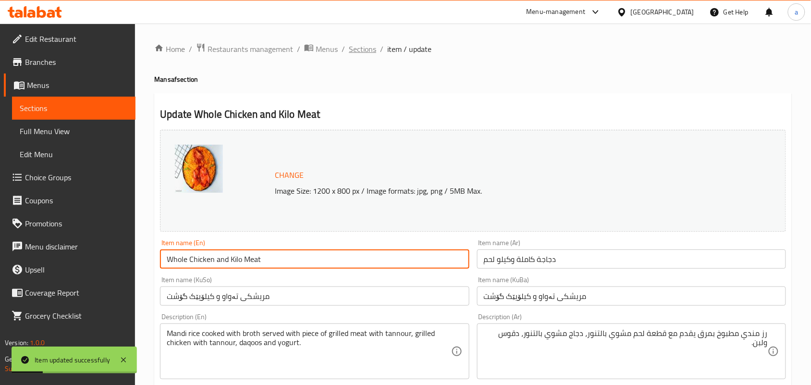
click at [364, 47] on span "Sections" at bounding box center [362, 49] width 27 height 12
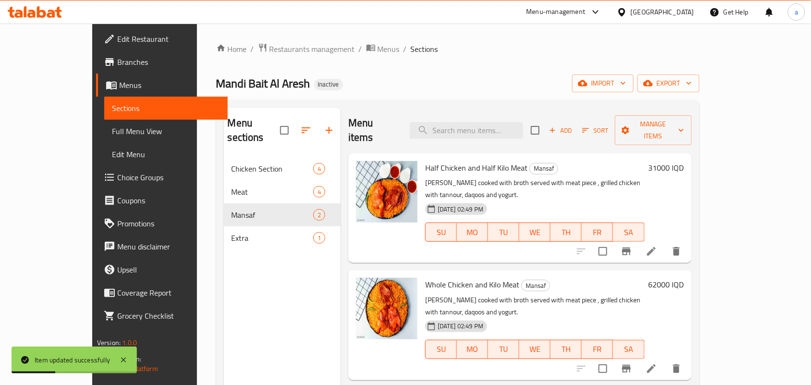
click at [657, 246] on icon at bounding box center [652, 252] width 12 height 12
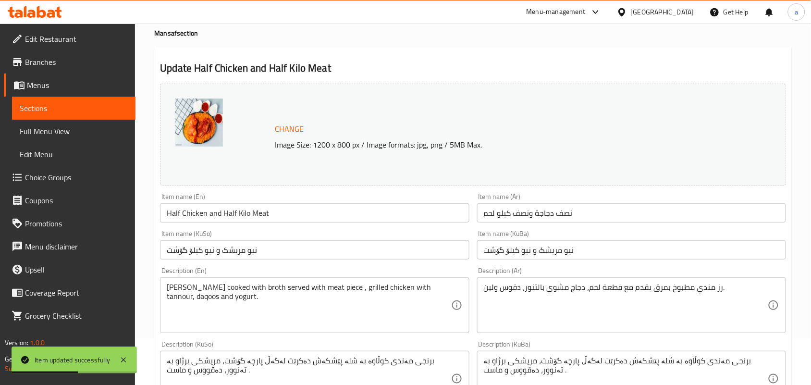
scroll to position [140, 0]
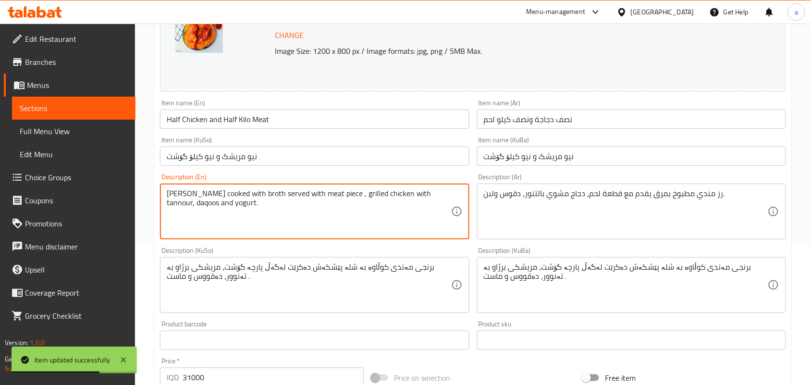
paste textarea "Mandi rice cooked with broth served with piece of grilled meat with tannour, gr…"
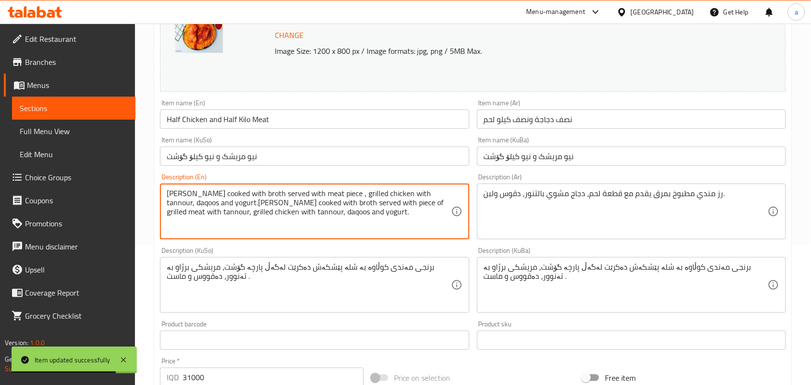
click at [369, 221] on textarea "Mandi rice cooked with broth served with meat piece , grilled chicken with tann…" at bounding box center [309, 212] width 284 height 46
paste textarea
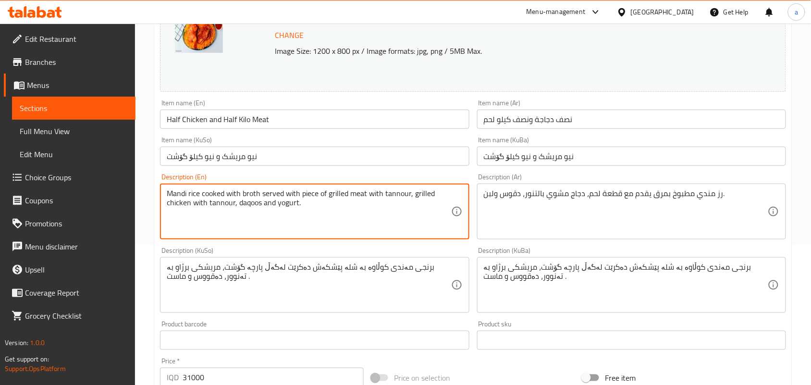
type textarea "Mandi rice cooked with broth served with piece of grilled meat with tannour, gr…"
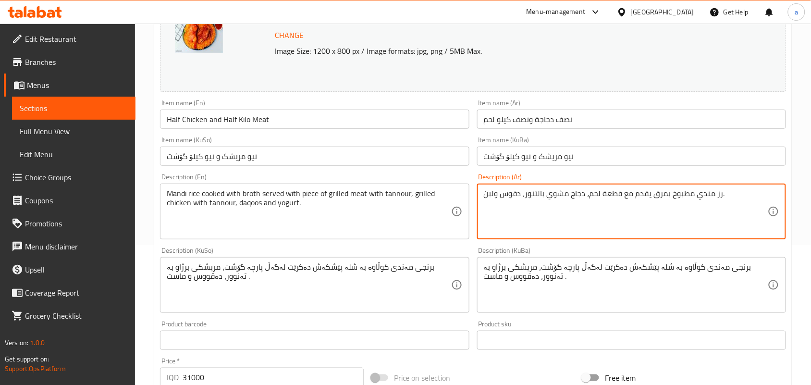
paste textarea "مشوي بالتنور"
type textarea "رز مندي مطبوخ بمرق يقدم مع قطعة لحم مشوي بالتنور، دجاج مشوي بالتنور، دقوس ولبن."
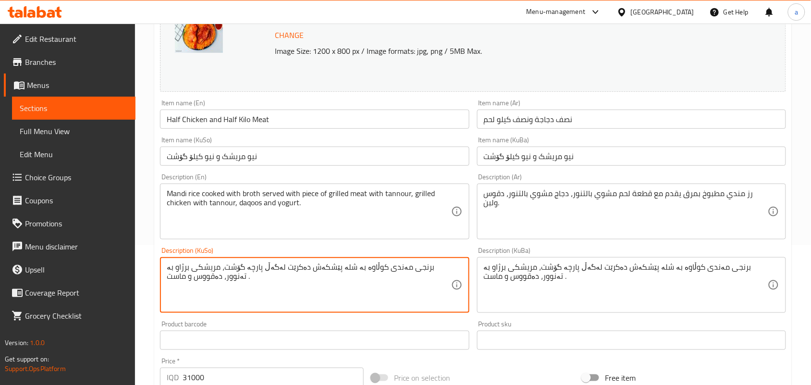
click at [388, 282] on textarea "برنجی مەندی کوڵاوە بە شلە پێشکەش دەکرێت لەگەڵ پارچە گۆشت، مریشکی برژاو بە تەنوو…" at bounding box center [309, 285] width 284 height 46
paste textarea "برژاو بە تەنوور"
type textarea "برنجی مەندی کوڵاوە بە شلە پێشکەش دەکرێت لەگەڵ پارچە گۆشت برژاو بە تەنوور، مریشک…"
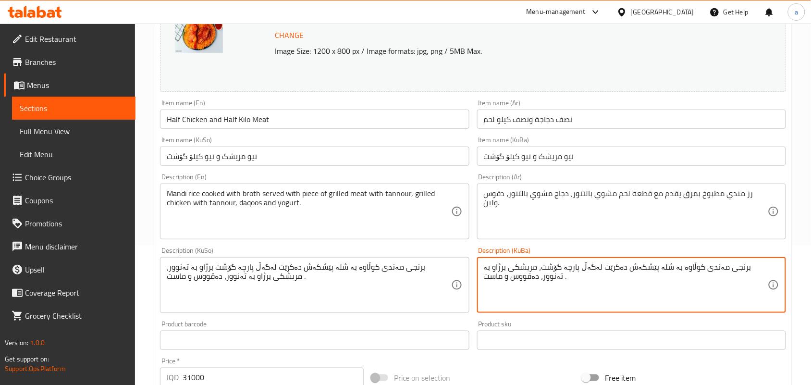
paste textarea "برژاو بە تەنوور"
type textarea "برنجی مەندی کوڵاوە بە شلە پێشکەش دەکرێت لەگەڵ پارچە گۆشت برژاو بە تەنوور، مریشک…"
click at [295, 129] on input "Half Chicken and Half Kilo Meat" at bounding box center [314, 119] width 309 height 19
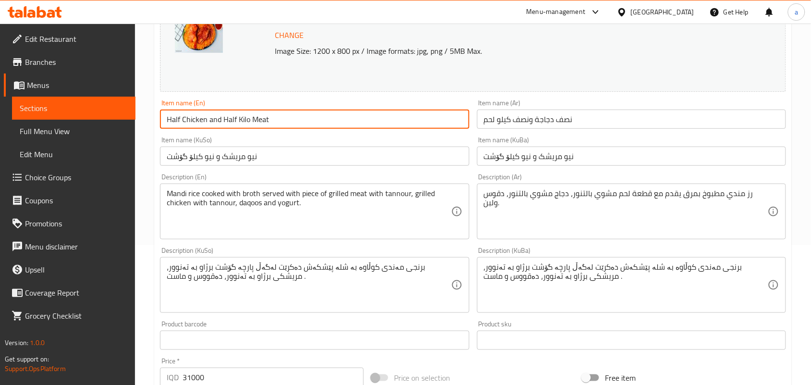
click at [292, 121] on input "Half Chicken and Half Kilo Meat" at bounding box center [314, 119] width 309 height 19
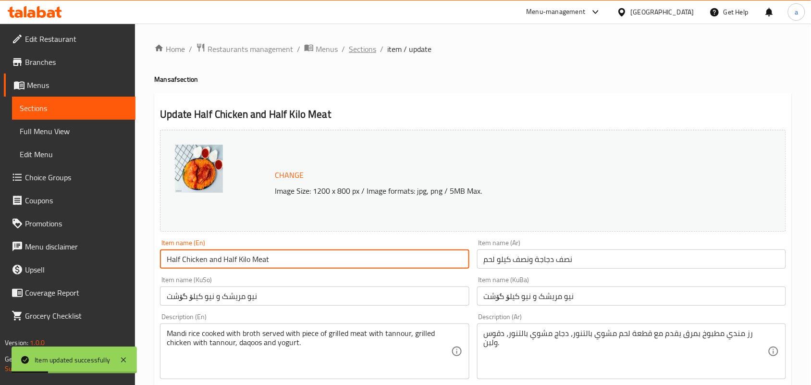
click at [375, 50] on span "Sections" at bounding box center [362, 49] width 27 height 12
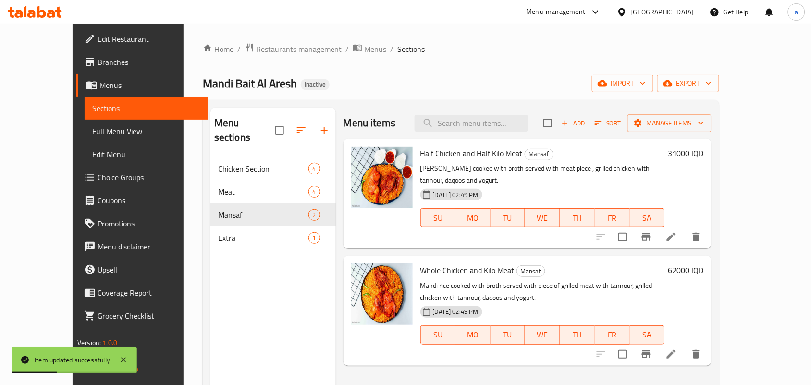
click at [92, 131] on span "Full Menu View" at bounding box center [146, 131] width 108 height 12
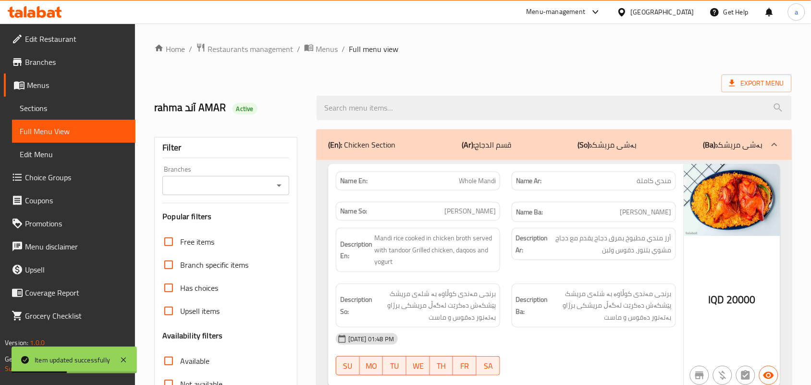
click at [284, 181] on div "Branches" at bounding box center [225, 185] width 127 height 19
click at [285, 191] on button "Open" at bounding box center [278, 185] width 13 height 13
click at [280, 184] on icon "Open" at bounding box center [279, 186] width 12 height 12
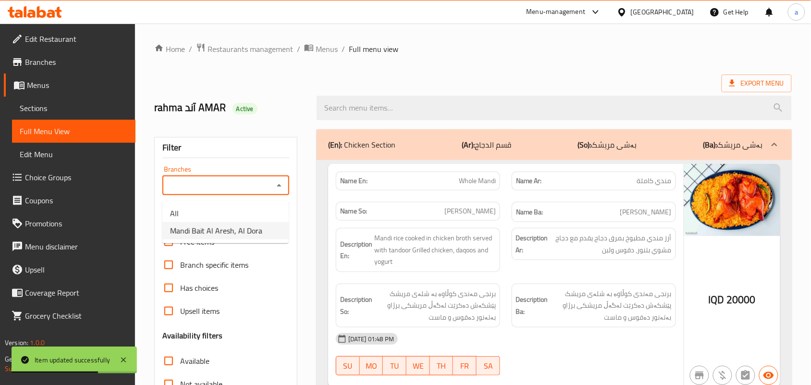
click at [266, 231] on li "Mandi Bait Al Aresh, Al Dora" at bounding box center [225, 230] width 126 height 17
type input "Mandi Bait Al Aresh, Al Dora"
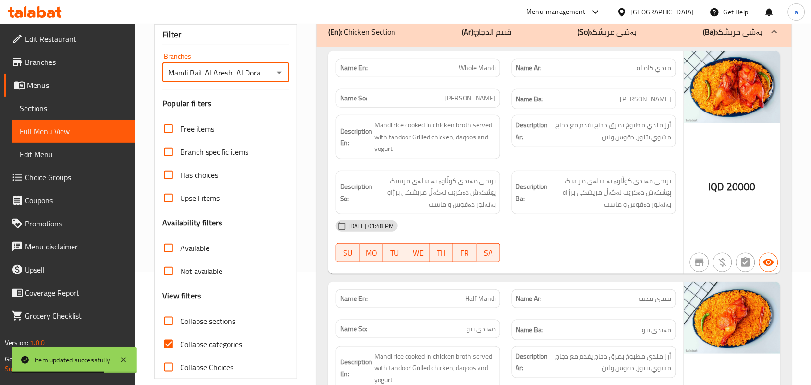
scroll to position [140, 0]
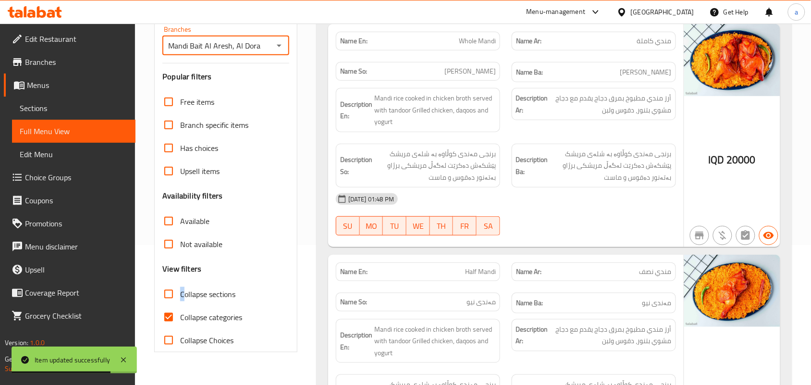
click at [182, 300] on span "Collapse sections" at bounding box center [207, 294] width 55 height 12
click at [179, 327] on input "Collapse categories" at bounding box center [168, 317] width 23 height 23
checkbox input "false"
click at [166, 304] on input "Collapse sections" at bounding box center [168, 294] width 23 height 23
checkbox input "true"
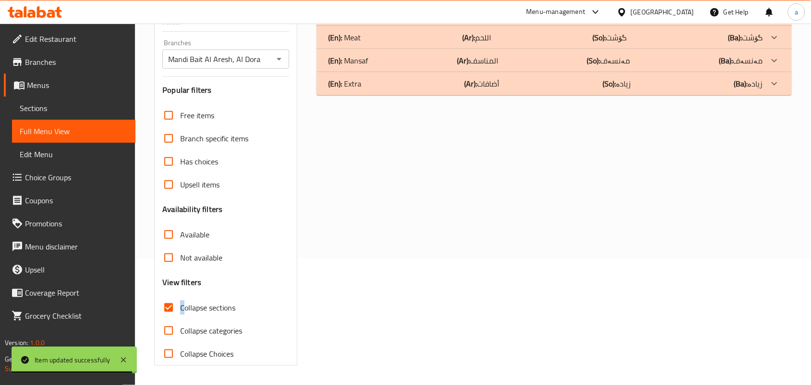
click at [503, 86] on div "(En): Extra (Ar): أضافات (So): زیادە (Ba): زیادە" at bounding box center [554, 83] width 475 height 23
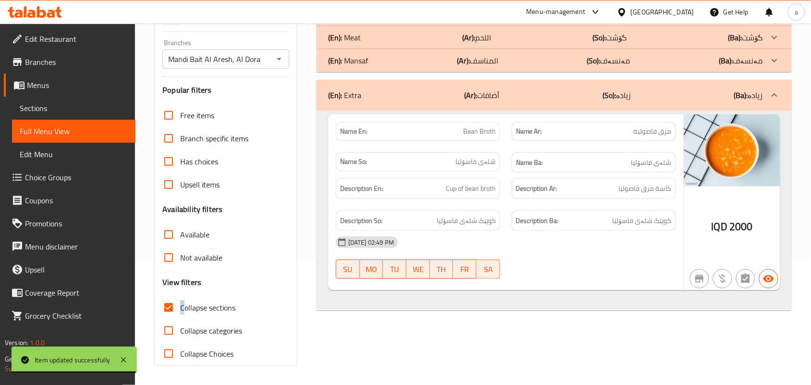
click at [520, 55] on div "(En): Mansaf (Ar): المناسف (So): مەنسەف (Ba): مەنسەف" at bounding box center [545, 61] width 435 height 12
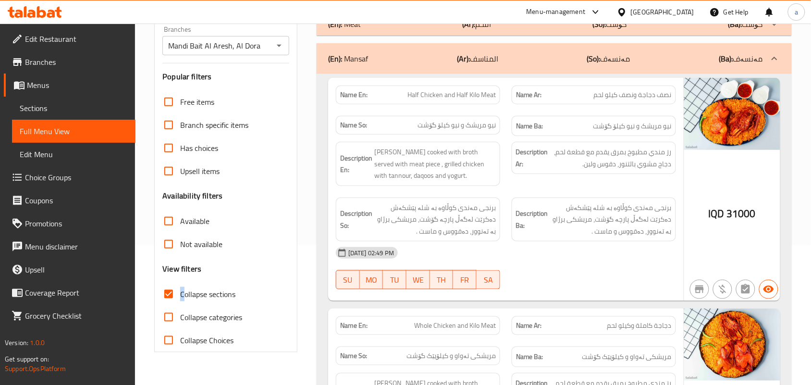
click at [520, 30] on div "(En): Meat (Ar): اللحم (So): گۆشت (Ba): گۆشت" at bounding box center [545, 24] width 435 height 12
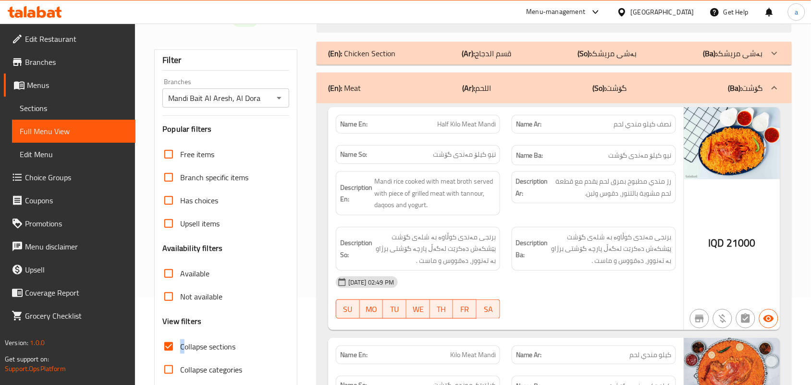
scroll to position [68, 0]
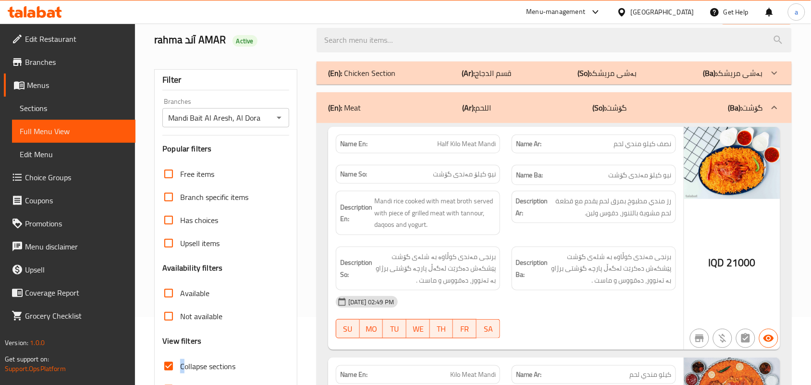
click at [526, 85] on div "(En): Chicken Section (Ar): قسم الدجاج (So): بەشی مریشک (Ba): بەشی مریشک" at bounding box center [554, 72] width 475 height 23
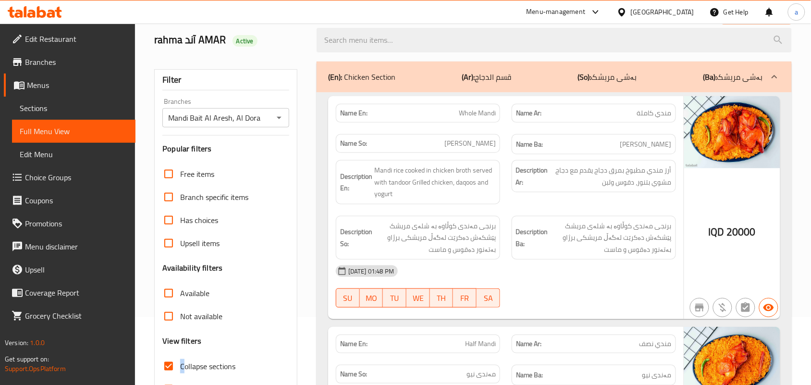
click at [533, 83] on div "(En): Chicken Section (Ar): قسم الدجاج (So): بەشی مریشک (Ba): بەشی مریشک" at bounding box center [545, 77] width 435 height 12
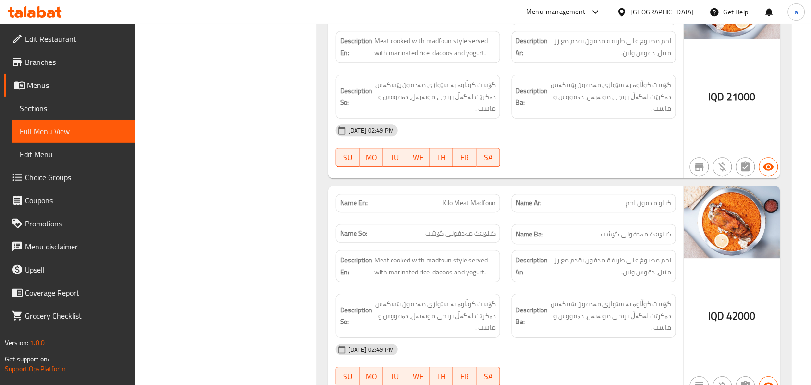
scroll to position [0, 0]
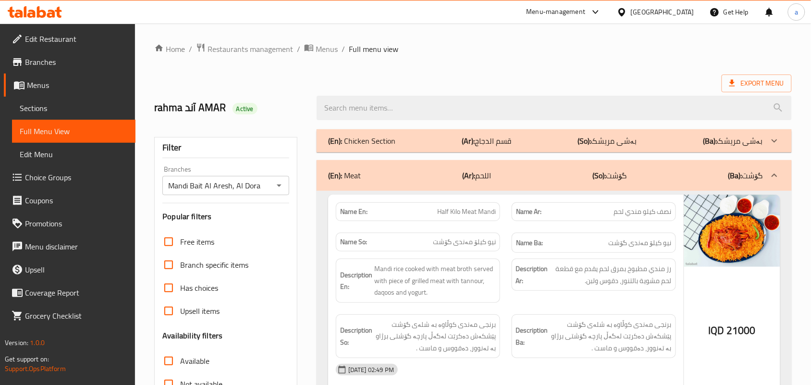
click at [265, 43] on span "Restaurants management" at bounding box center [251, 49] width 86 height 12
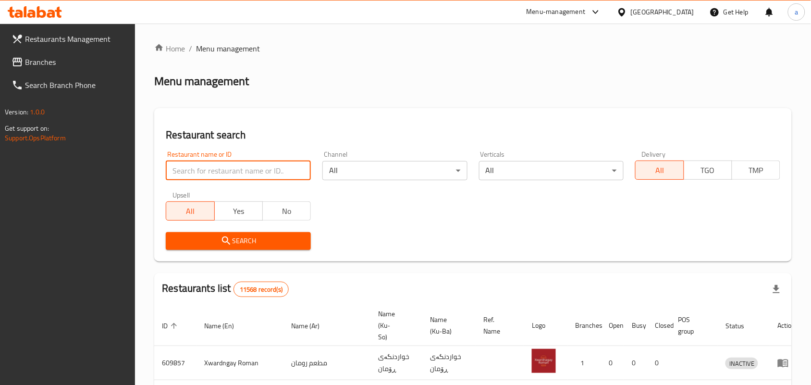
click at [217, 174] on input "search" at bounding box center [238, 170] width 145 height 19
paste input "Burger Saad"
type input "Burger Saad"
click button "Search" at bounding box center [238, 241] width 145 height 18
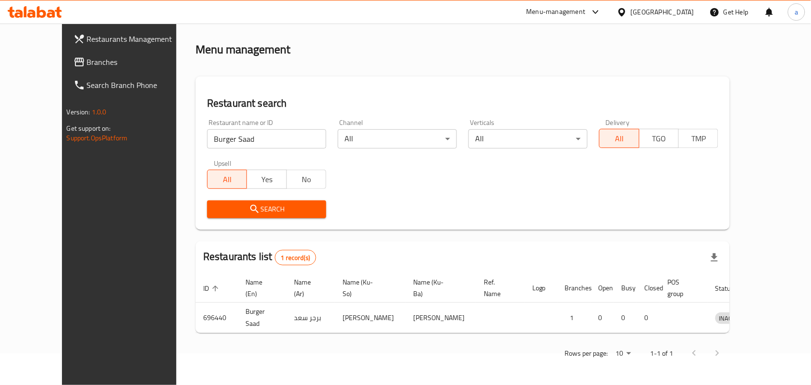
scroll to position [44, 0]
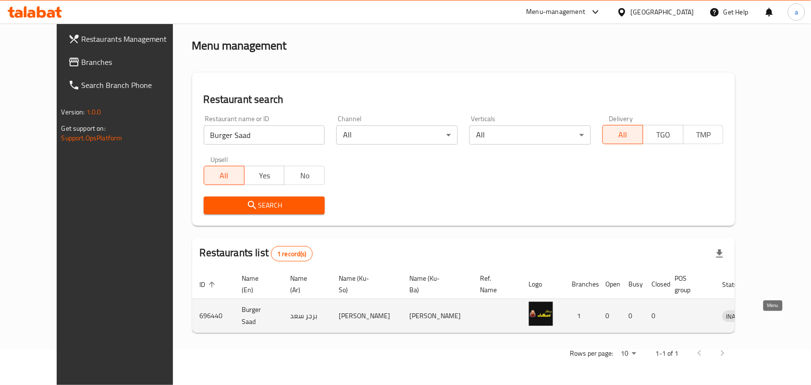
click at [774, 314] on icon "enhanced table" at bounding box center [780, 316] width 12 height 12
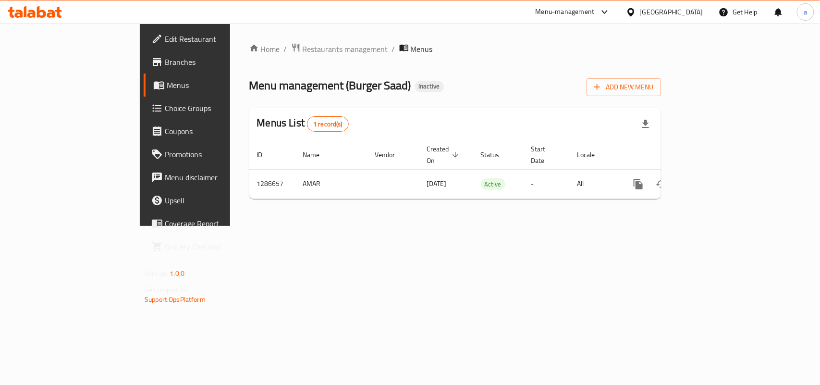
click at [165, 44] on span "Edit Restaurant" at bounding box center [217, 39] width 104 height 12
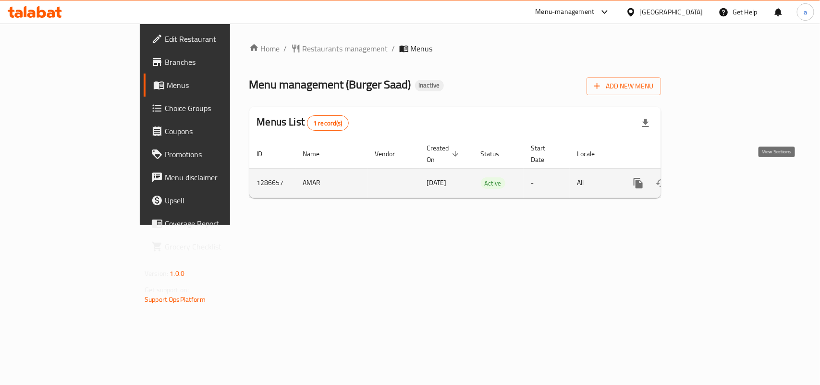
click at [712, 179] on icon "enhanced table" at bounding box center [707, 183] width 9 height 9
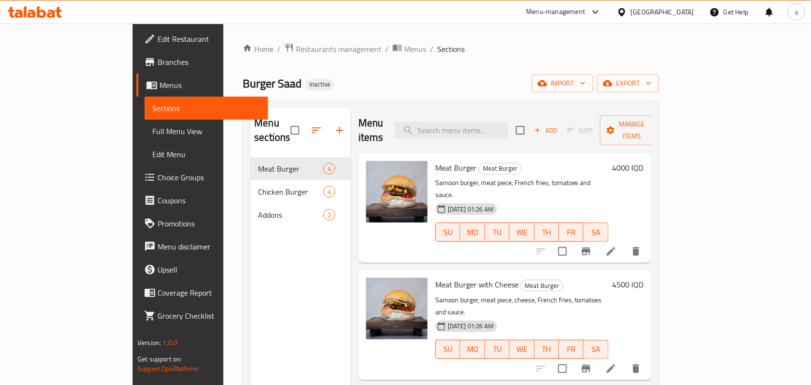
click at [152, 137] on span "Full Menu View" at bounding box center [206, 131] width 108 height 12
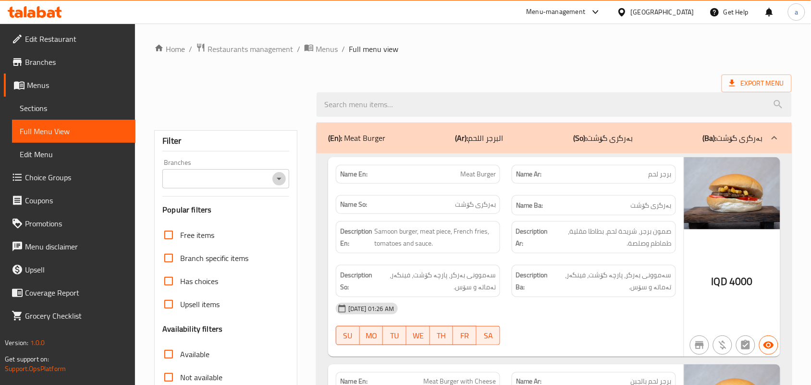
click at [275, 182] on icon "Open" at bounding box center [279, 179] width 12 height 12
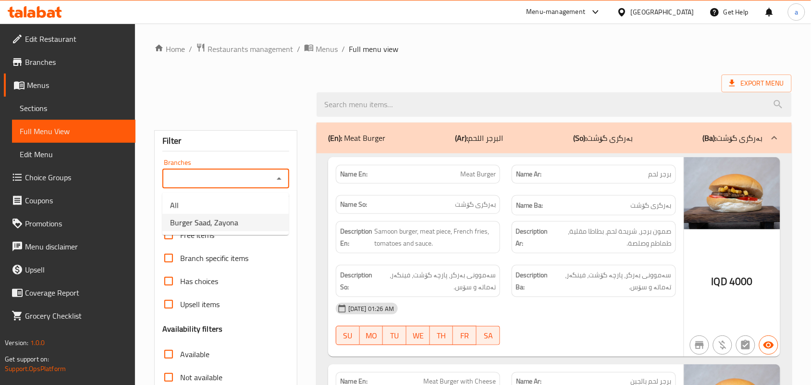
click at [232, 220] on span "Burger Saad, Zayona" at bounding box center [204, 223] width 68 height 12
type input "Burger Saad, Zayona"
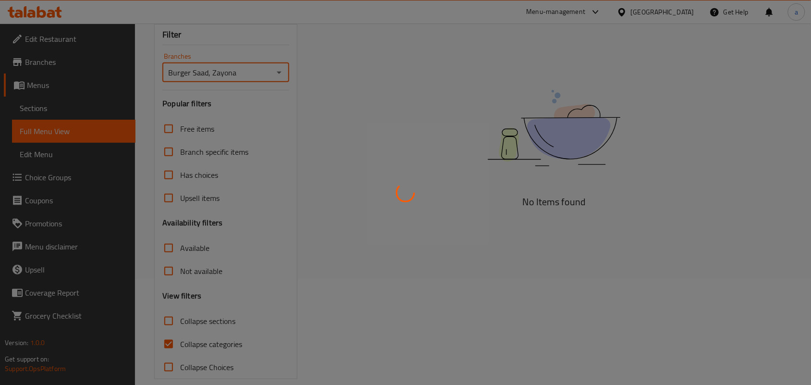
scroll to position [134, 0]
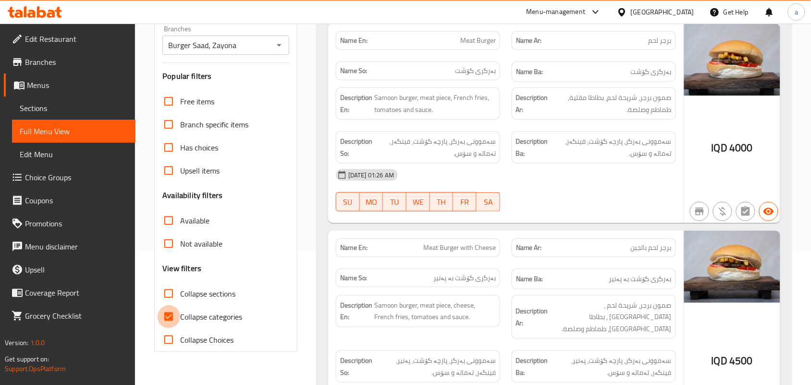
click at [171, 328] on input "Collapse categories" at bounding box center [168, 316] width 23 height 23
checkbox input "false"
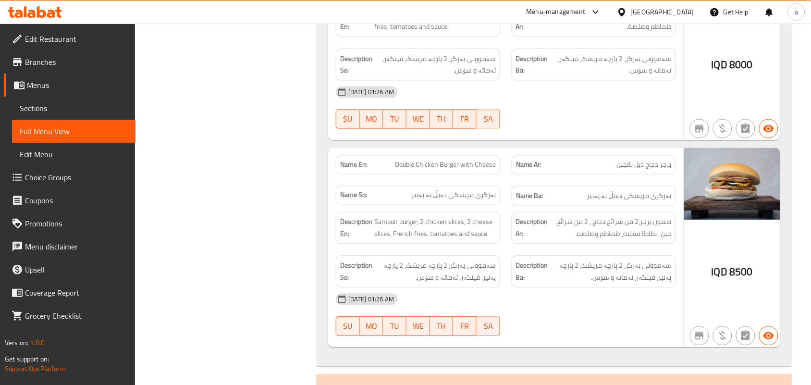
scroll to position [1397, 0]
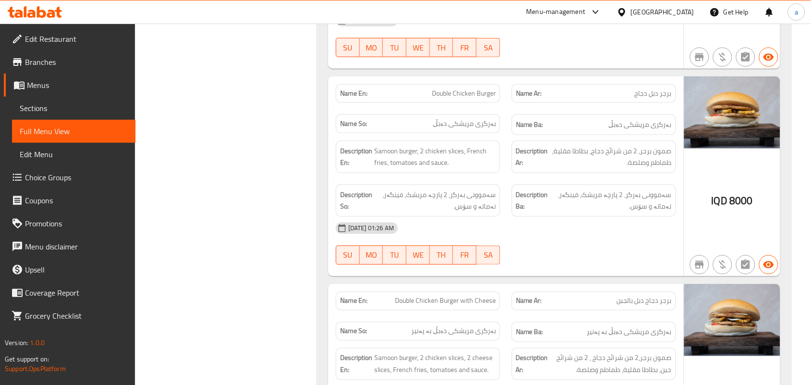
click at [37, 6] on icon at bounding box center [35, 12] width 54 height 12
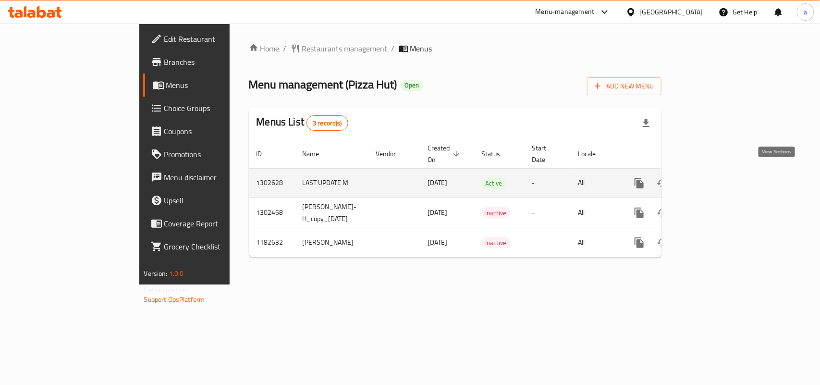
click at [714, 177] on icon "enhanced table" at bounding box center [709, 183] width 12 height 12
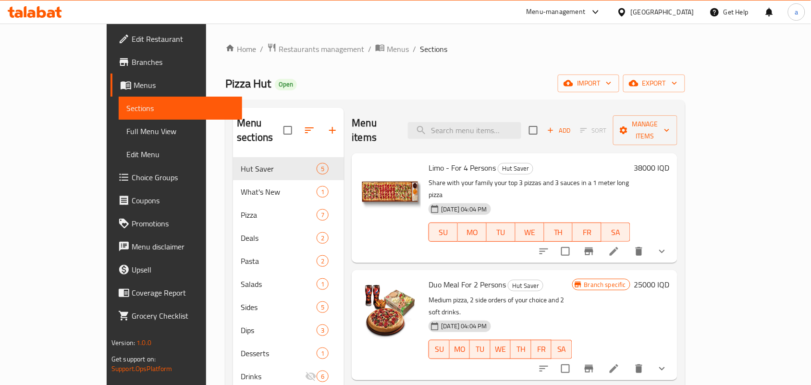
click at [126, 131] on span "Full Menu View" at bounding box center [180, 131] width 108 height 12
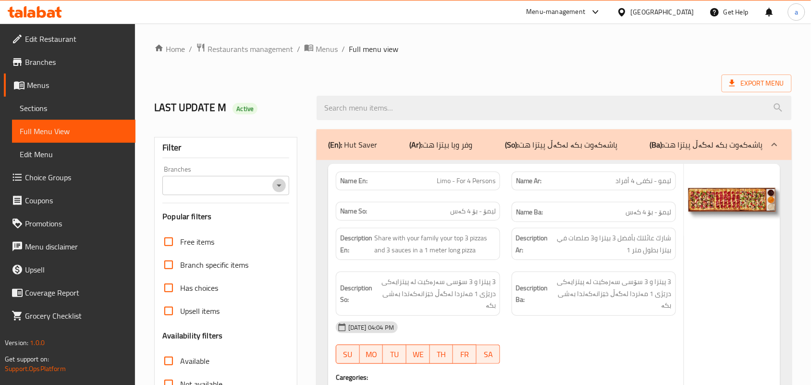
click at [272, 191] on button "Open" at bounding box center [278, 185] width 13 height 13
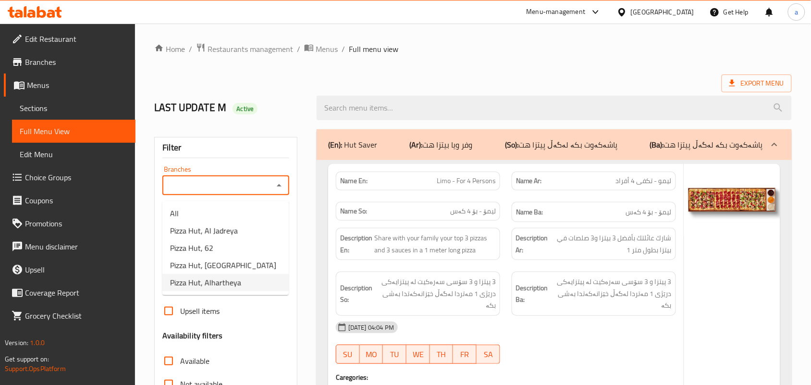
click at [252, 282] on li "Pizza Hut, Alhartheya" at bounding box center [225, 282] width 126 height 17
type input "Pizza Hut, Alhartheya"
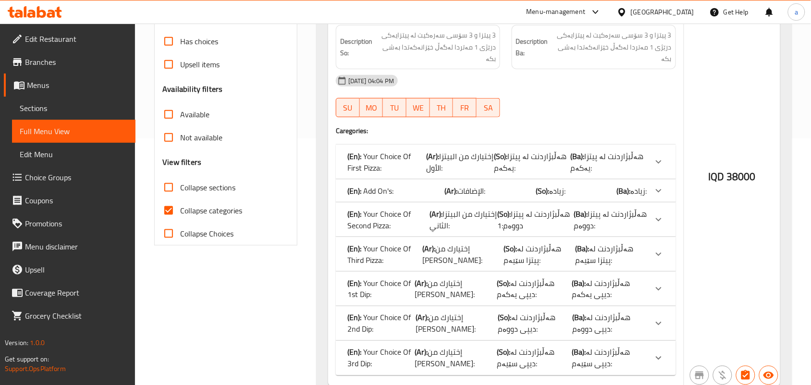
scroll to position [280, 0]
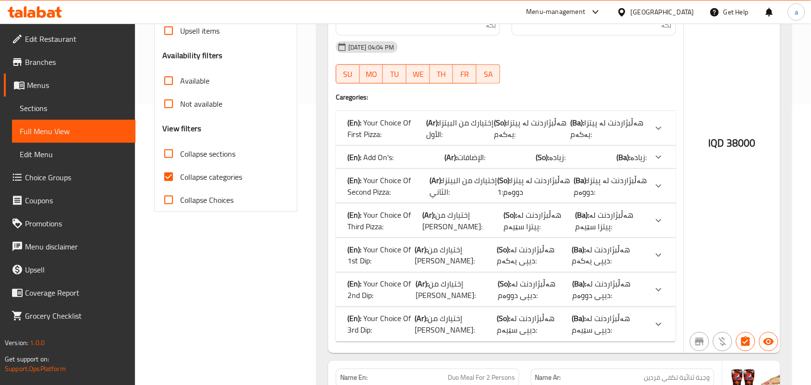
click at [165, 187] on input "Collapse categories" at bounding box center [168, 176] width 23 height 23
checkbox input "false"
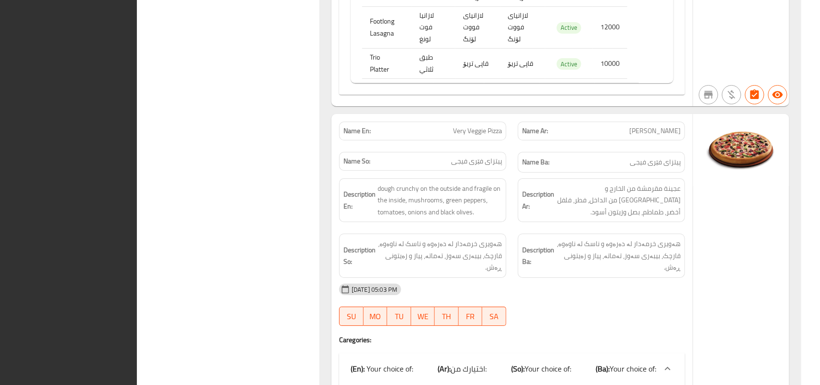
scroll to position [0, 0]
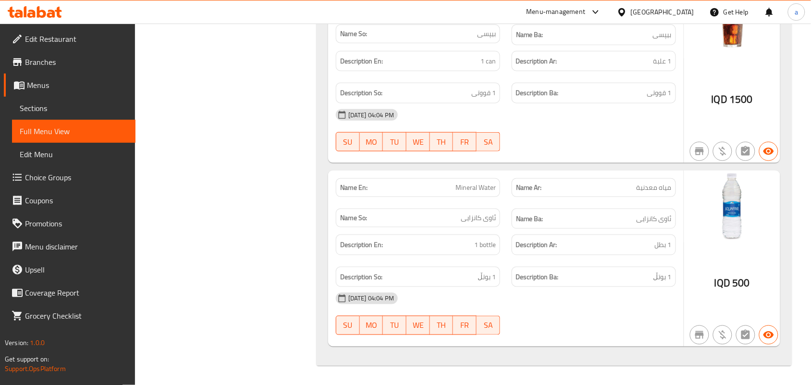
click at [33, 99] on link "Sections" at bounding box center [73, 108] width 123 height 23
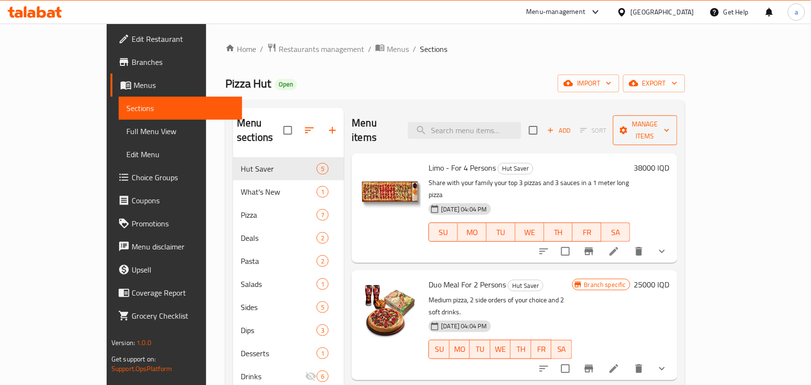
click at [670, 130] on span "Manage items" at bounding box center [645, 130] width 49 height 24
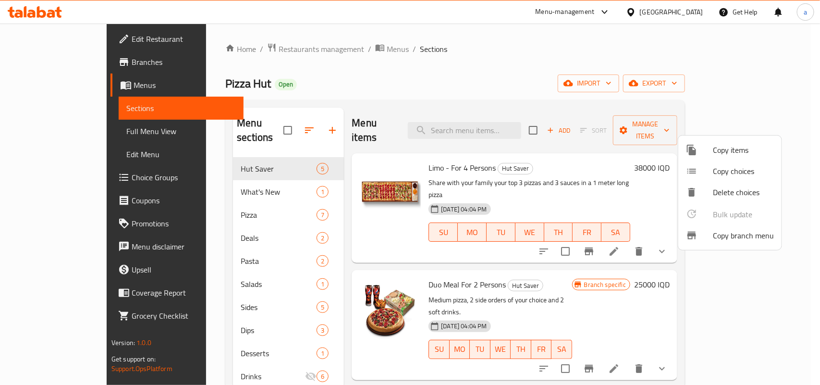
click at [733, 239] on span "Copy branch menu" at bounding box center [743, 236] width 61 height 12
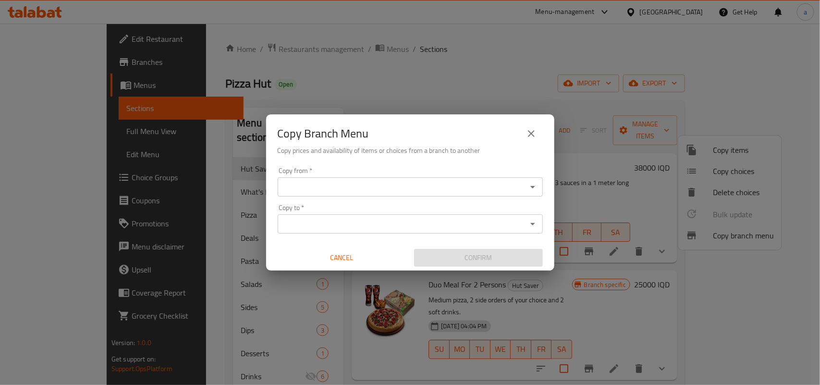
click at [476, 190] on input "Copy from   *" at bounding box center [403, 186] width 244 height 13
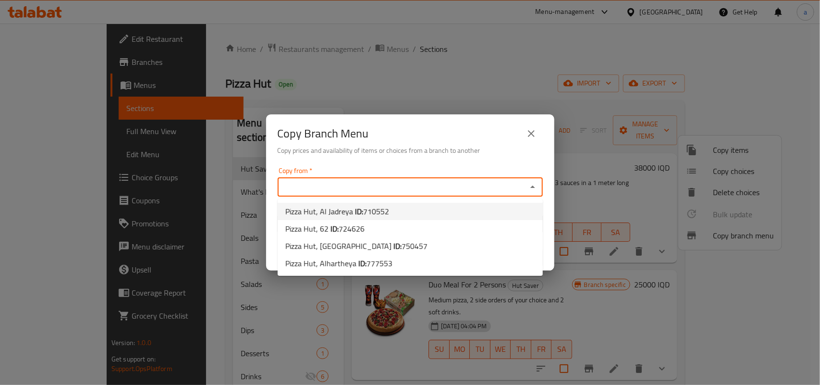
click at [397, 209] on li "Pizza Hut, Al Jadreya ID: 710552" at bounding box center [410, 211] width 265 height 17
type input "Pizza Hut, Al Jadreya"
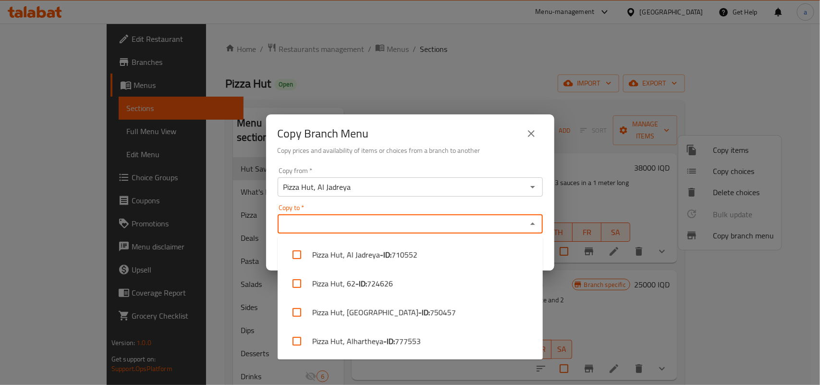
click at [446, 225] on input "Copy to   *" at bounding box center [403, 223] width 244 height 13
click at [373, 346] on li "Pizza Hut, Alhartheya - ID: 777553" at bounding box center [410, 341] width 265 height 29
checkbox input "true"
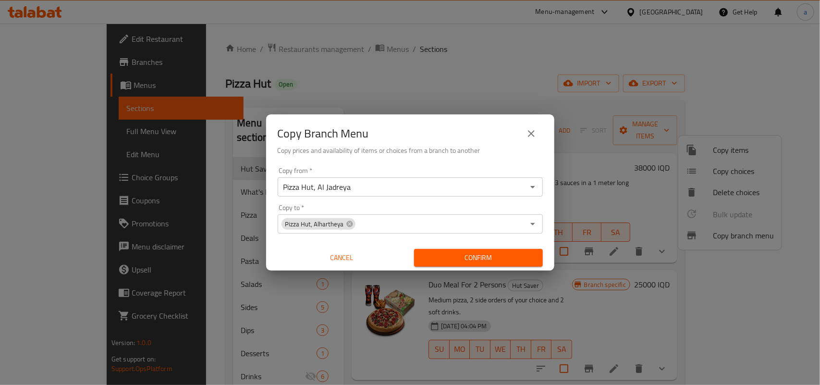
click at [549, 251] on div "Copy from   * Pizza Hut, Al Jadreya Copy from * Copy to   * Pizza Hut, Alharthe…" at bounding box center [410, 216] width 288 height 107
click at [528, 187] on icon "Open" at bounding box center [533, 187] width 12 height 12
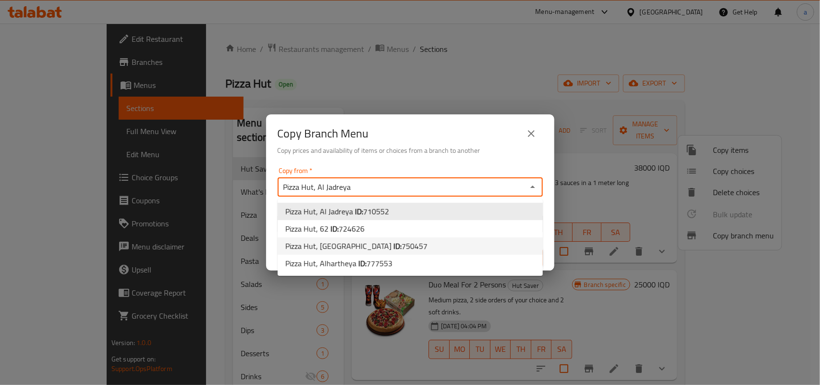
click at [402, 246] on span "750457" at bounding box center [415, 246] width 26 height 14
type input "Pizza Hut, Alazamya"
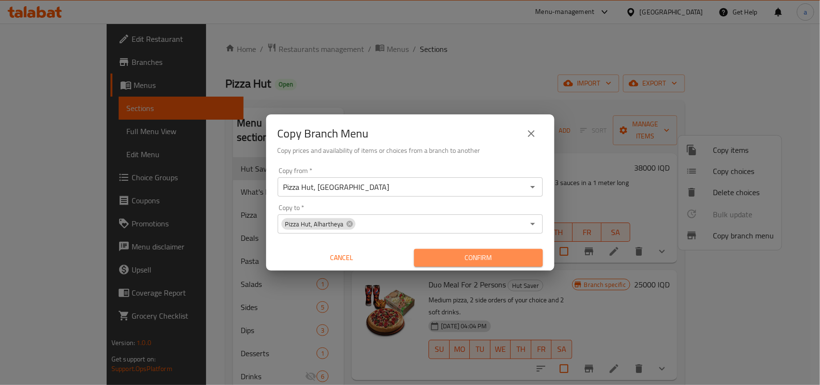
click at [480, 260] on span "Confirm" at bounding box center [478, 258] width 113 height 12
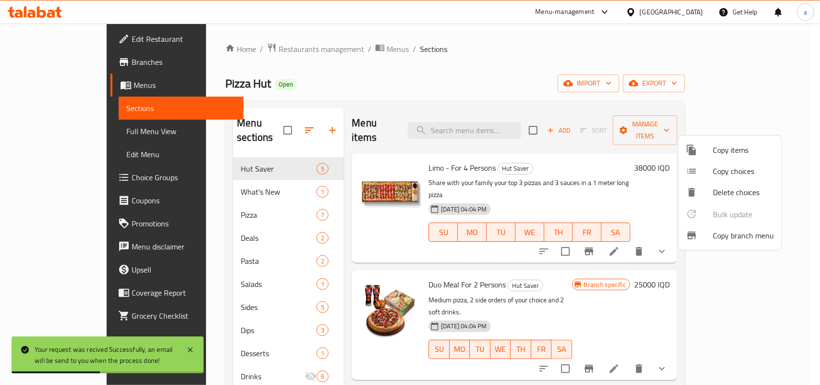
click at [418, 94] on div at bounding box center [410, 192] width 820 height 385
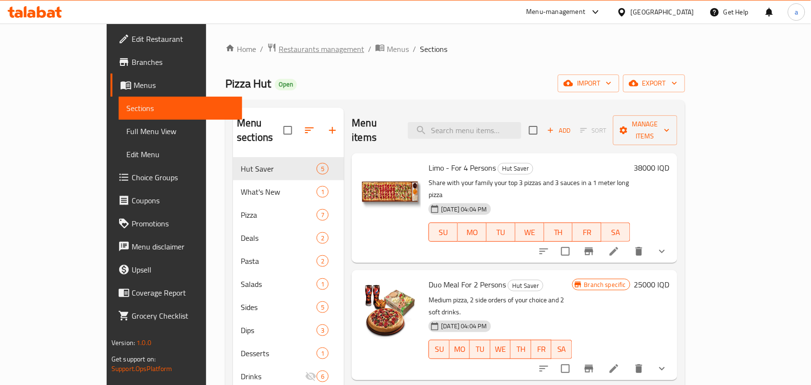
click at [279, 46] on span "Restaurants management" at bounding box center [322, 49] width 86 height 12
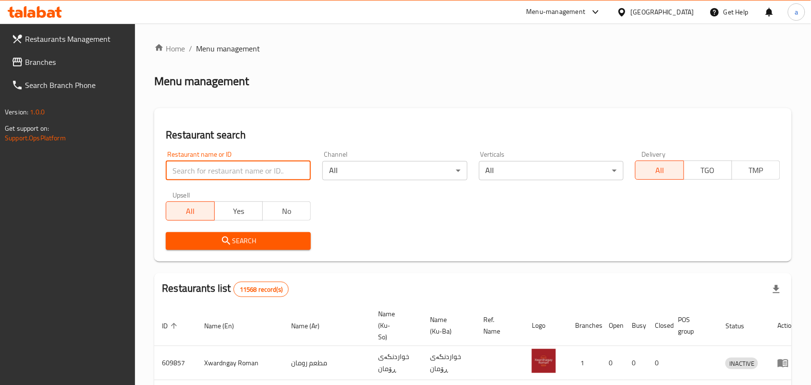
click at [219, 176] on input "search" at bounding box center [238, 170] width 145 height 19
paste input "Kunafa Shamya"
type input "Kunafa Shamya"
click button "Search" at bounding box center [238, 241] width 145 height 18
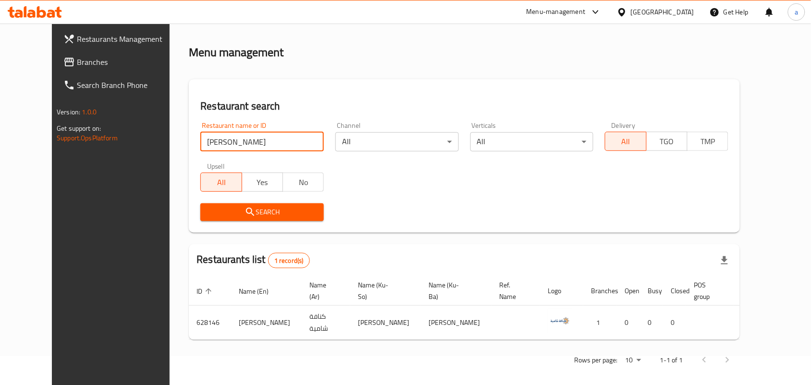
scroll to position [44, 0]
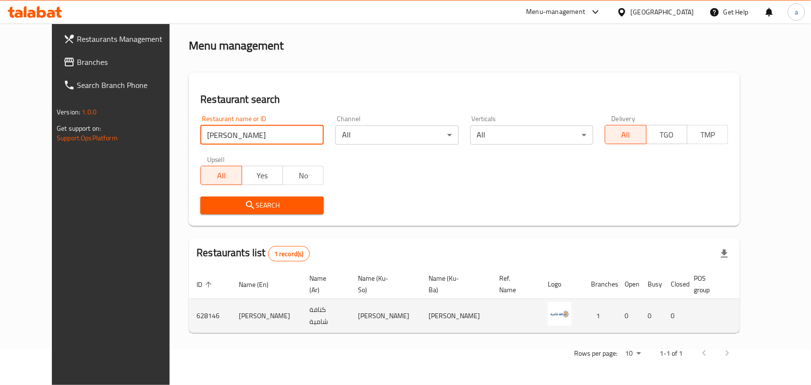
click at [793, 311] on icon "enhanced table" at bounding box center [799, 316] width 12 height 12
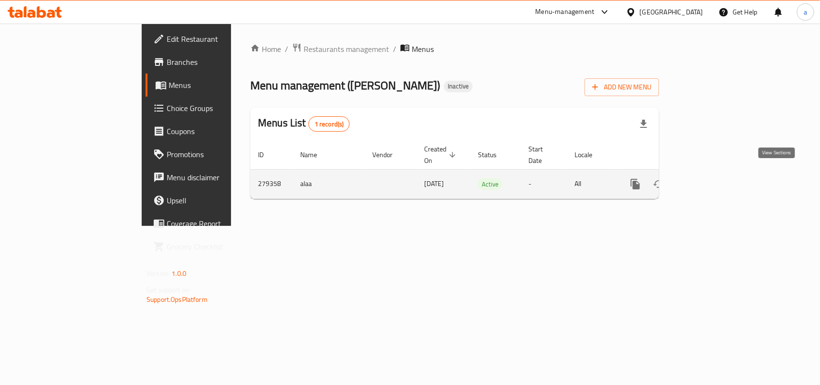
click at [709, 180] on icon "enhanced table" at bounding box center [704, 184] width 9 height 9
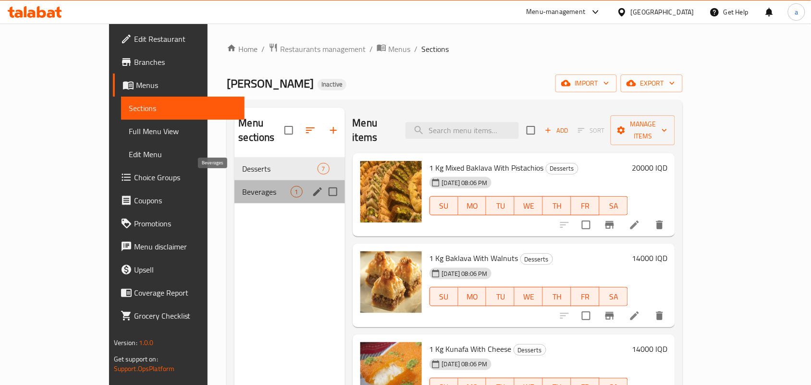
click at [242, 186] on span "Beverages" at bounding box center [266, 192] width 48 height 12
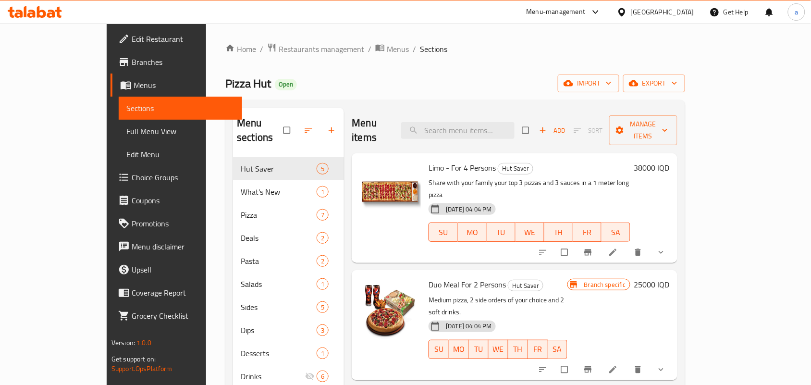
click at [132, 66] on span "Branches" at bounding box center [183, 62] width 103 height 12
